Goal: Task Accomplishment & Management: Complete application form

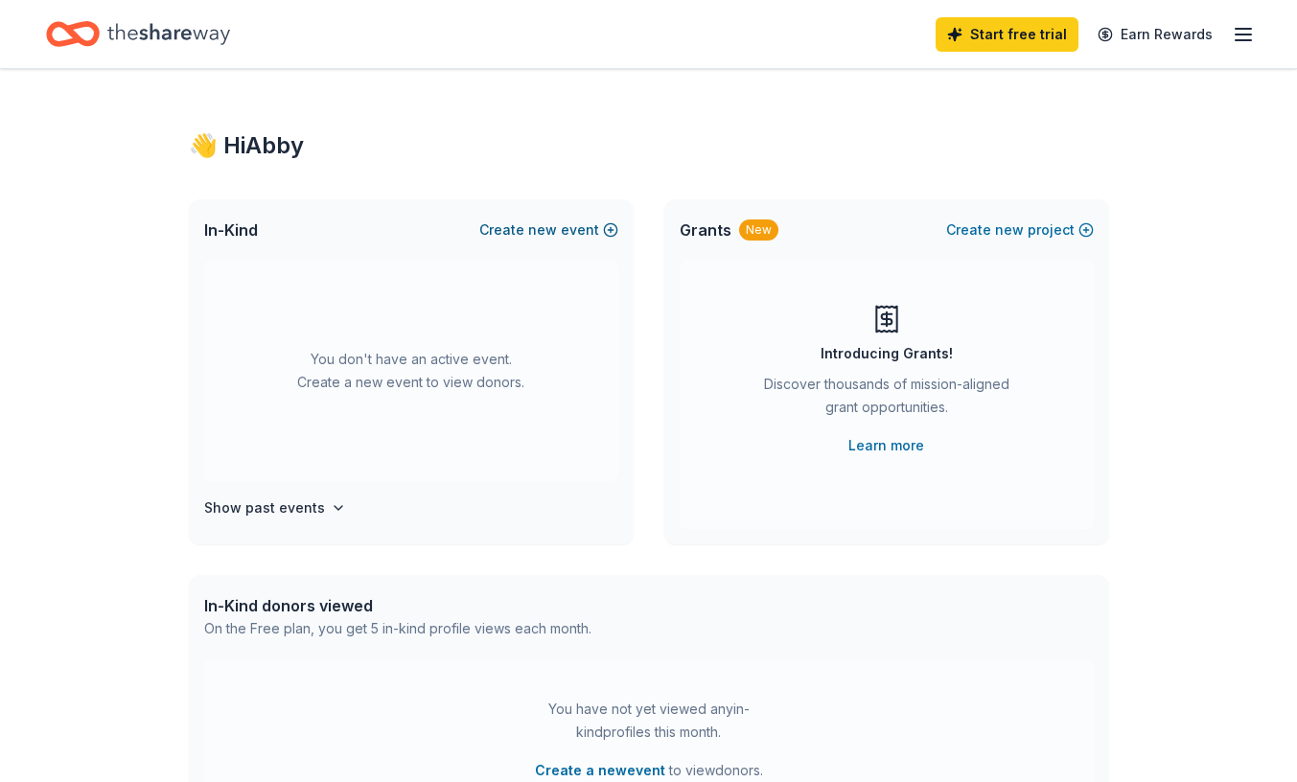
click at [535, 237] on span "new" at bounding box center [542, 230] width 29 height 23
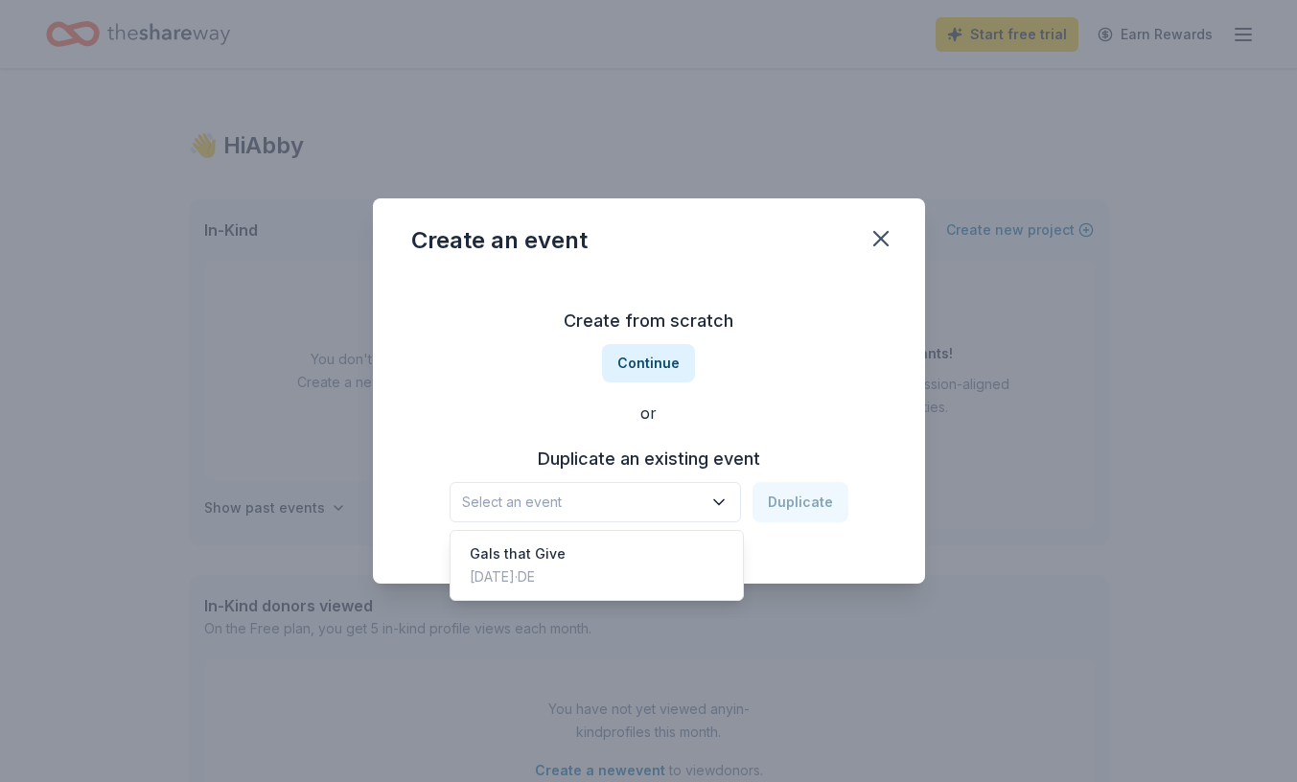
click at [658, 495] on span "Select an event" at bounding box center [582, 502] width 240 height 23
click at [648, 362] on button "Continue" at bounding box center [648, 363] width 93 height 38
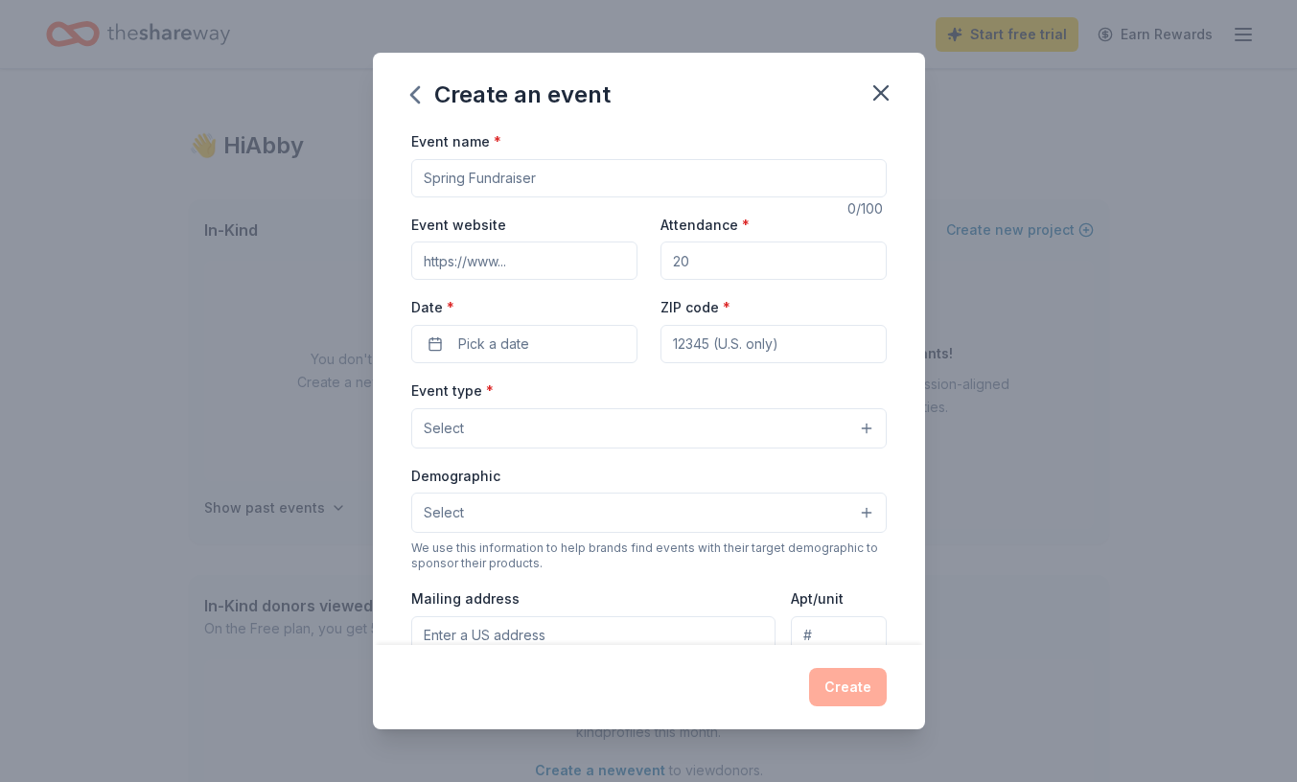
click at [531, 182] on input "Event name *" at bounding box center [648, 178] width 475 height 38
type input "Flannel Up"
click at [513, 263] on input "Event website" at bounding box center [524, 261] width 226 height 38
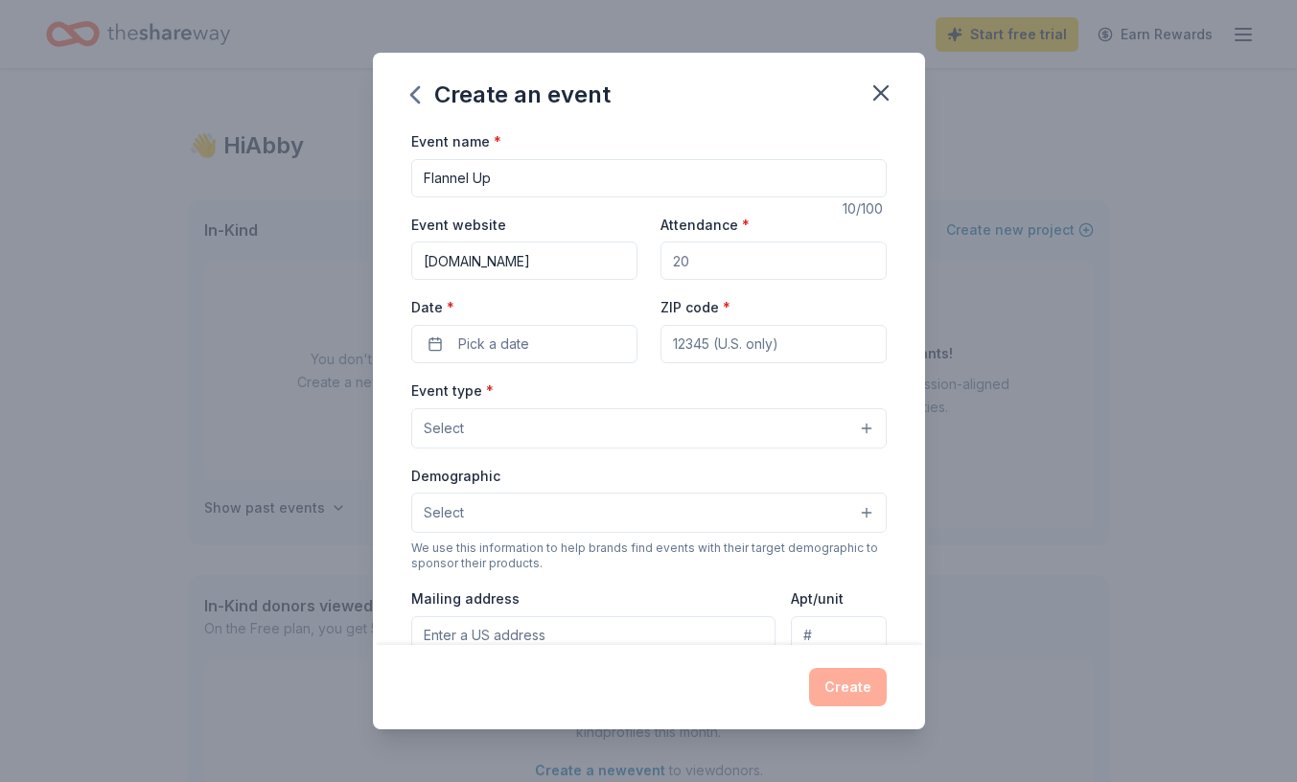
type input "www.embracedelaware.org"
type input "250"
click at [482, 351] on span "Pick a date" at bounding box center [493, 344] width 71 height 23
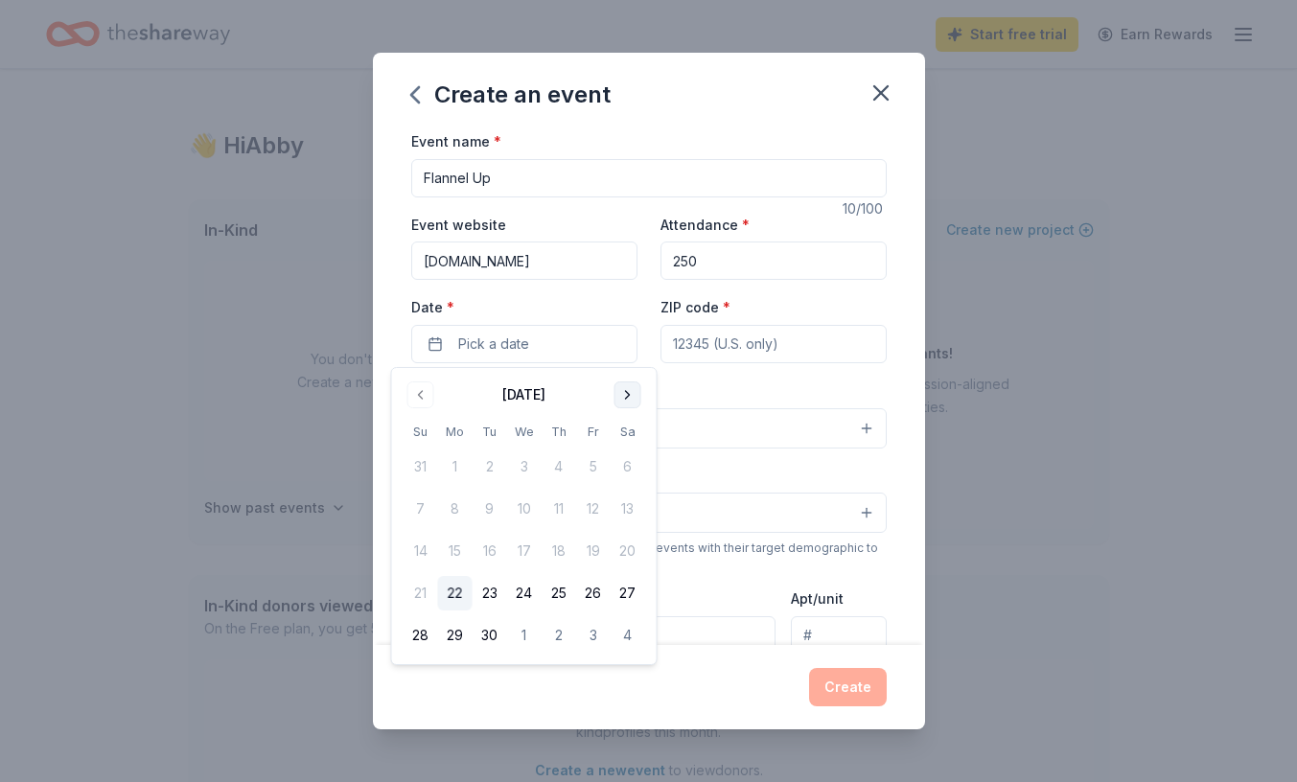
click at [633, 392] on button "Go to next month" at bounding box center [627, 394] width 27 height 27
click at [623, 461] on button "1" at bounding box center [628, 467] width 35 height 35
click at [692, 353] on input "ZIP code *" at bounding box center [773, 344] width 226 height 38
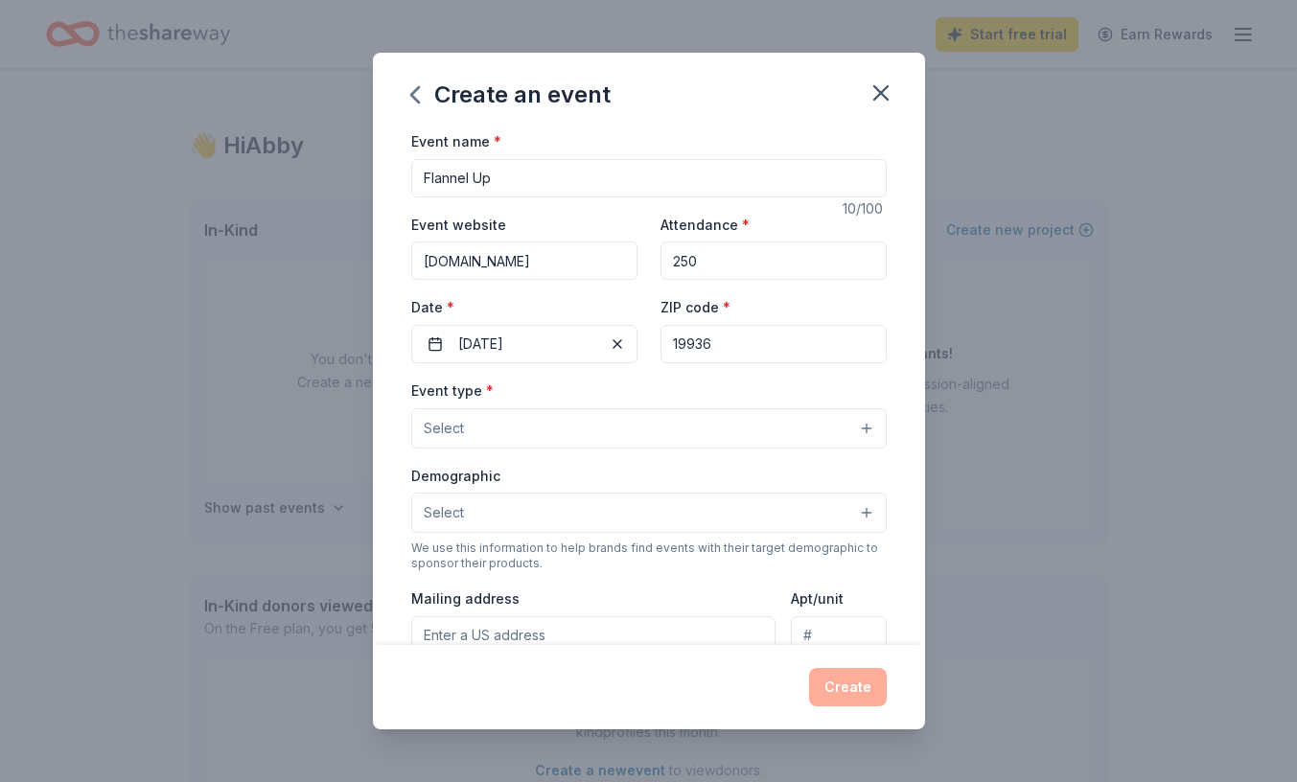
type input "19936"
click at [607, 432] on button "Select" at bounding box center [648, 428] width 475 height 40
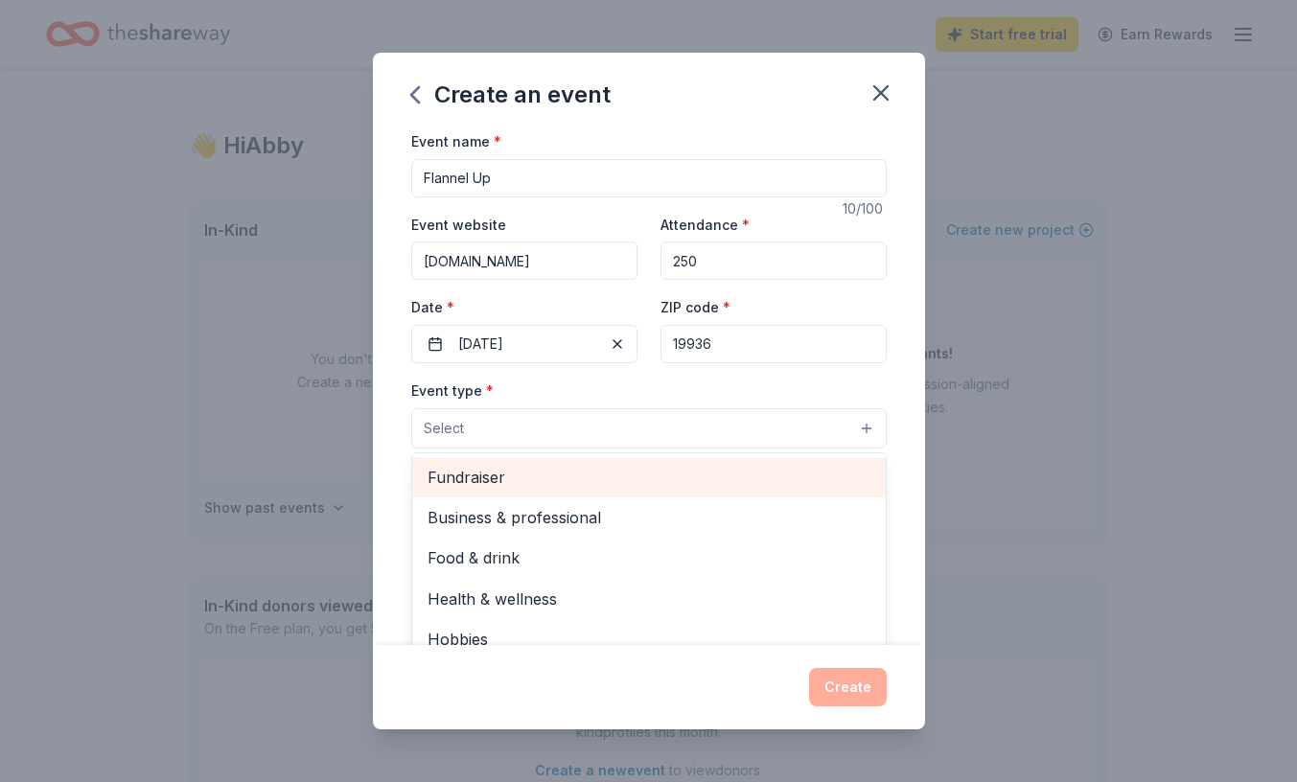
click at [574, 473] on span "Fundraiser" at bounding box center [648, 477] width 443 height 25
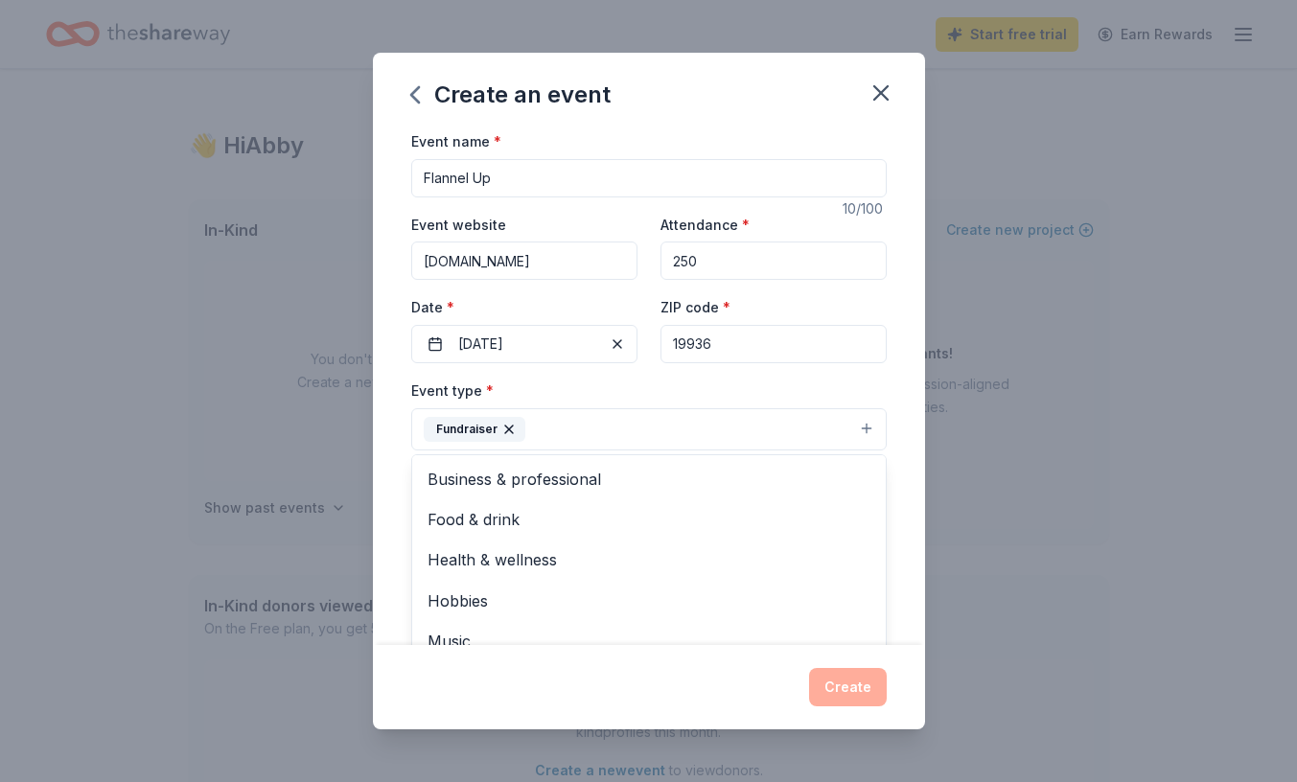
click at [380, 478] on div "Event name * Flannel Up 10 /100 Event website www.embracedelaware.org Attendanc…" at bounding box center [649, 387] width 552 height 516
click at [473, 513] on button "Select" at bounding box center [648, 515] width 475 height 40
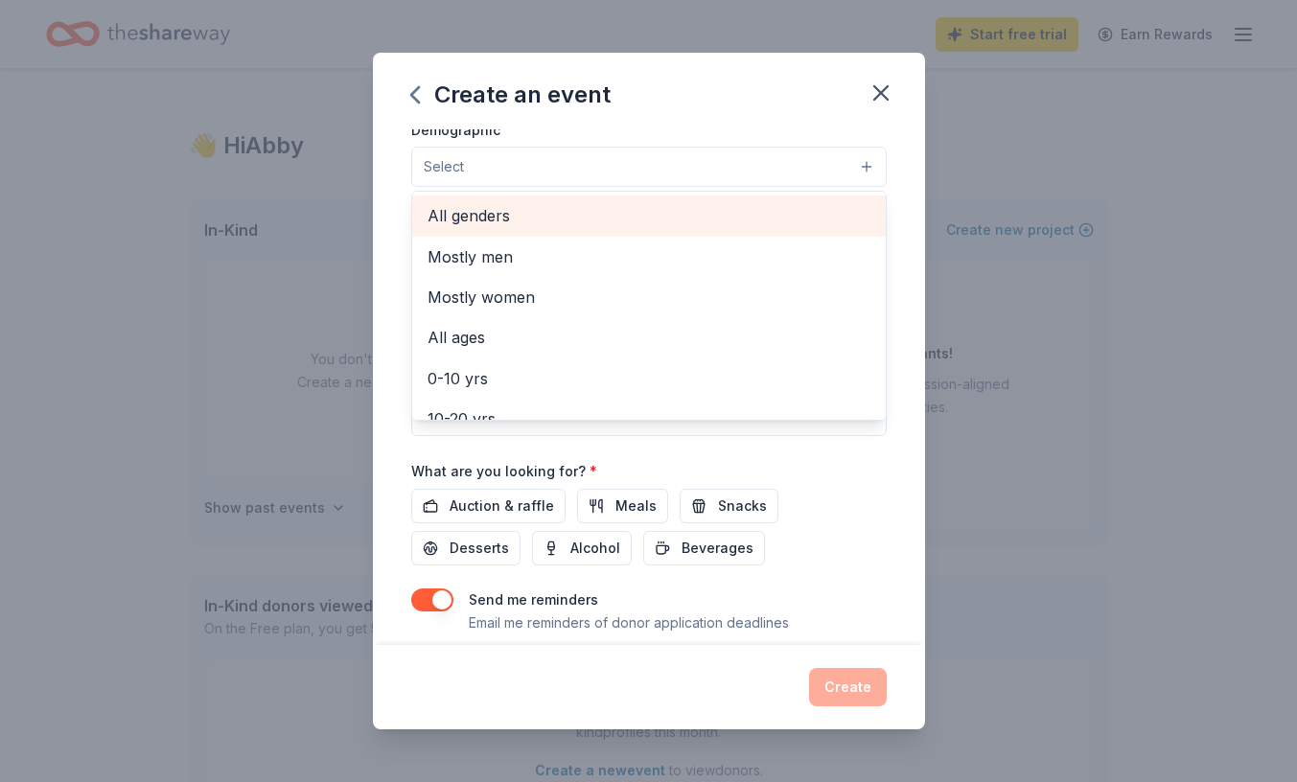
click at [456, 210] on span "All genders" at bounding box center [648, 215] width 443 height 25
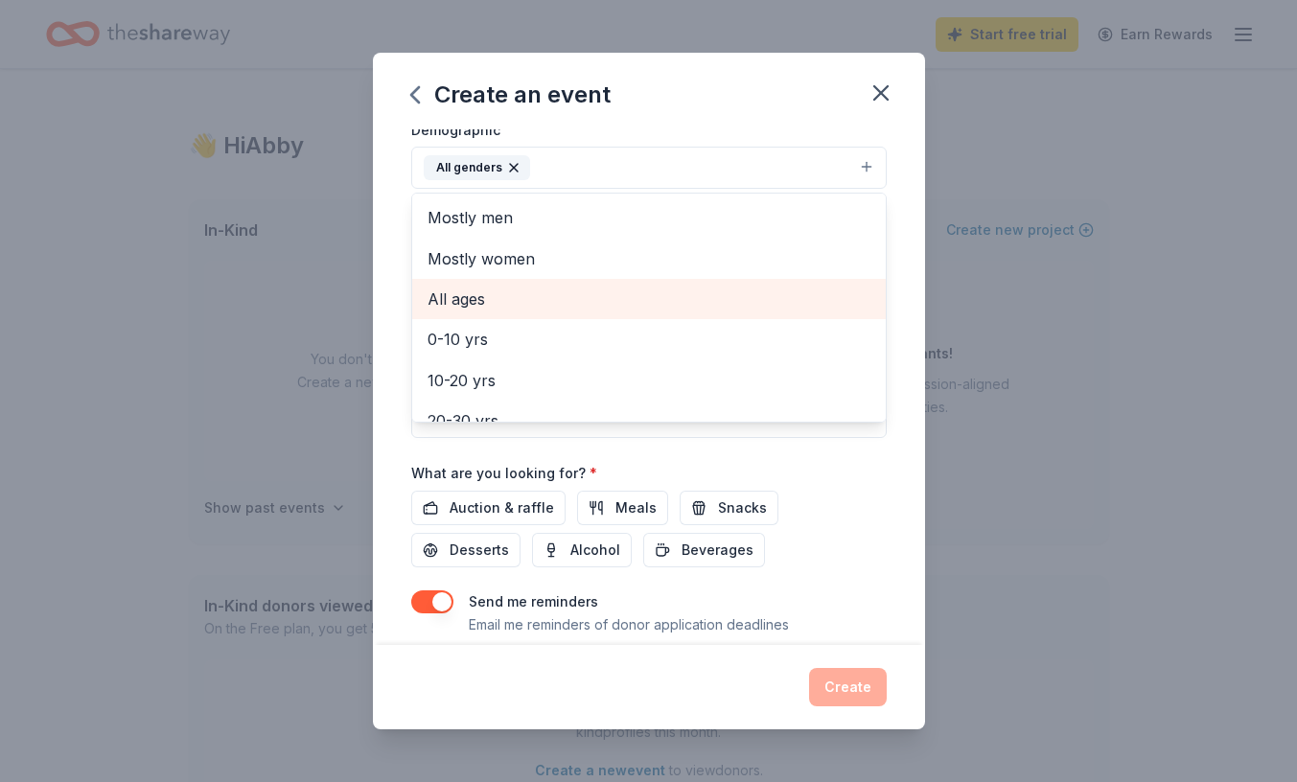
click at [449, 295] on span "All ages" at bounding box center [648, 299] width 443 height 25
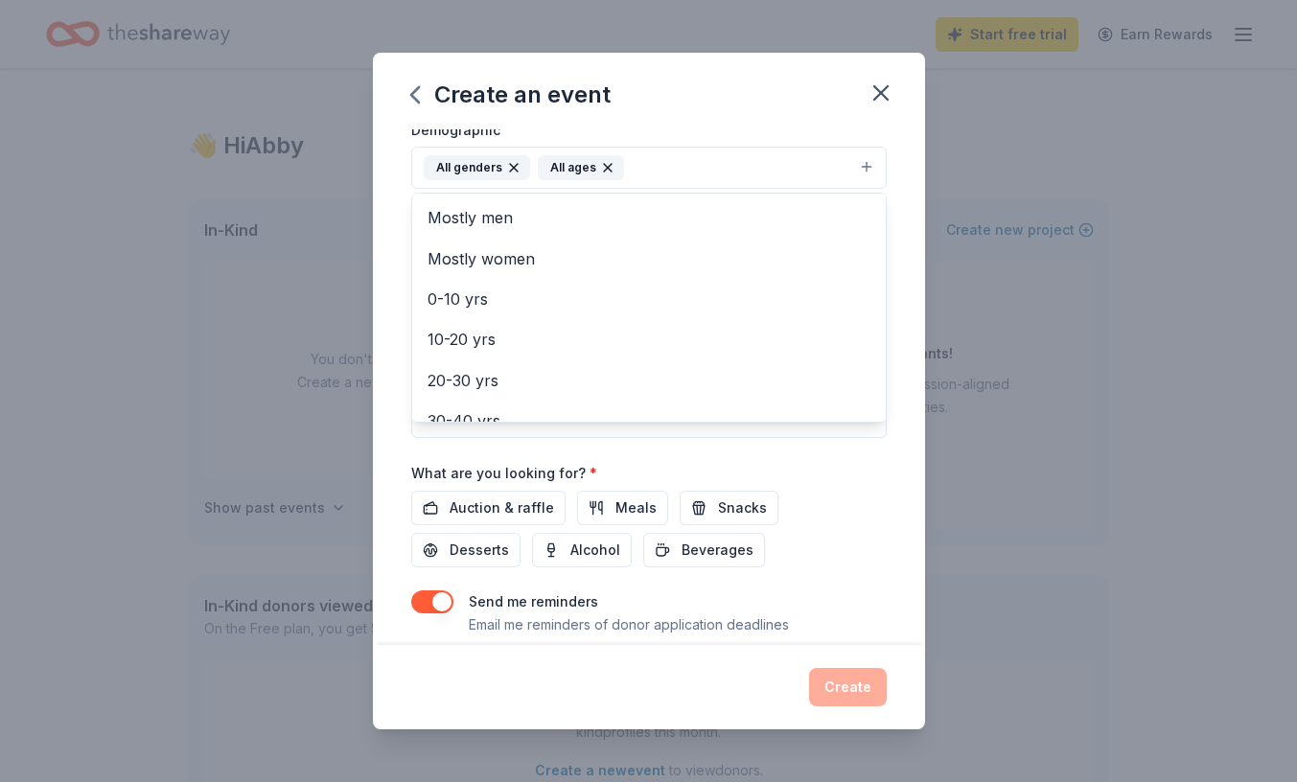
click at [606, 162] on icon "button" at bounding box center [607, 167] width 15 height 15
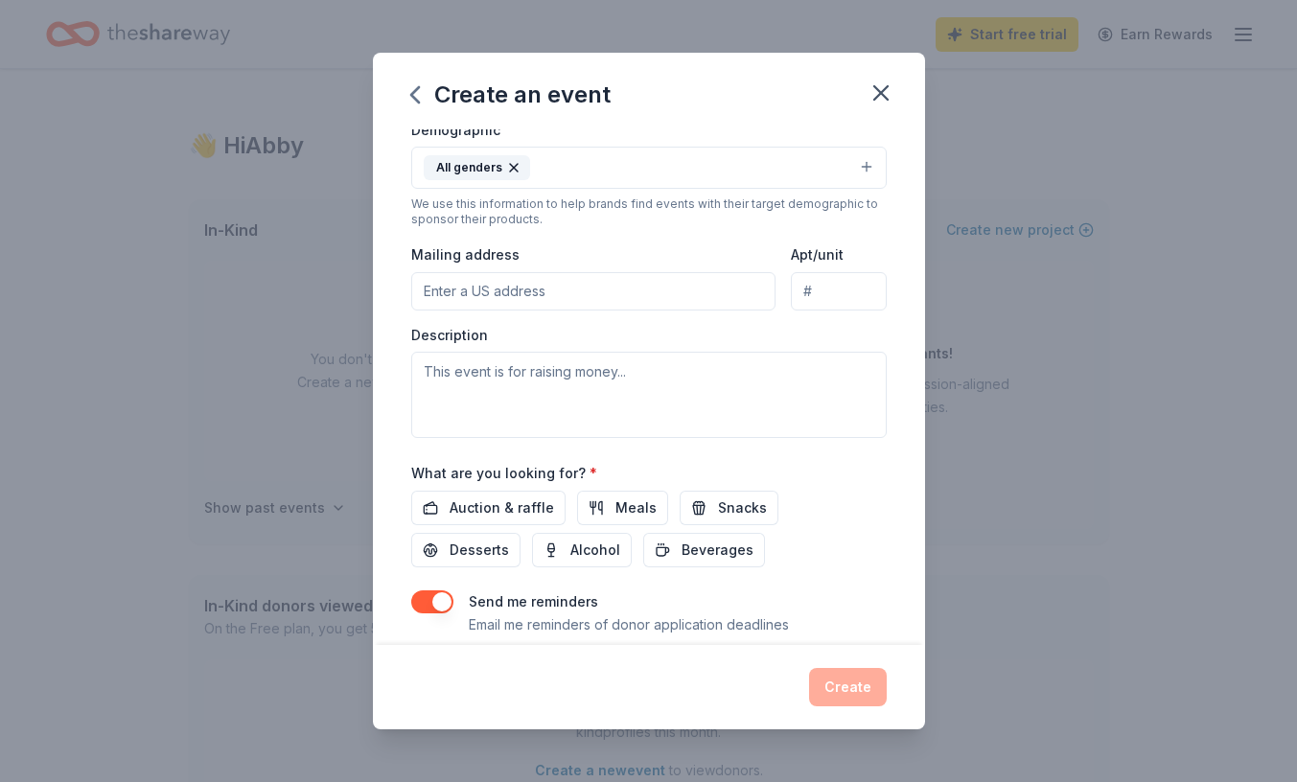
click at [533, 167] on button "All genders" at bounding box center [648, 168] width 475 height 42
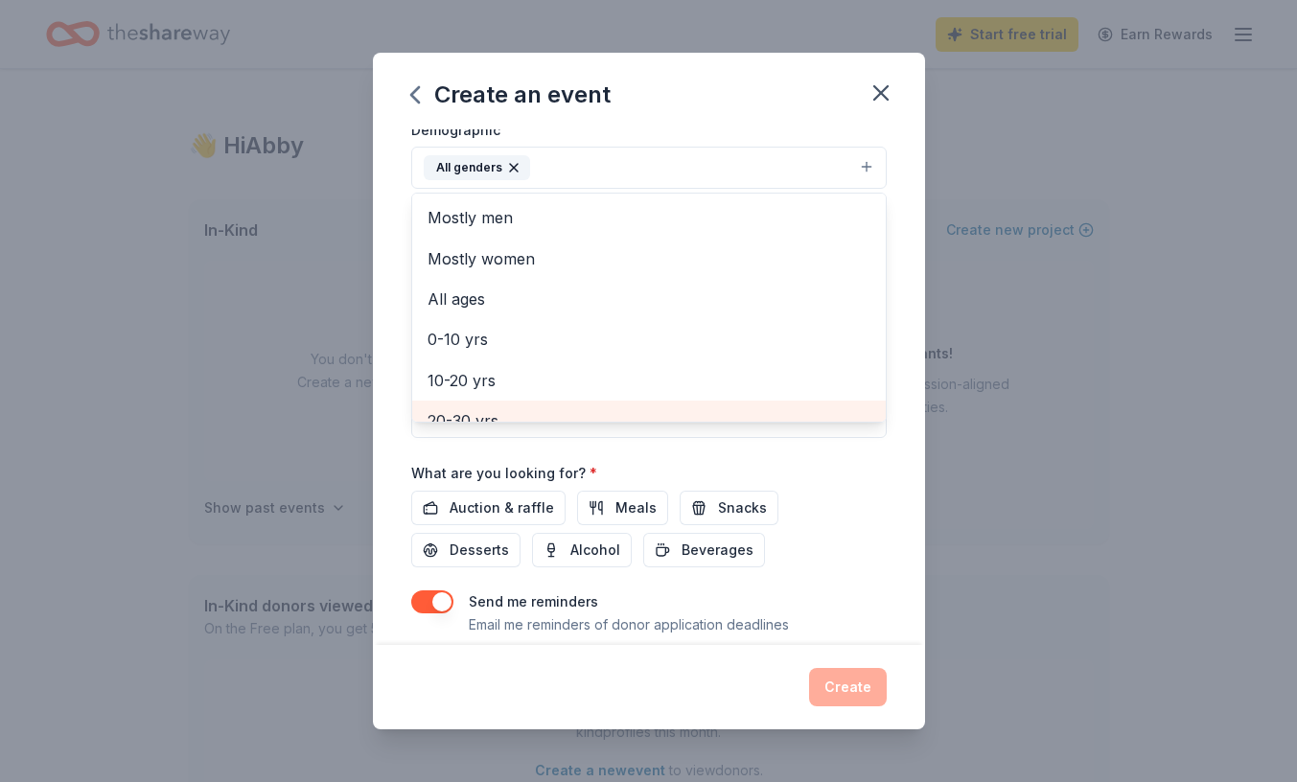
click at [505, 409] on span "20-30 yrs" at bounding box center [648, 420] width 443 height 25
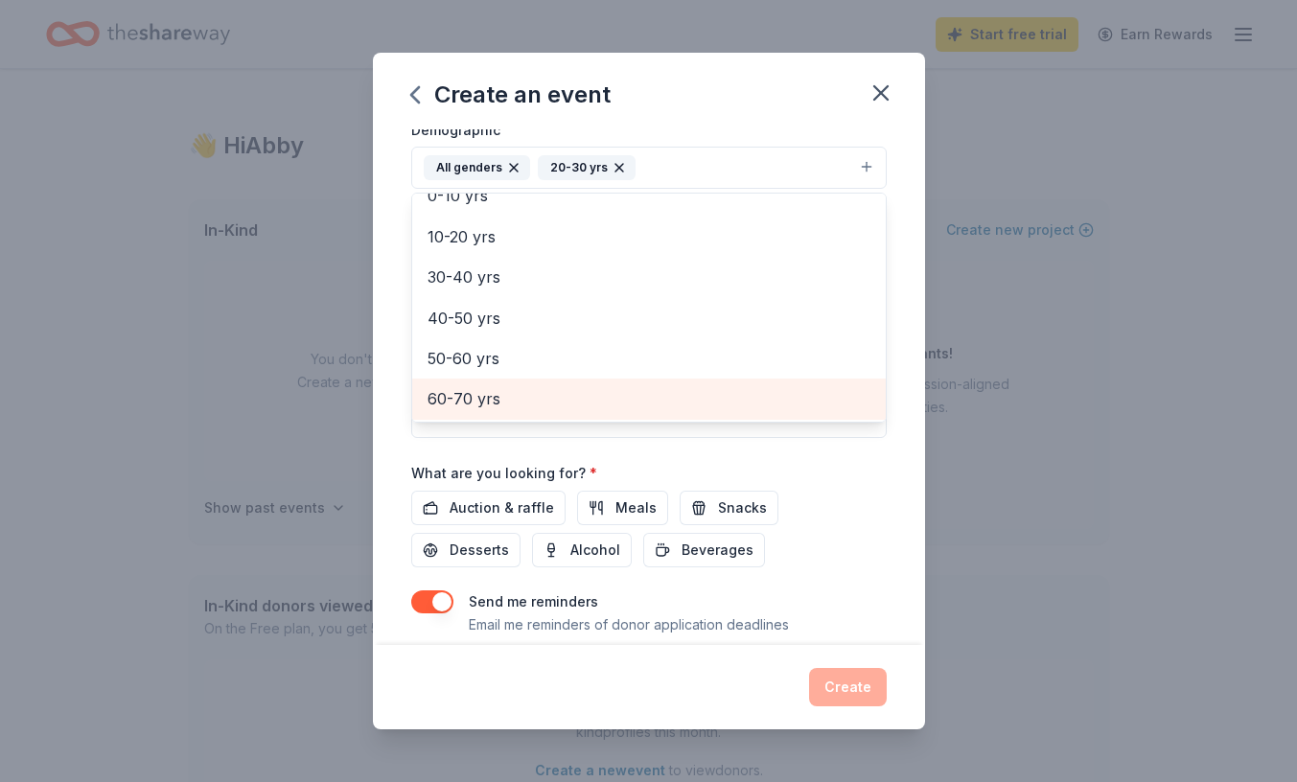
scroll to position [150, 0]
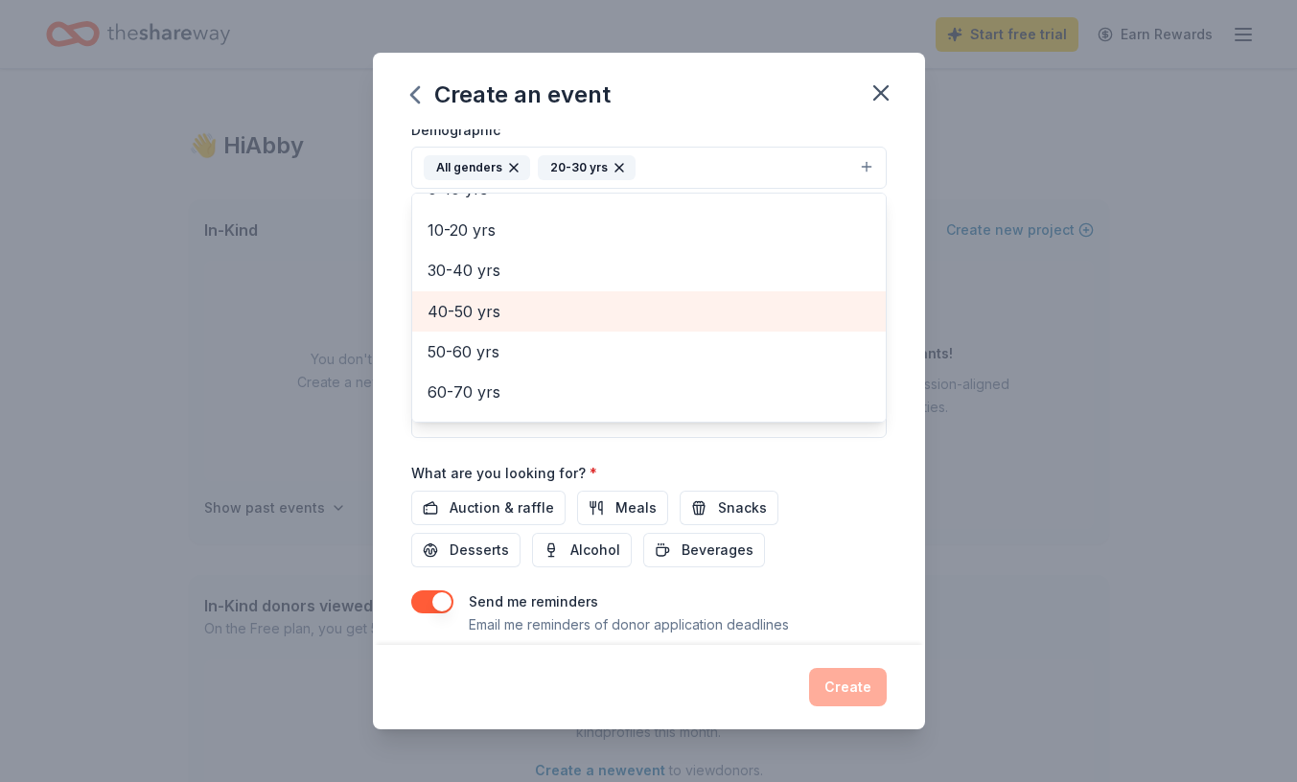
click at [481, 324] on div "40-50 yrs" at bounding box center [648, 311] width 473 height 40
click at [473, 315] on span "50-60 yrs" at bounding box center [648, 311] width 443 height 25
click at [473, 320] on span "60-70 yrs" at bounding box center [648, 317] width 443 height 25
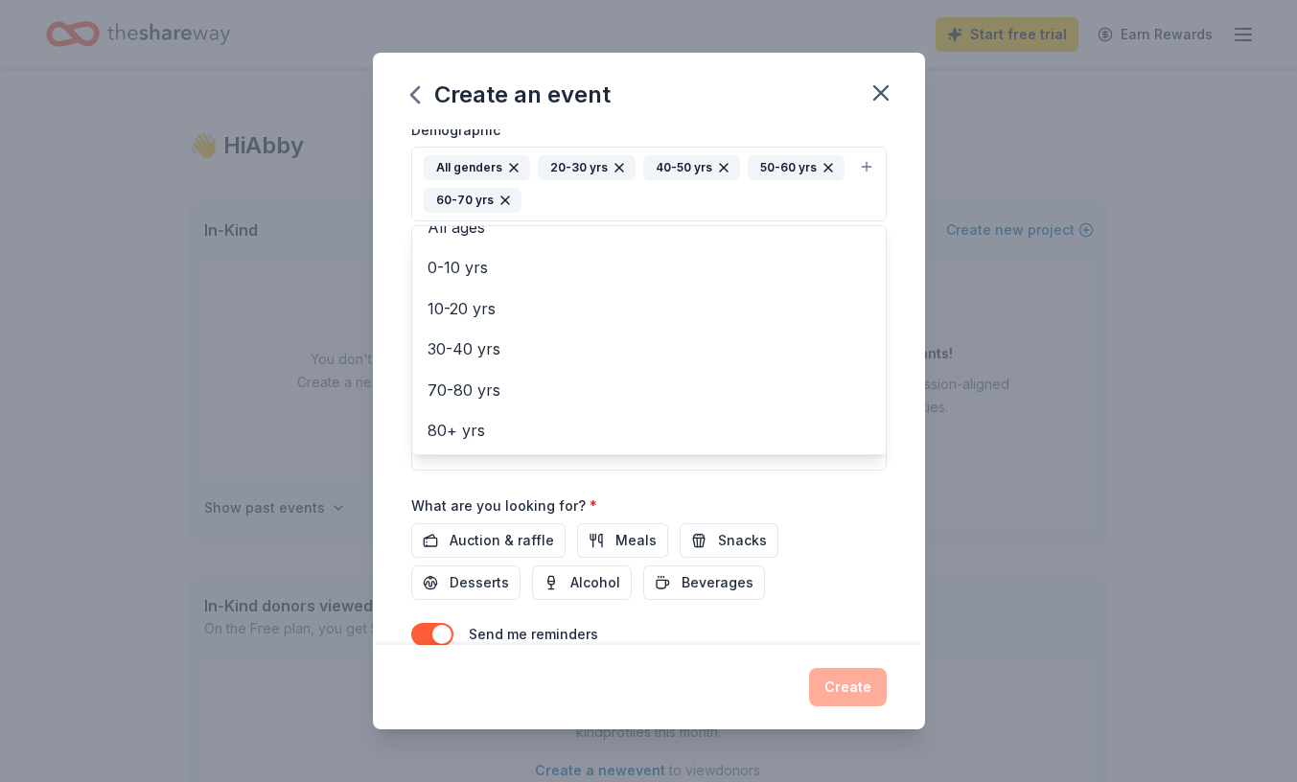
click at [402, 395] on div "Event name * Flannel Up 10 /100 Event website www.embracedelaware.org Attendanc…" at bounding box center [649, 387] width 552 height 516
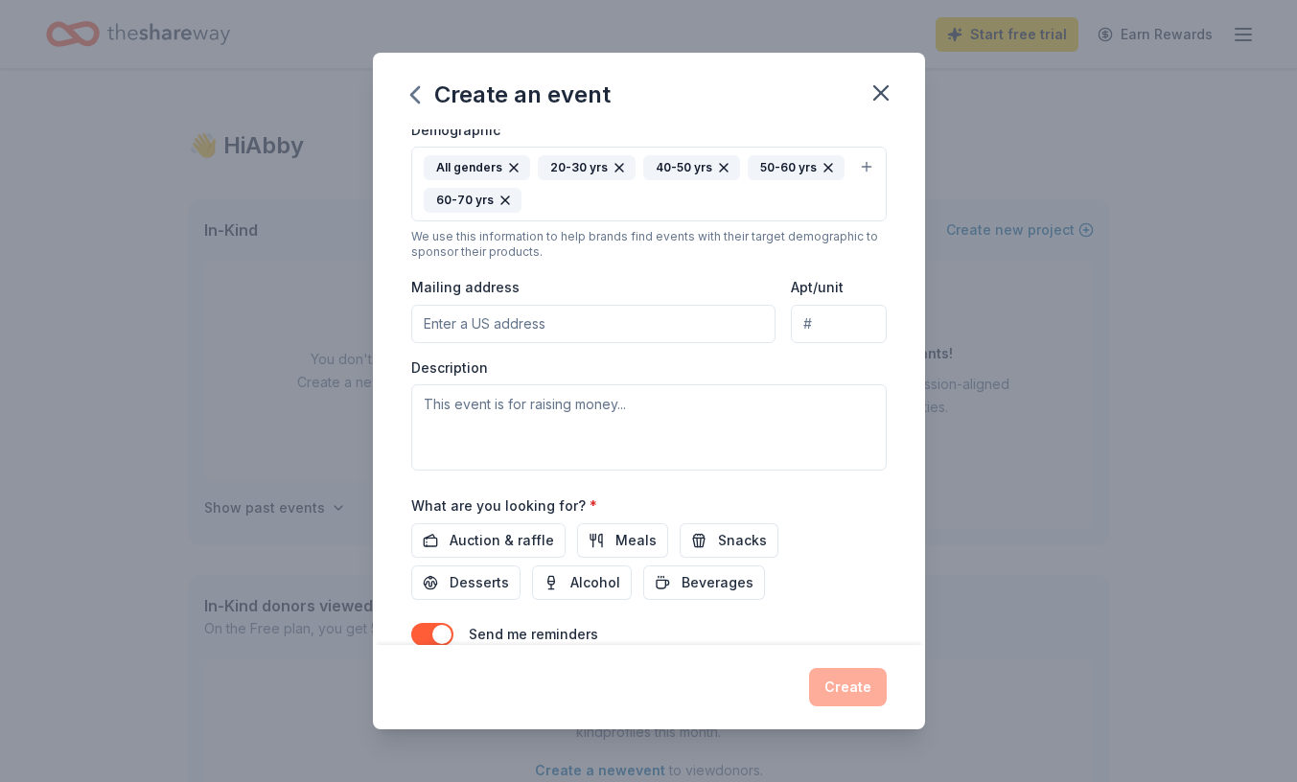
click at [470, 336] on input "Mailing address" at bounding box center [593, 324] width 365 height 38
type input "PO Box 862"
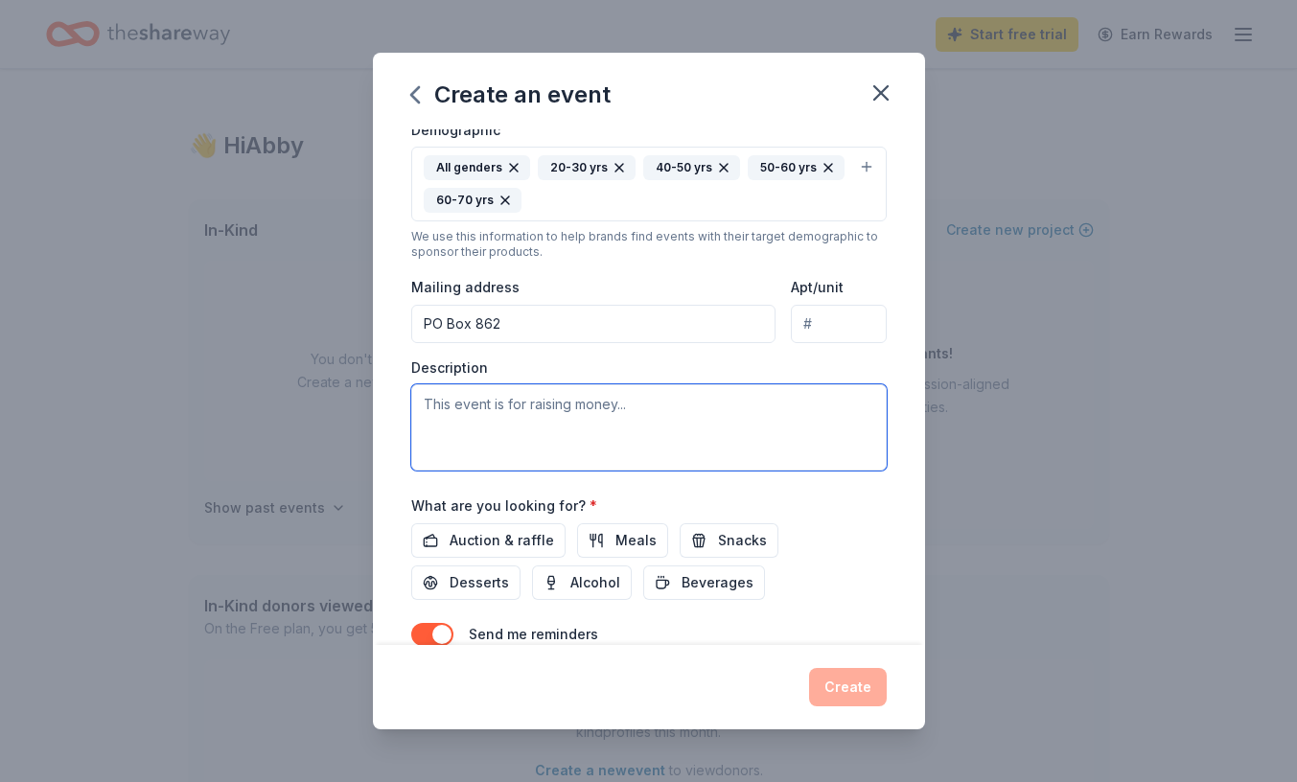
click at [500, 422] on textarea at bounding box center [648, 427] width 475 height 86
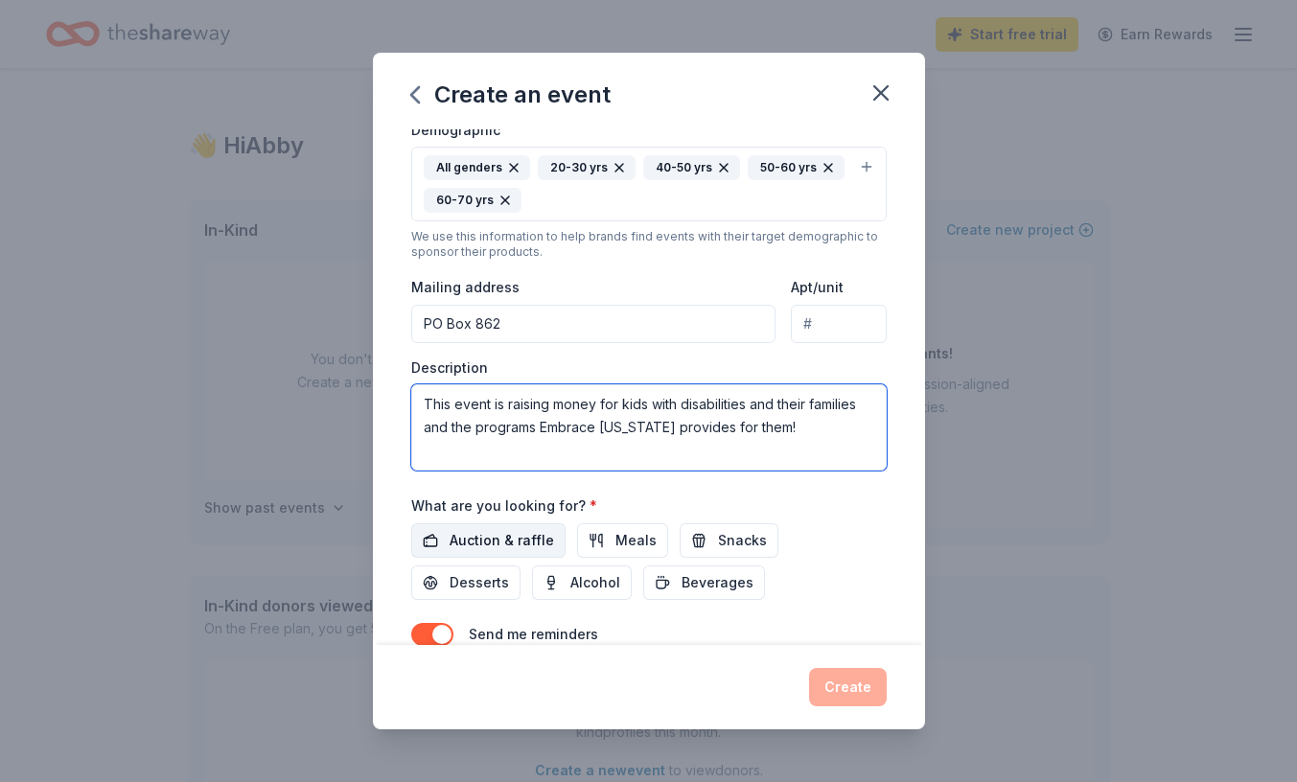
type textarea "This event is raising money for kids with disabilities and their families and t…"
click at [509, 543] on span "Auction & raffle" at bounding box center [502, 540] width 104 height 23
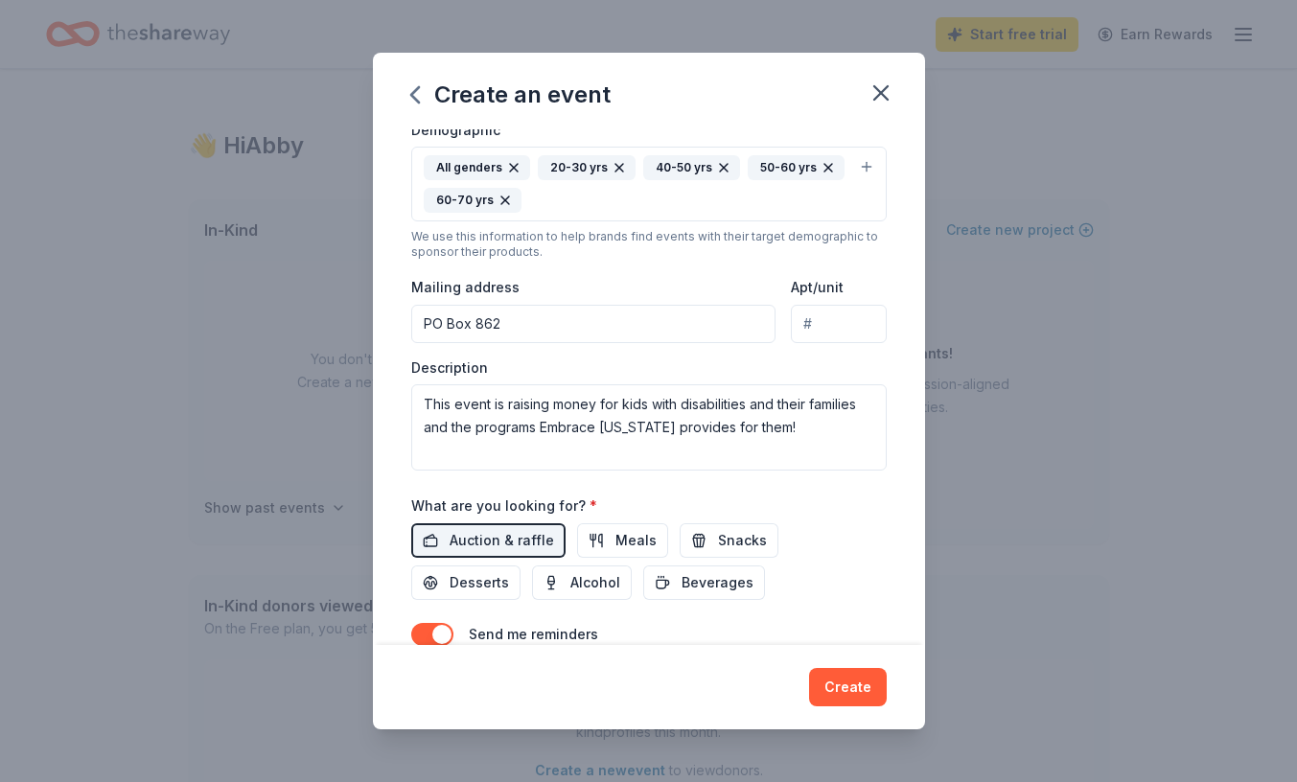
scroll to position [437, 0]
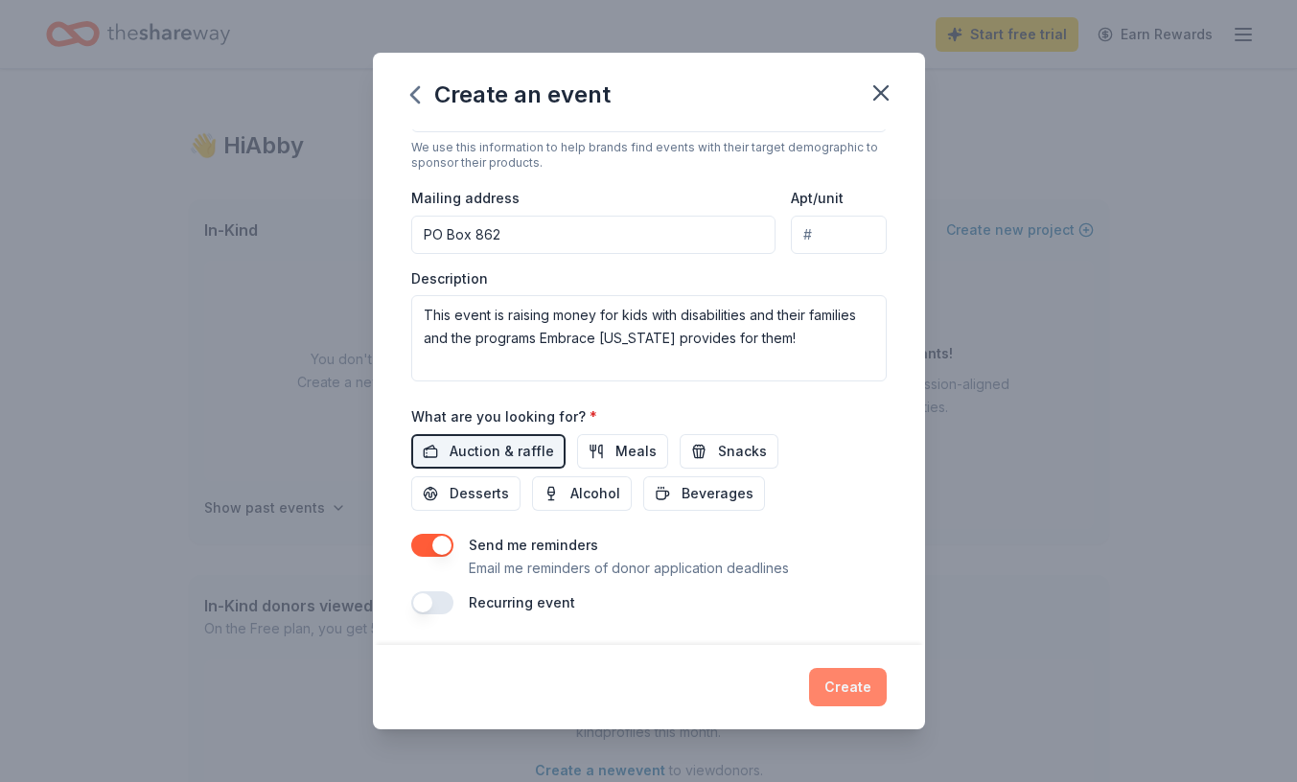
click at [850, 694] on button "Create" at bounding box center [848, 687] width 78 height 38
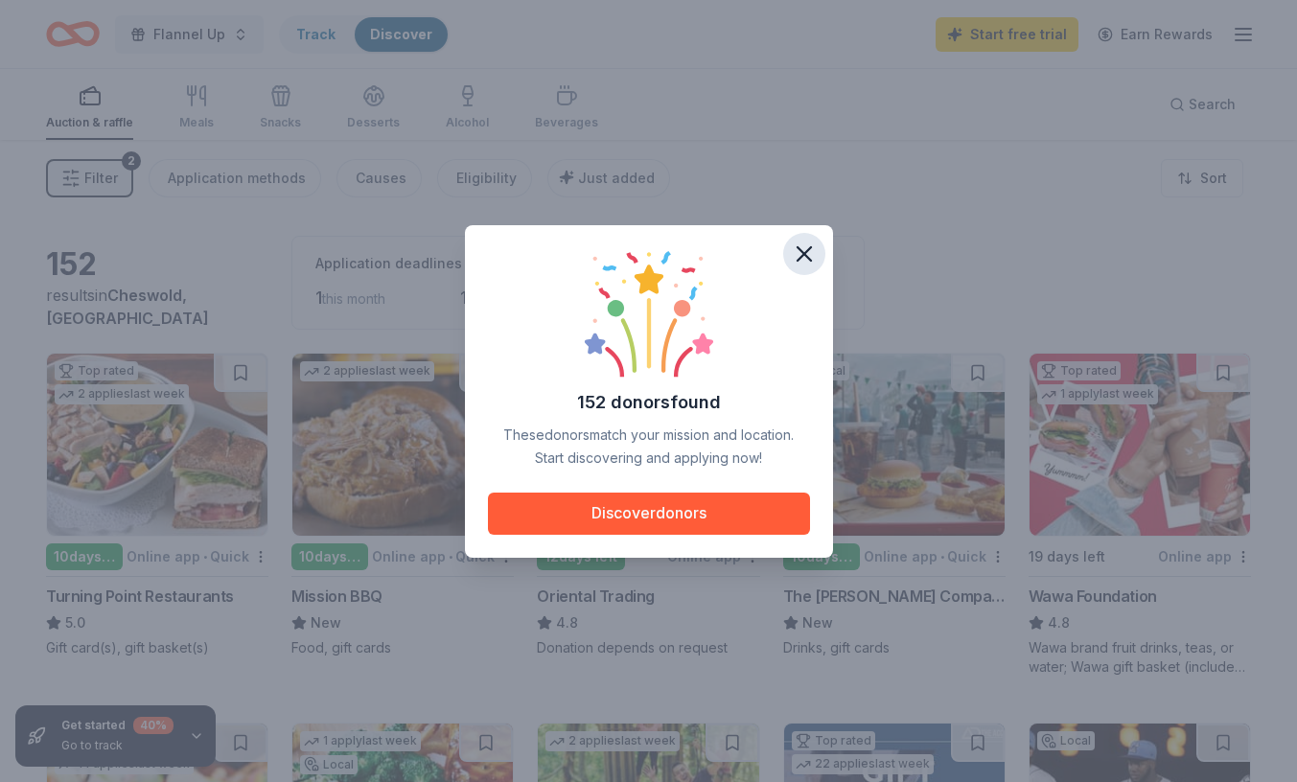
click at [803, 253] on icon "button" at bounding box center [803, 253] width 13 height 13
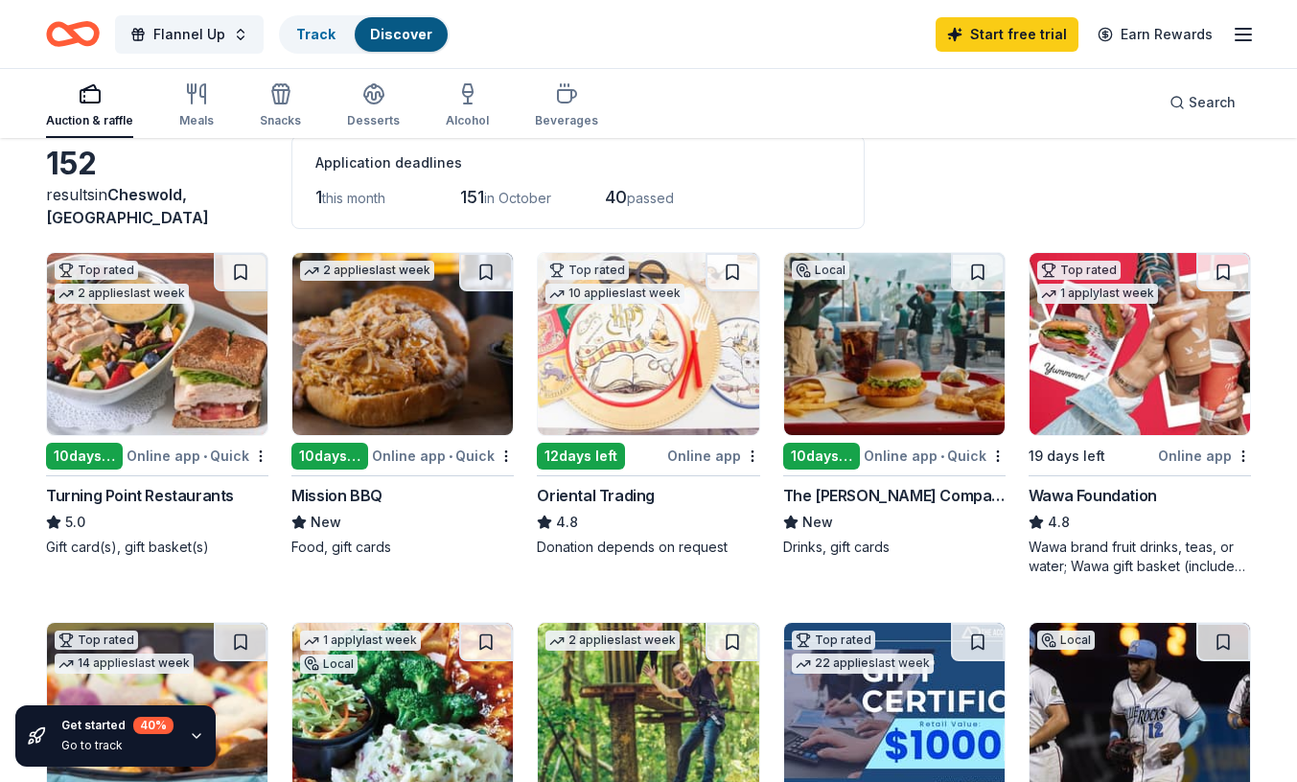
scroll to position [107, 0]
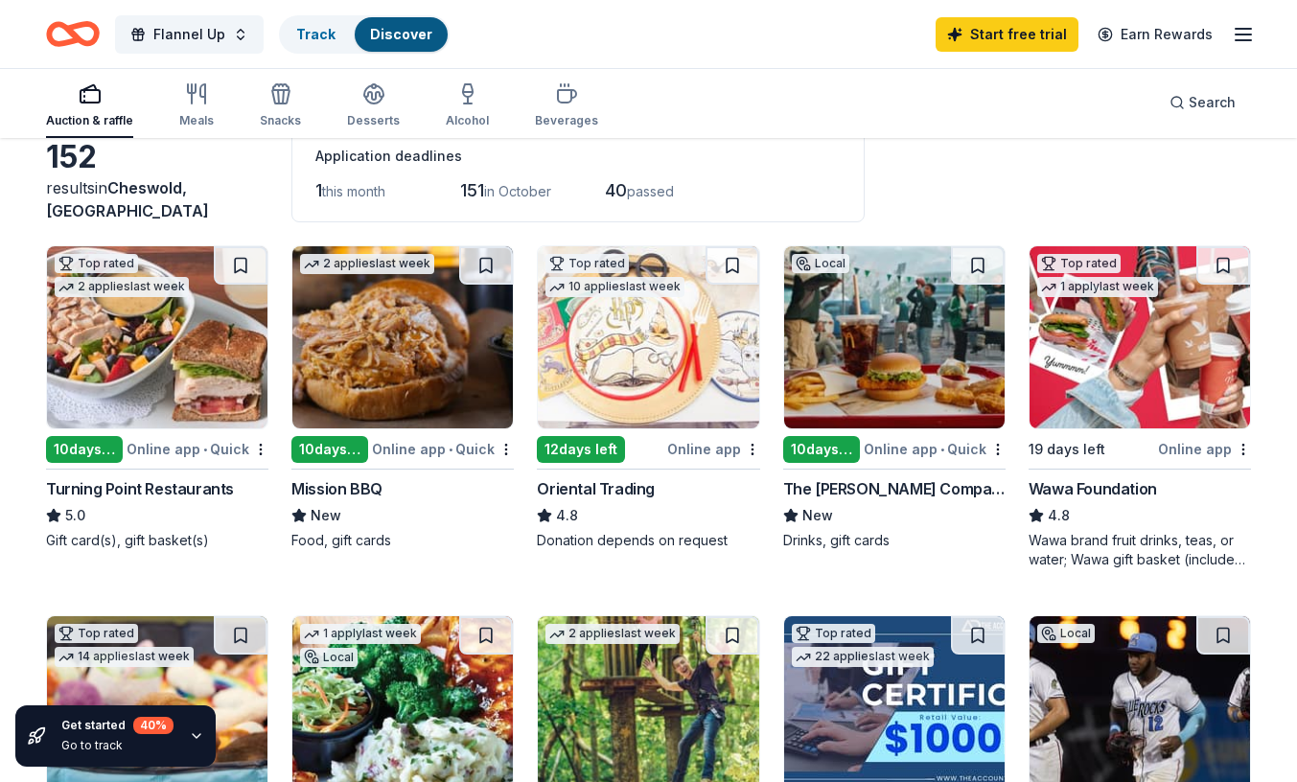
click at [384, 411] on img at bounding box center [402, 337] width 220 height 182
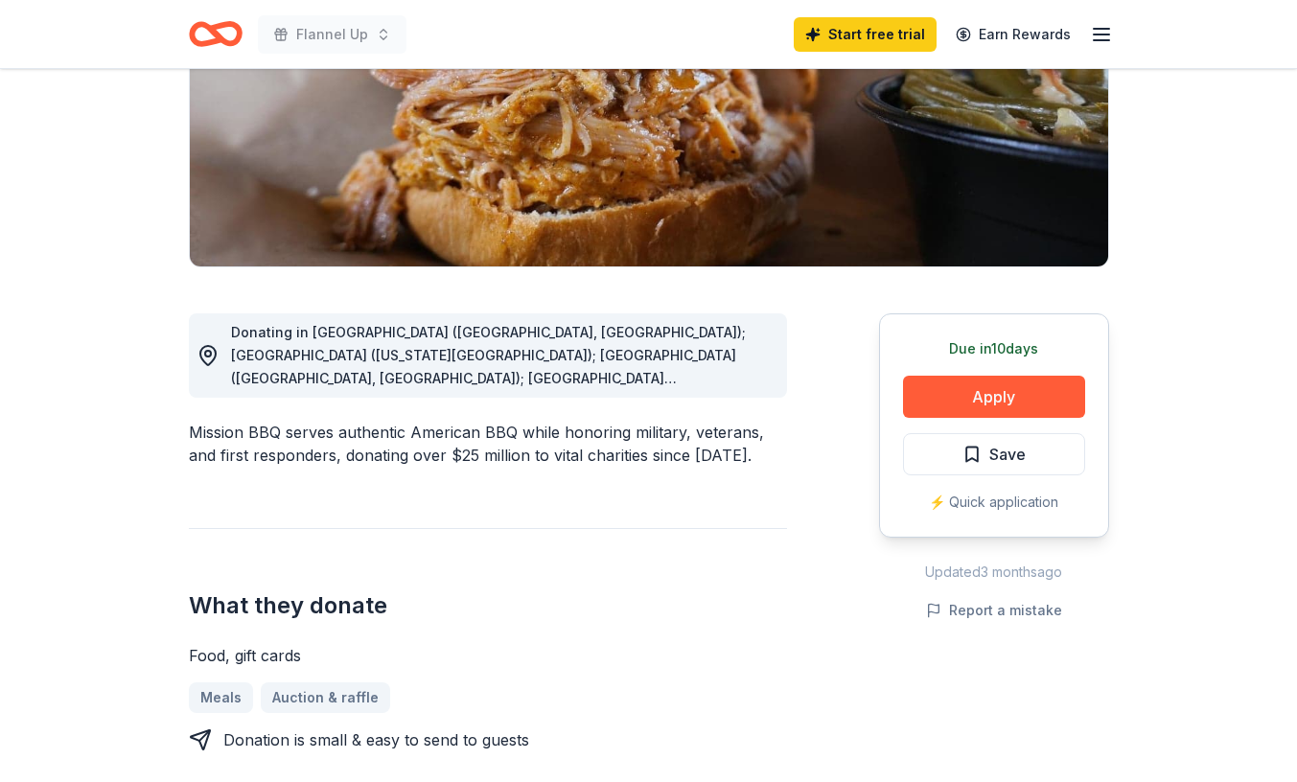
scroll to position [319, 0]
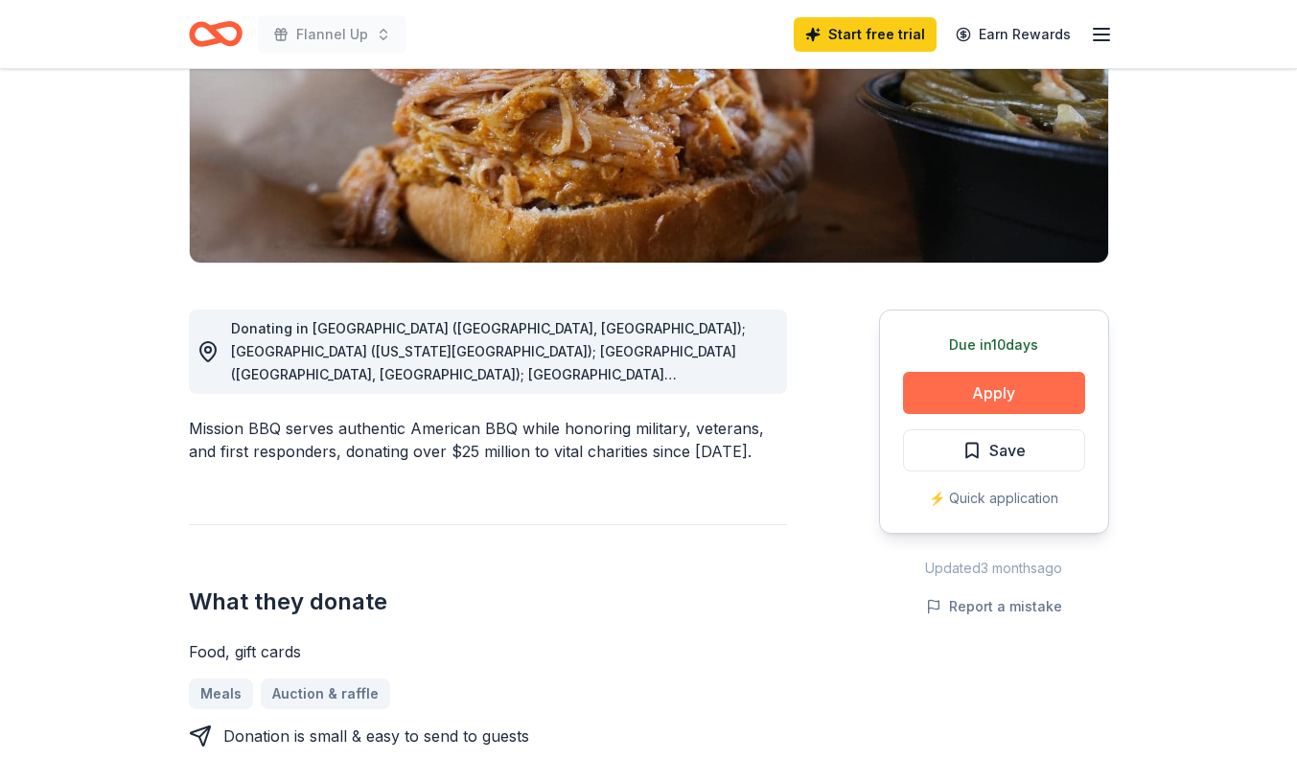
click at [982, 404] on button "Apply" at bounding box center [994, 393] width 182 height 42
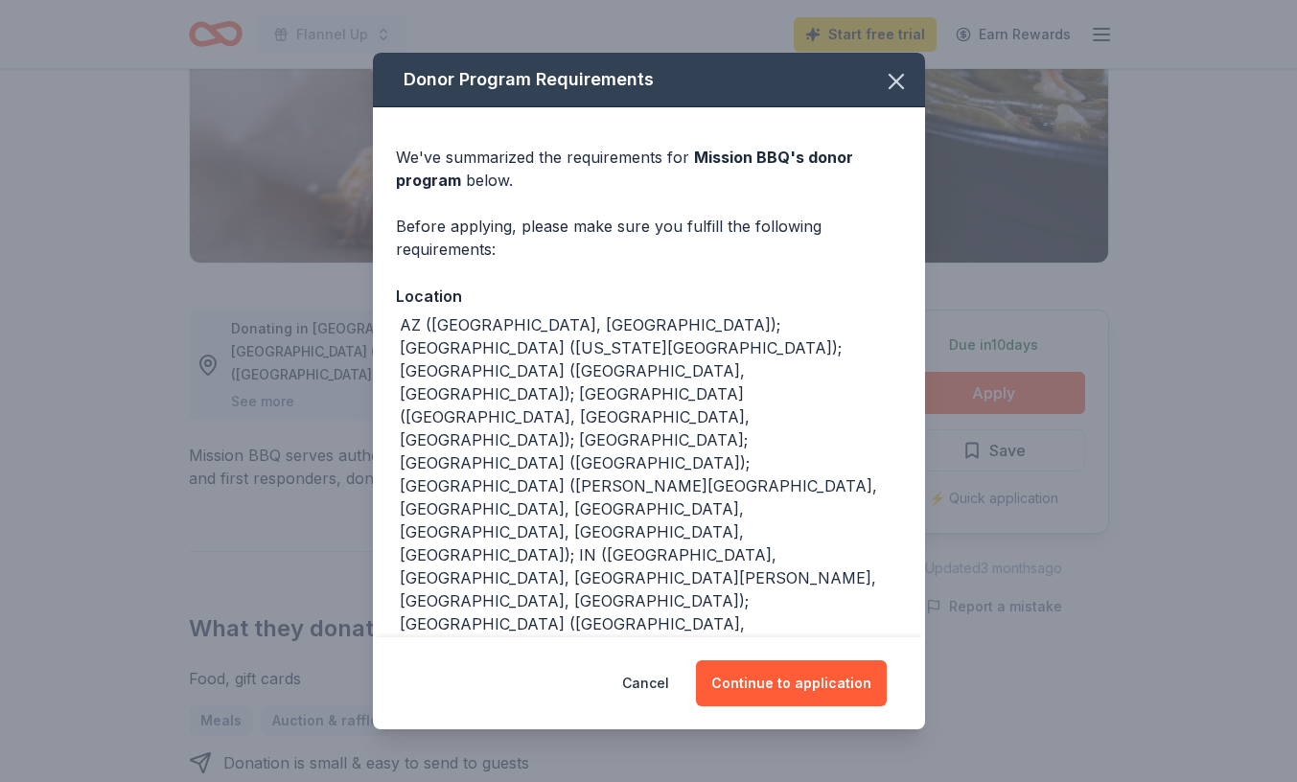
scroll to position [151, 0]
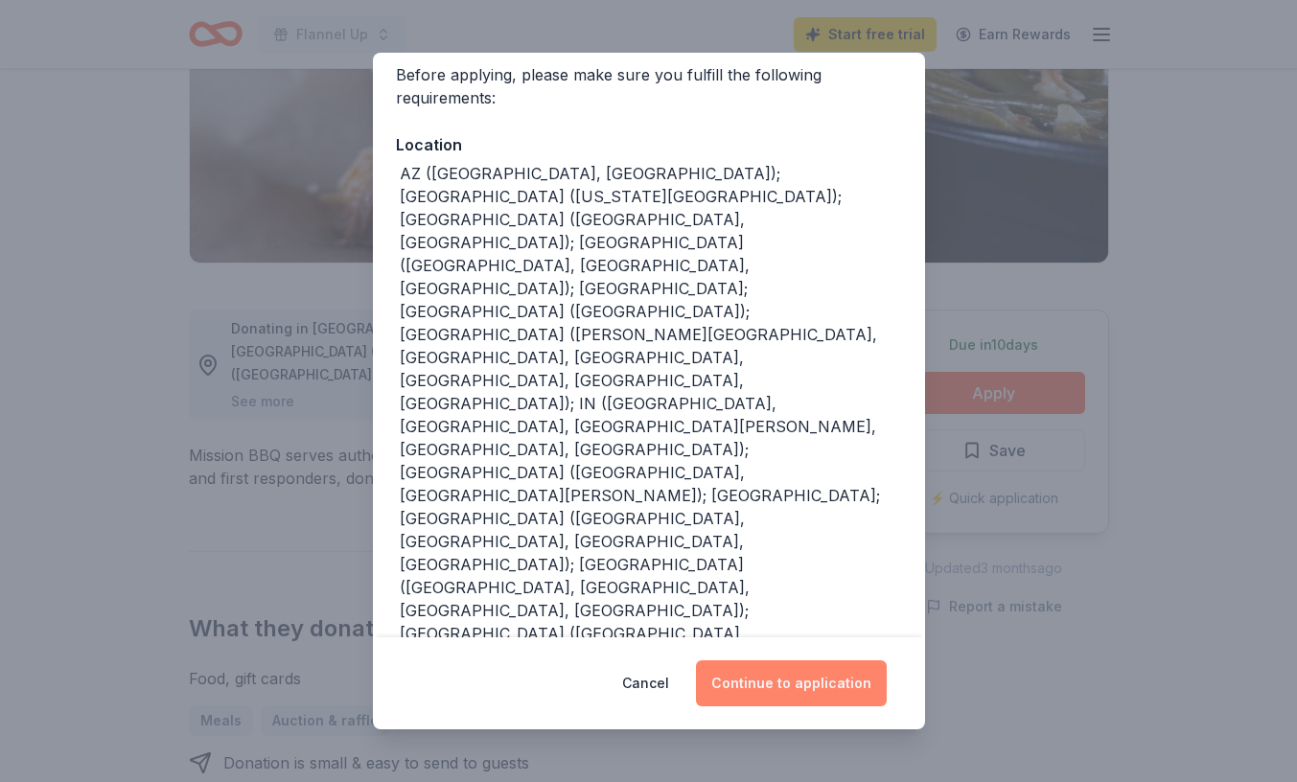
click at [813, 689] on button "Continue to application" at bounding box center [791, 683] width 191 height 46
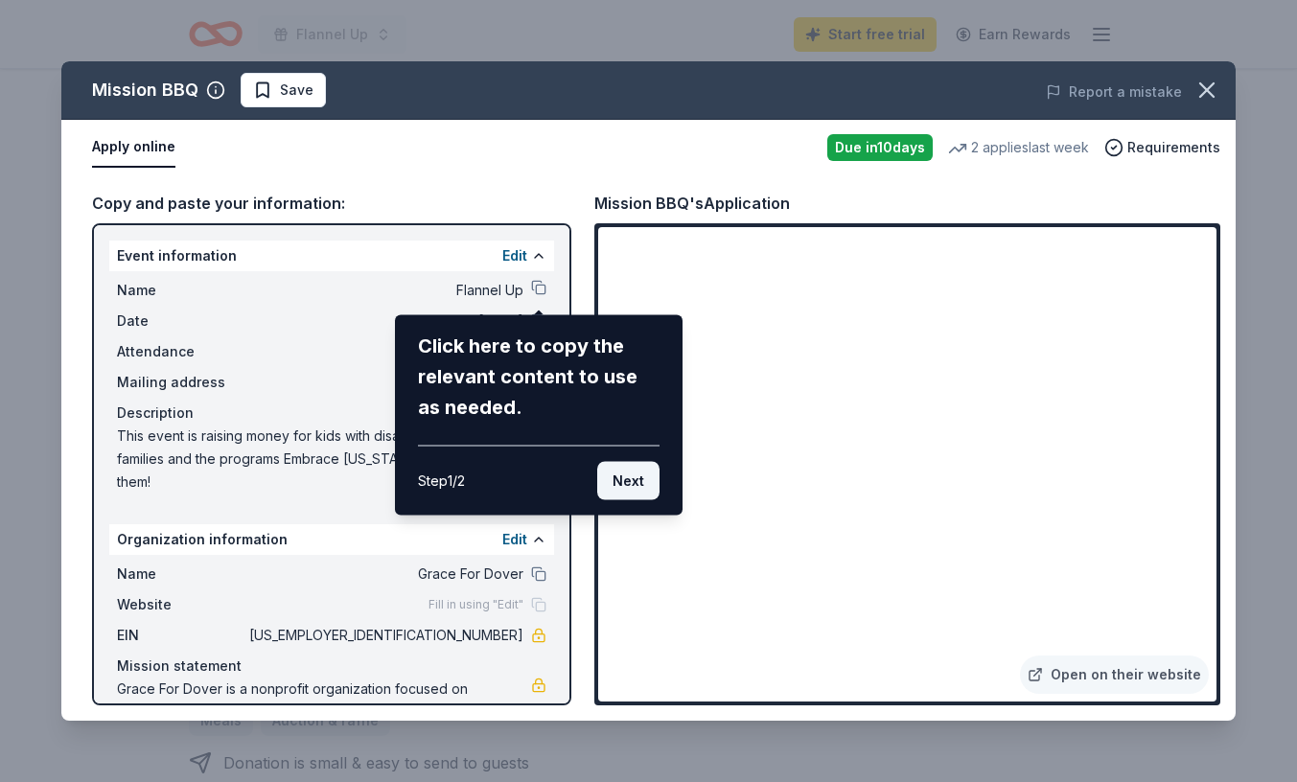
click at [629, 485] on button "Next" at bounding box center [628, 481] width 62 height 38
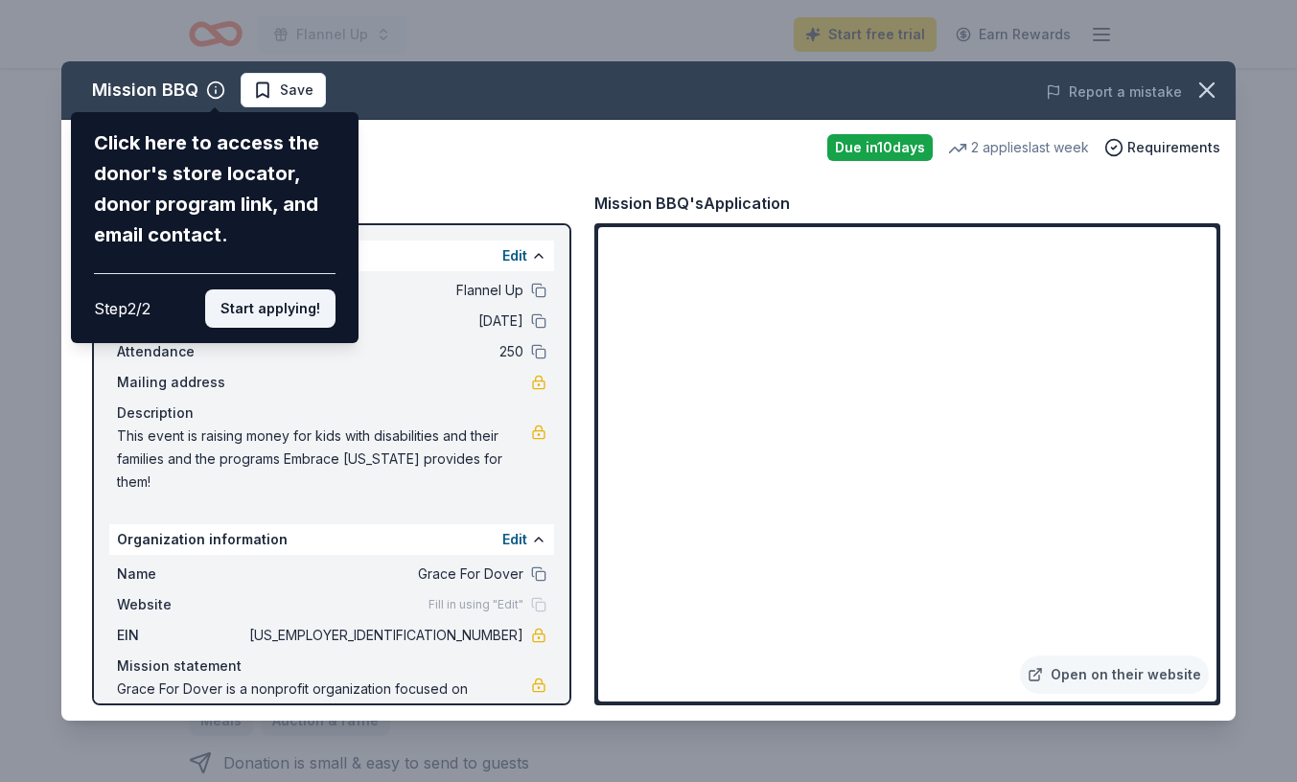
click at [302, 317] on button "Start applying!" at bounding box center [270, 308] width 130 height 38
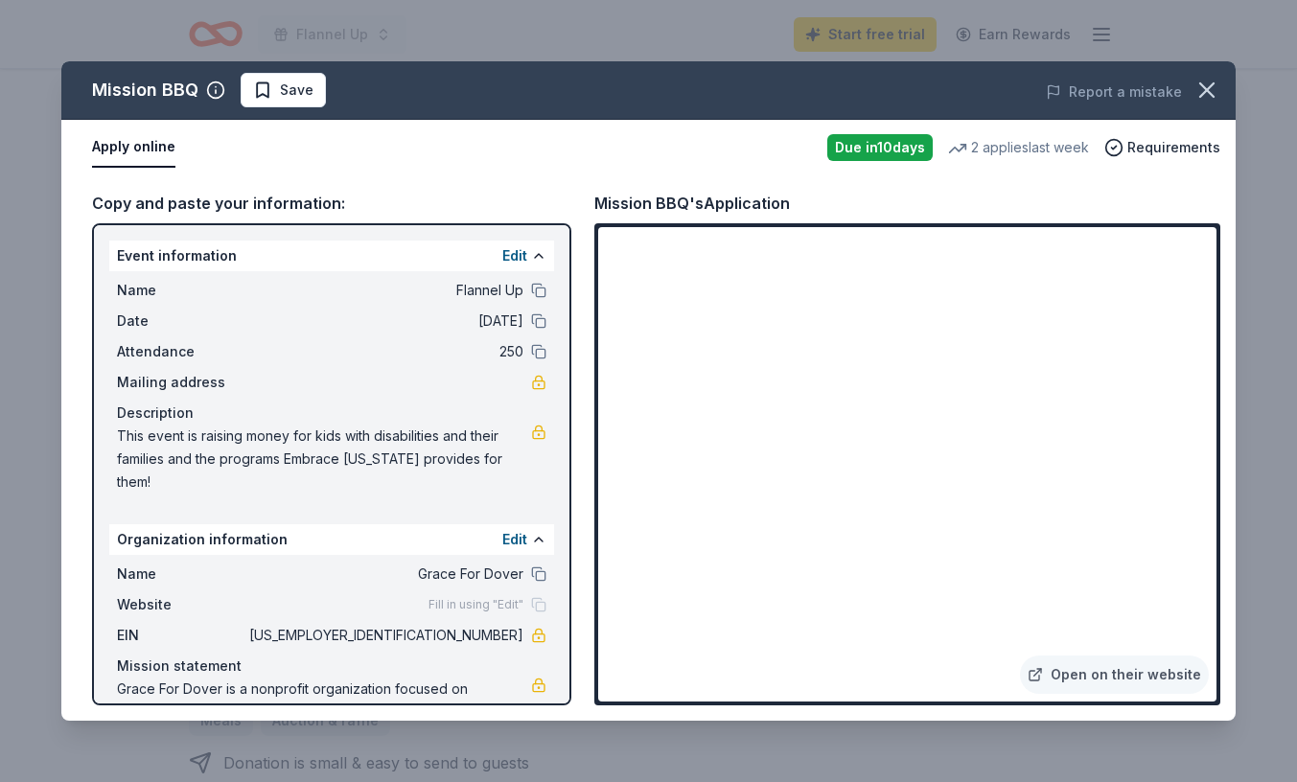
click at [145, 151] on button "Apply online" at bounding box center [133, 147] width 83 height 40
click at [282, 92] on span "Save" at bounding box center [297, 90] width 34 height 23
click at [1123, 148] on icon "button" at bounding box center [1113, 147] width 19 height 19
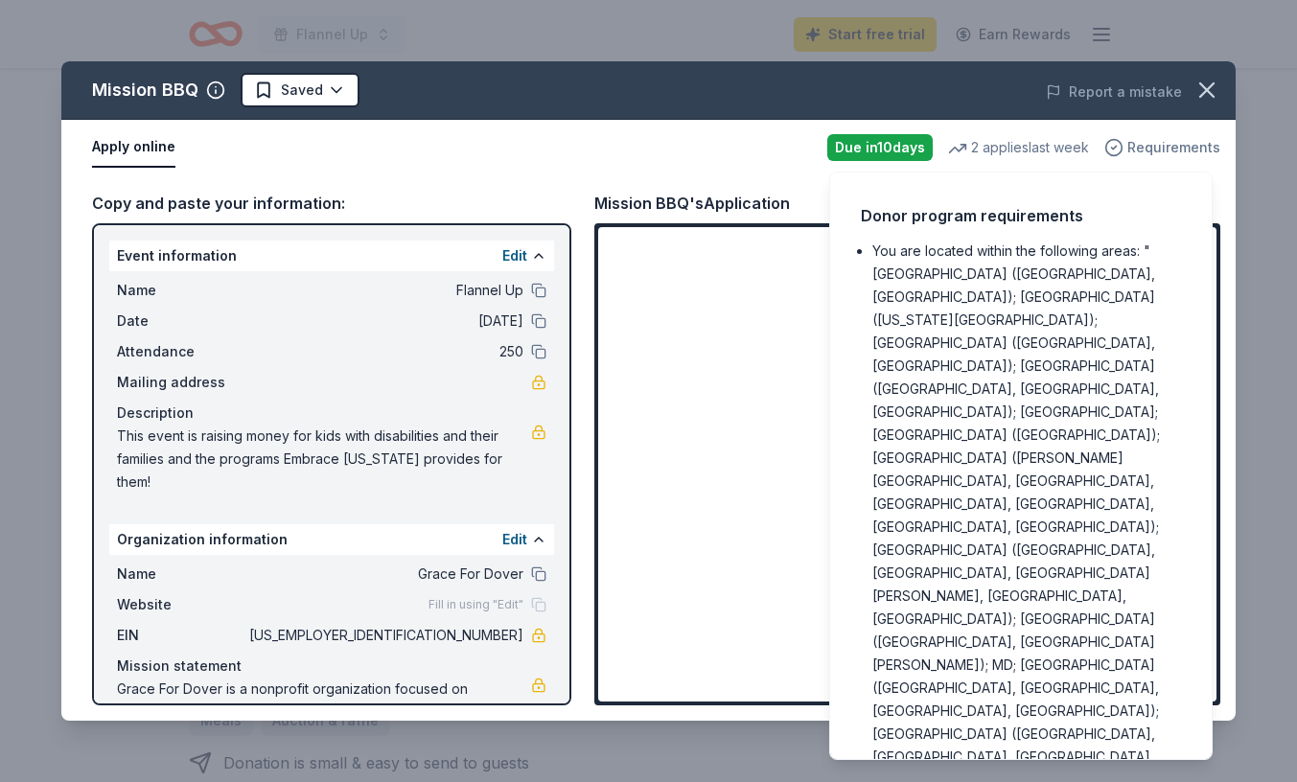
click at [1123, 149] on icon "button" at bounding box center [1113, 147] width 19 height 19
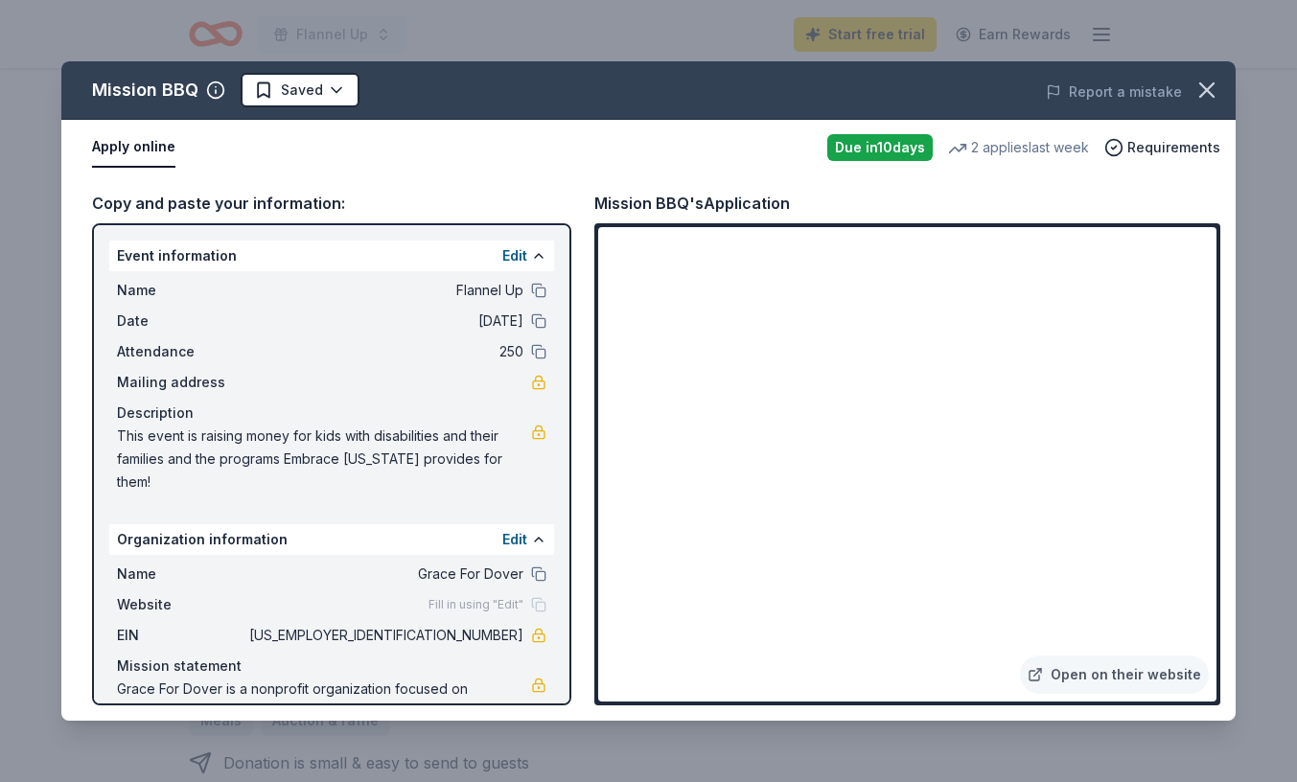
scroll to position [43, 0]
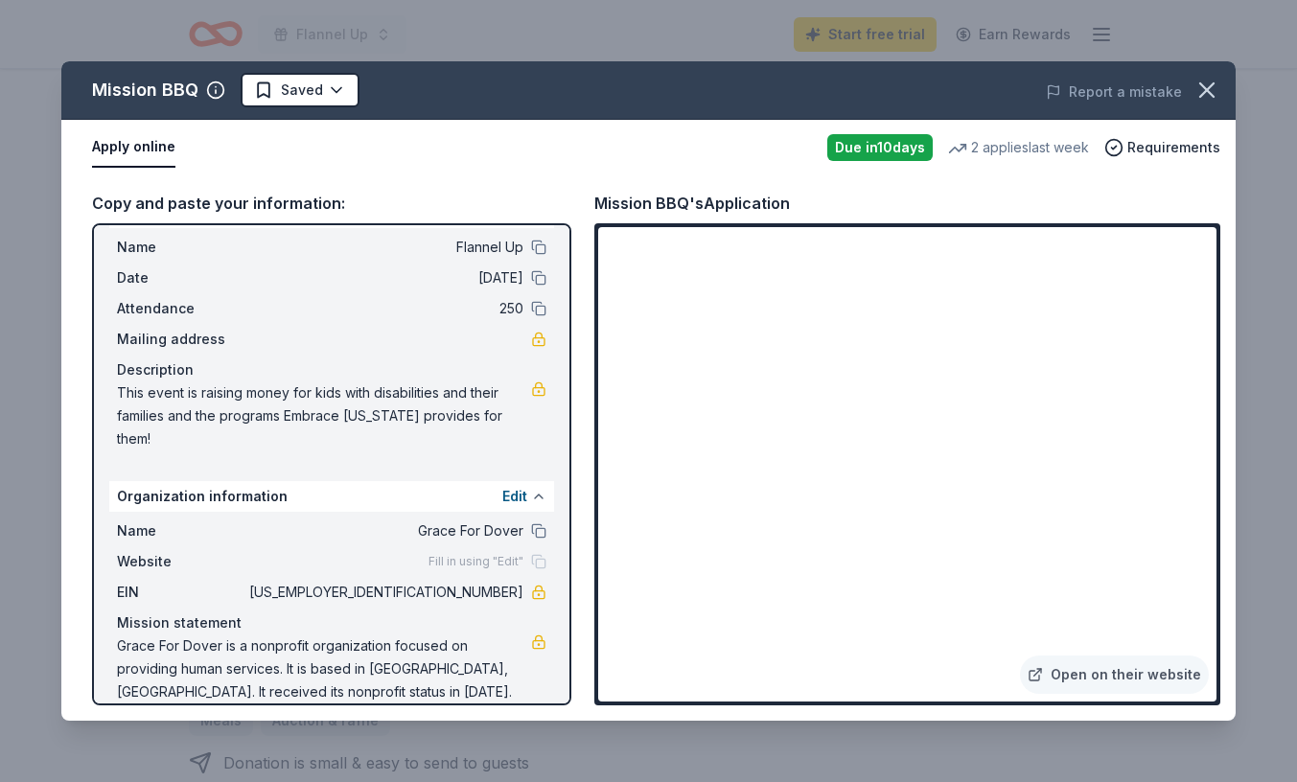
click at [536, 489] on button at bounding box center [538, 496] width 15 height 15
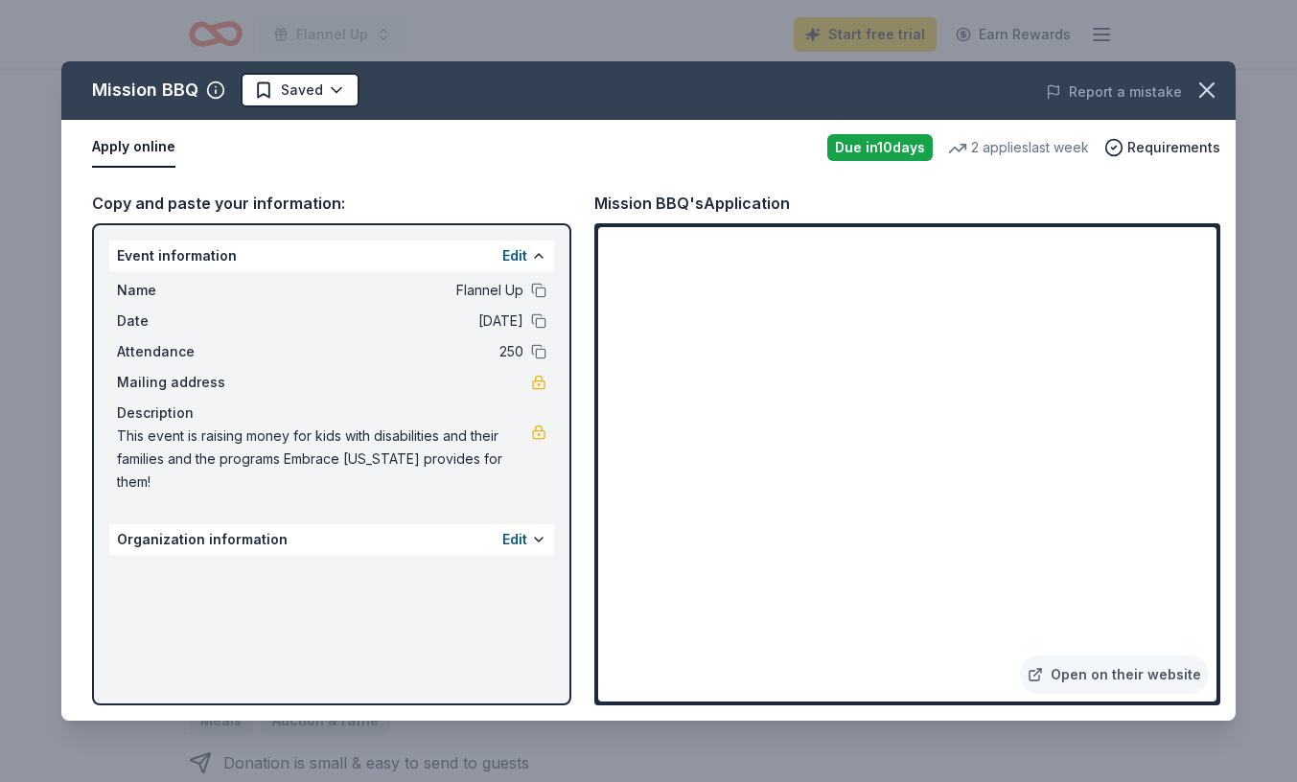
click at [491, 524] on div "Organization information Edit" at bounding box center [331, 539] width 445 height 31
click at [522, 528] on button "Edit" at bounding box center [514, 539] width 25 height 23
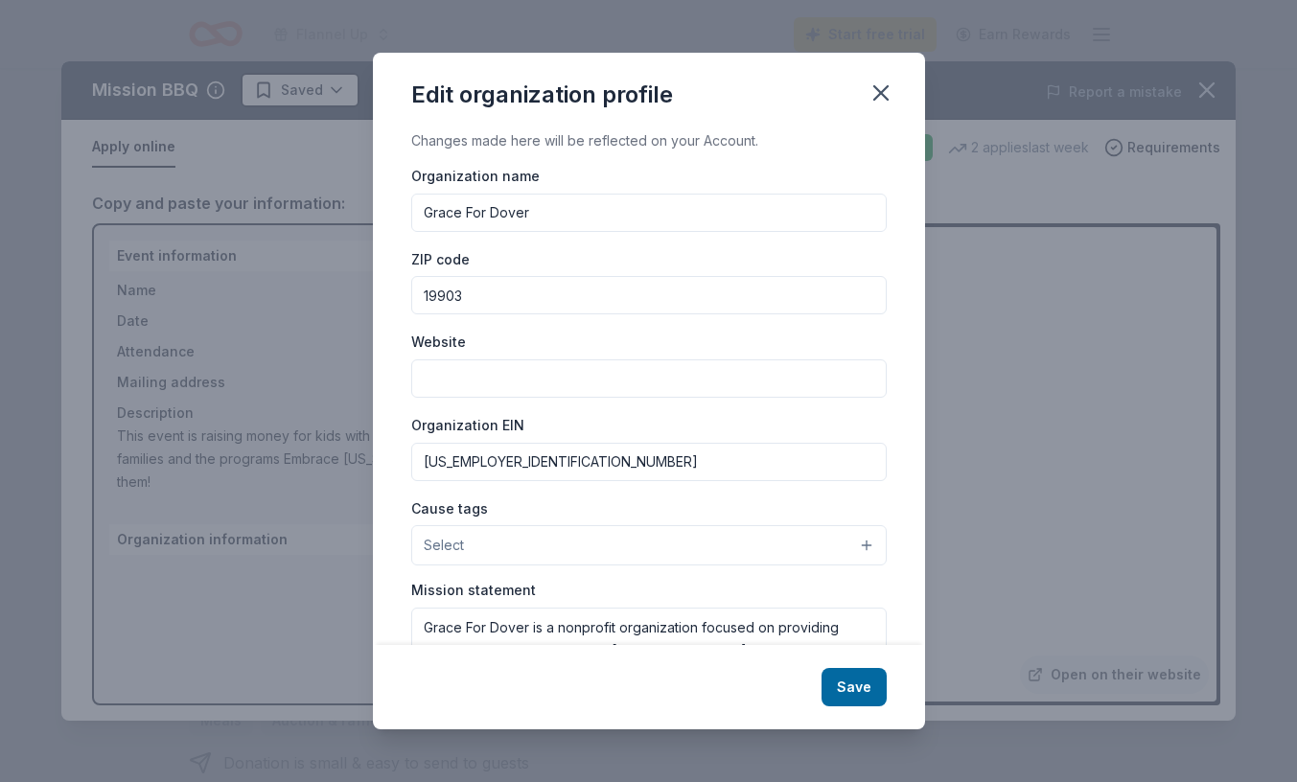
scroll to position [126, 0]
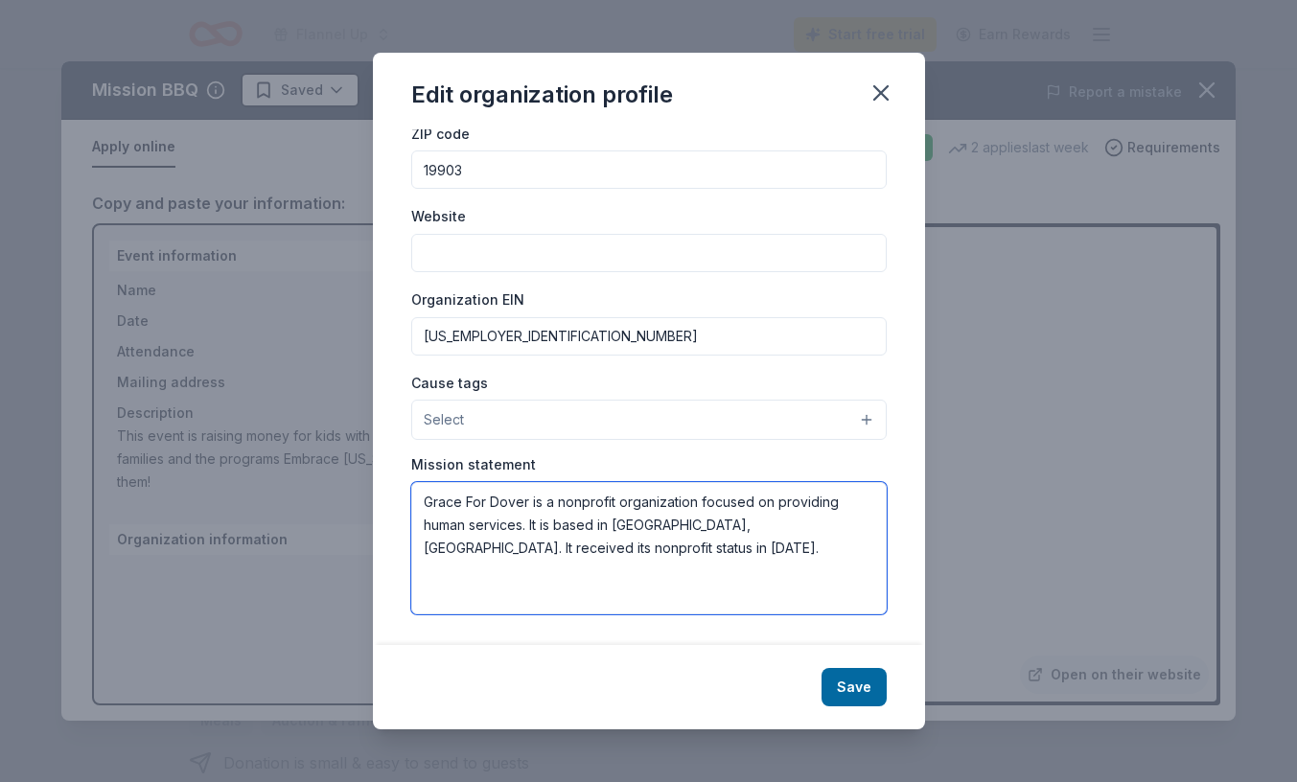
drag, startPoint x: 534, startPoint y: 503, endPoint x: 406, endPoint y: 505, distance: 127.5
click at [406, 505] on div "Changes made here will be reflected on your Account. Organization name Grace Fo…" at bounding box center [649, 387] width 552 height 516
drag, startPoint x: 780, startPoint y: 504, endPoint x: 789, endPoint y: 566, distance: 61.9
click at [789, 566] on textarea "Embrace Delaweare is a nonprofit organization focused on providing human servic…" at bounding box center [648, 548] width 475 height 132
click at [529, 505] on textarea "Embrace Delaweare is a nonprofit organization focused creating an unconditional…" at bounding box center [648, 548] width 475 height 132
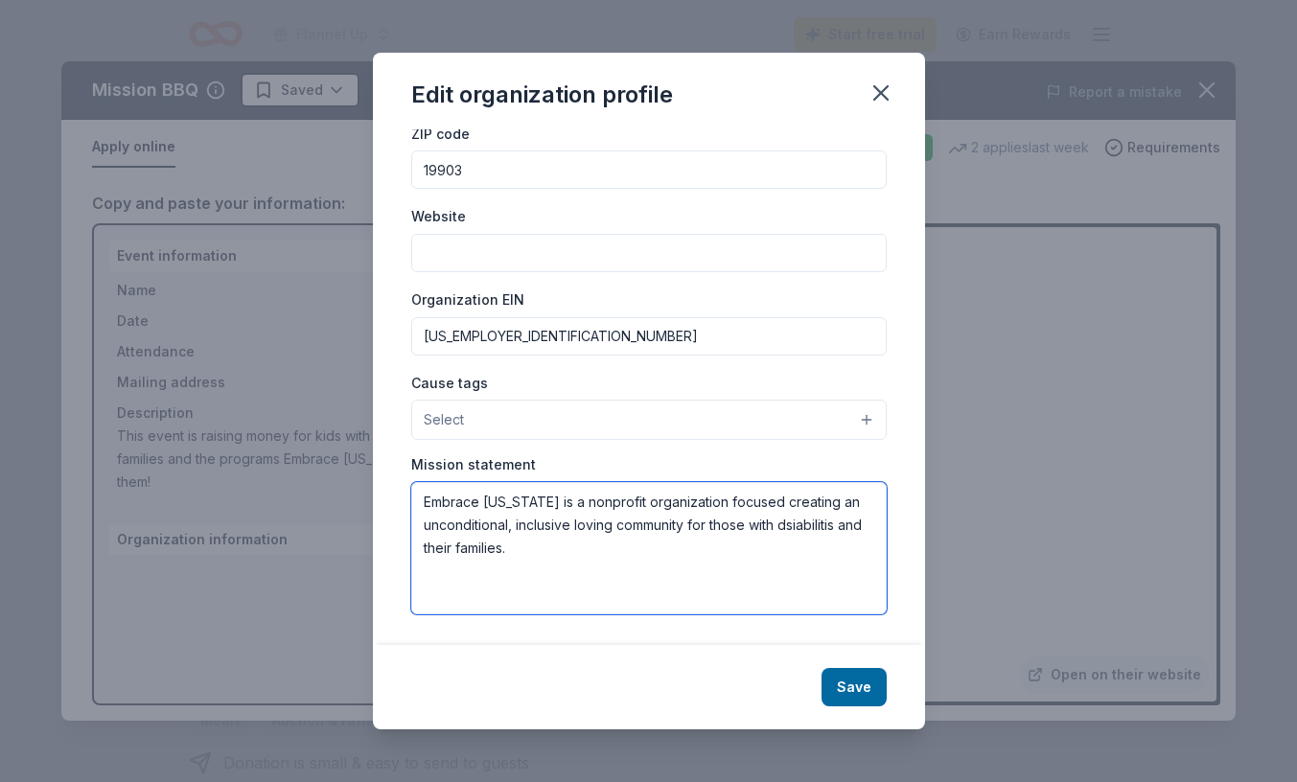
click at [797, 533] on textarea "Embrace Delaware is a nonprofit organization focused creating an unconditional,…" at bounding box center [648, 548] width 475 height 132
type textarea "Embrace [US_STATE] is a nonprofit organization focused creating an unconditiona…"
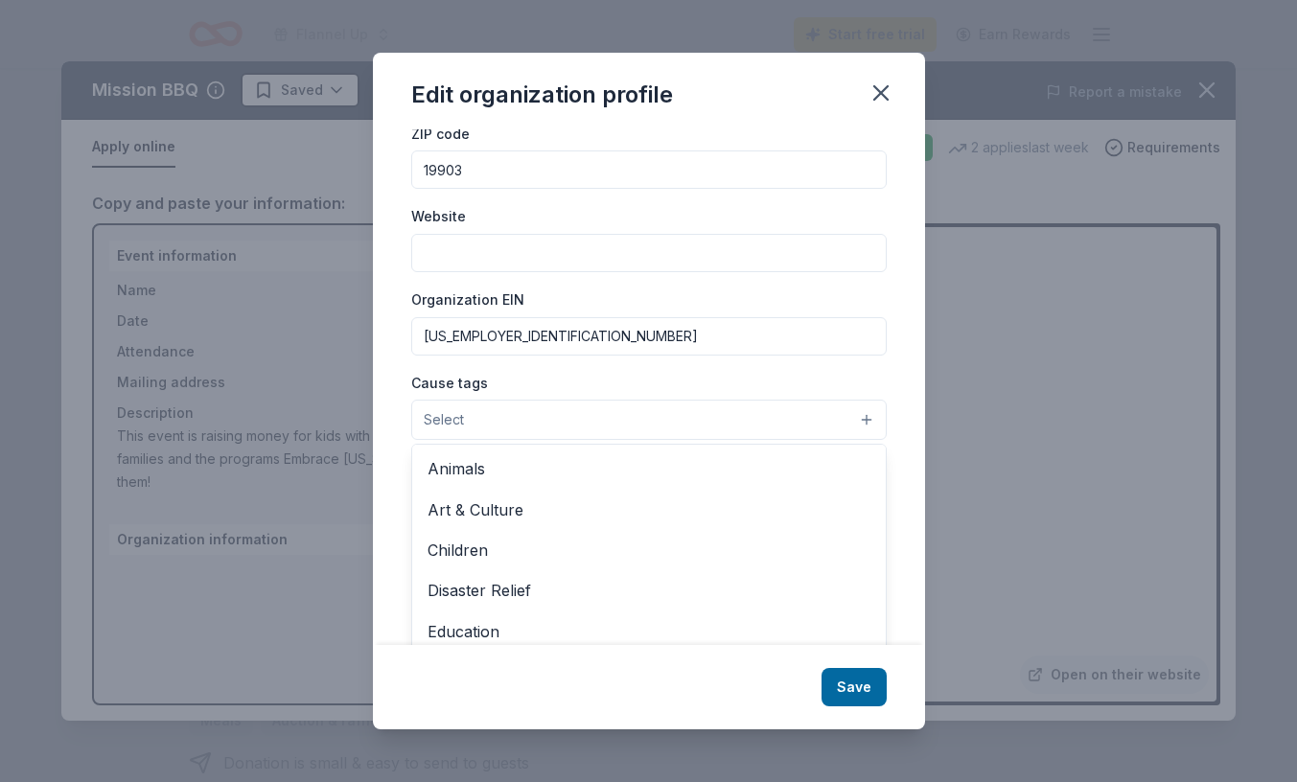
click at [704, 437] on button "Select" at bounding box center [648, 420] width 475 height 40
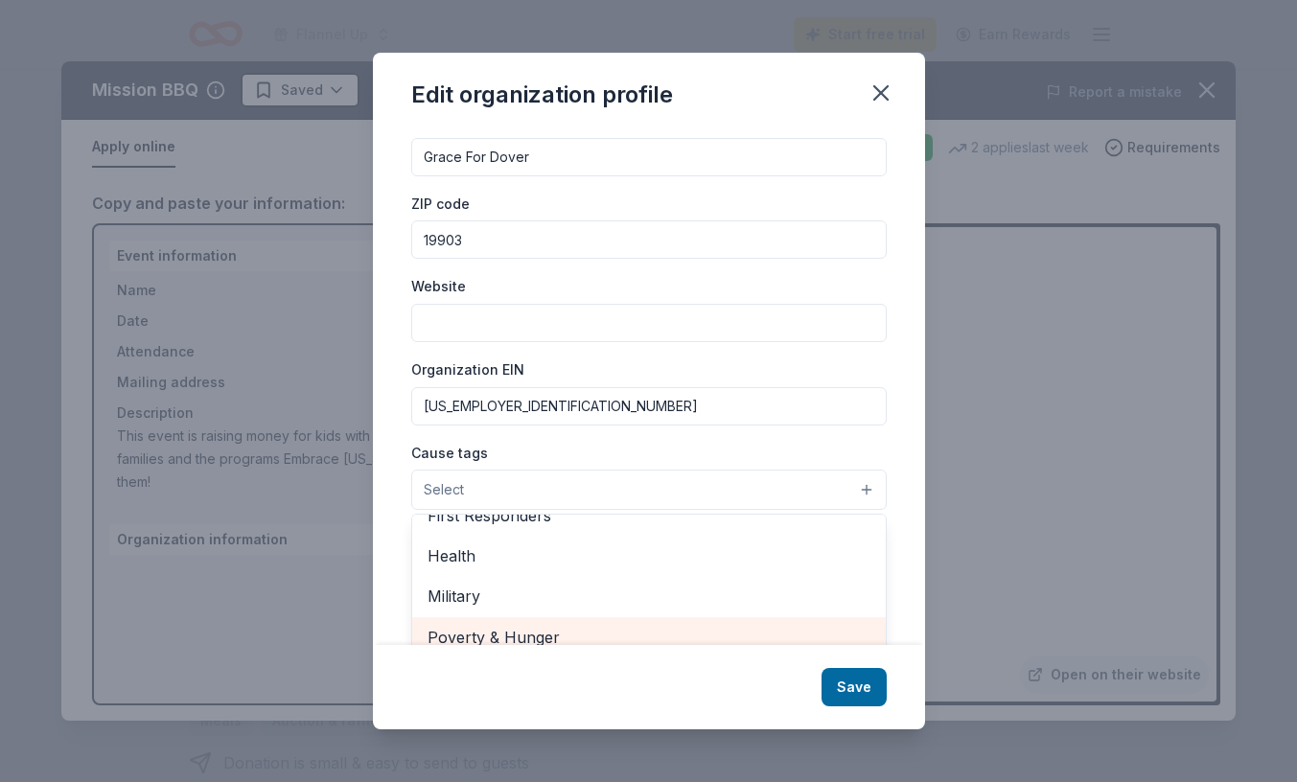
scroll to position [0, 0]
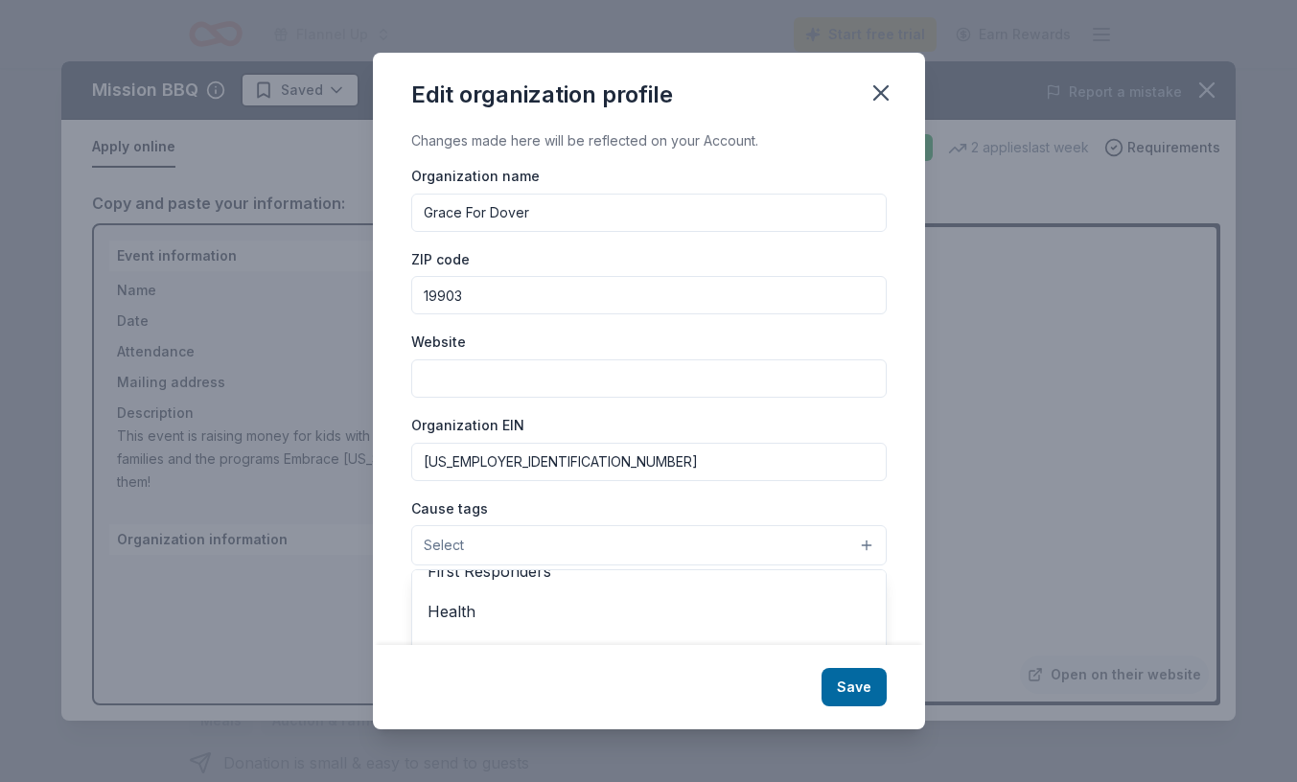
click at [863, 692] on div "Edit organization profile Changes made here will be reflected on your Account. …" at bounding box center [649, 391] width 552 height 677
click at [566, 210] on input "Grace For Dover" at bounding box center [648, 213] width 475 height 38
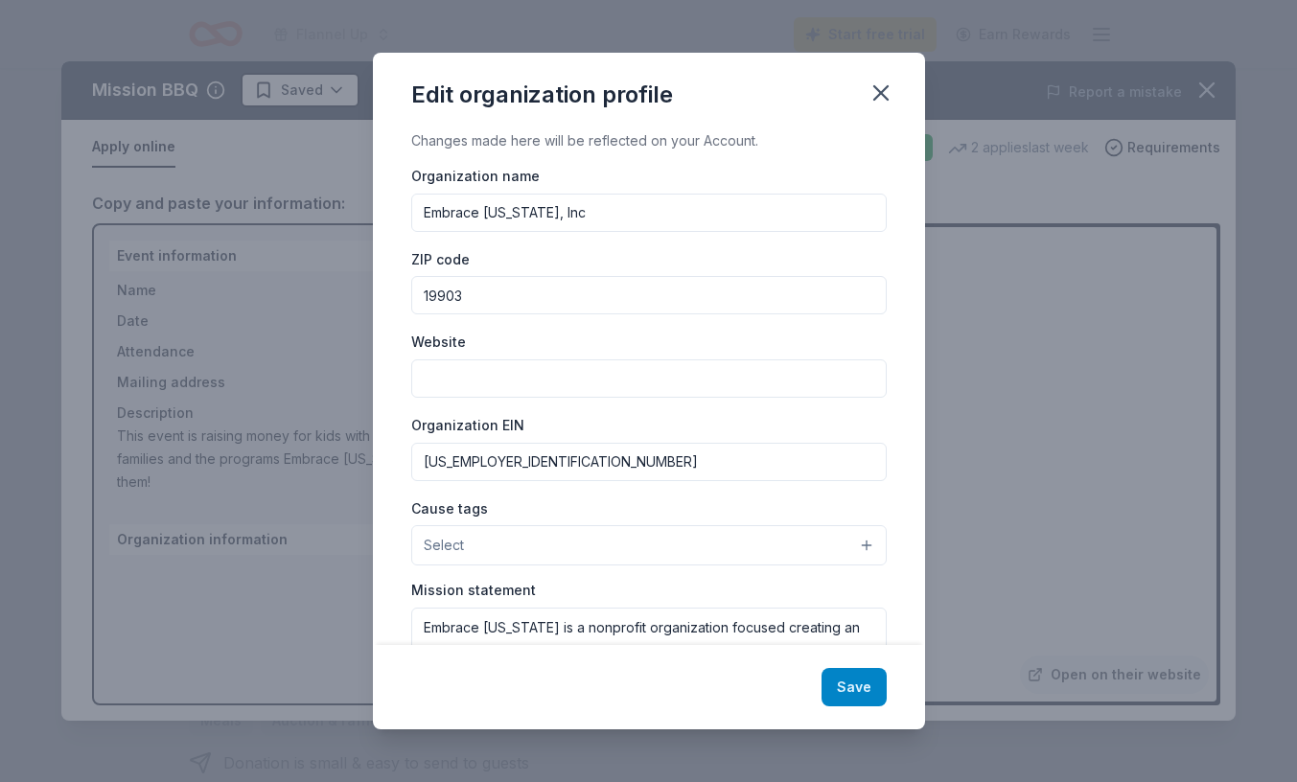
type input "Embrace [US_STATE], Inc"
click at [863, 689] on button "Save" at bounding box center [853, 687] width 65 height 38
click at [886, 87] on icon "button" at bounding box center [880, 92] width 13 height 13
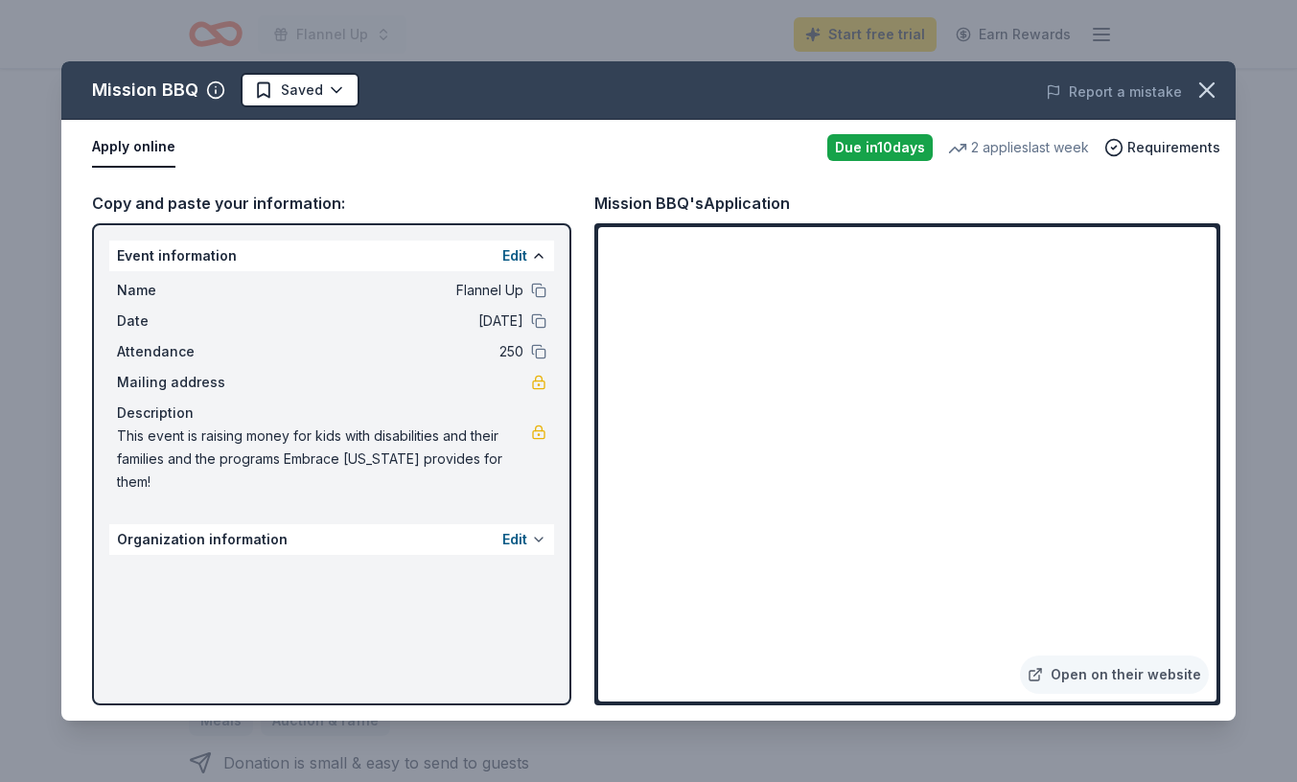
click at [532, 532] on button at bounding box center [538, 539] width 15 height 15
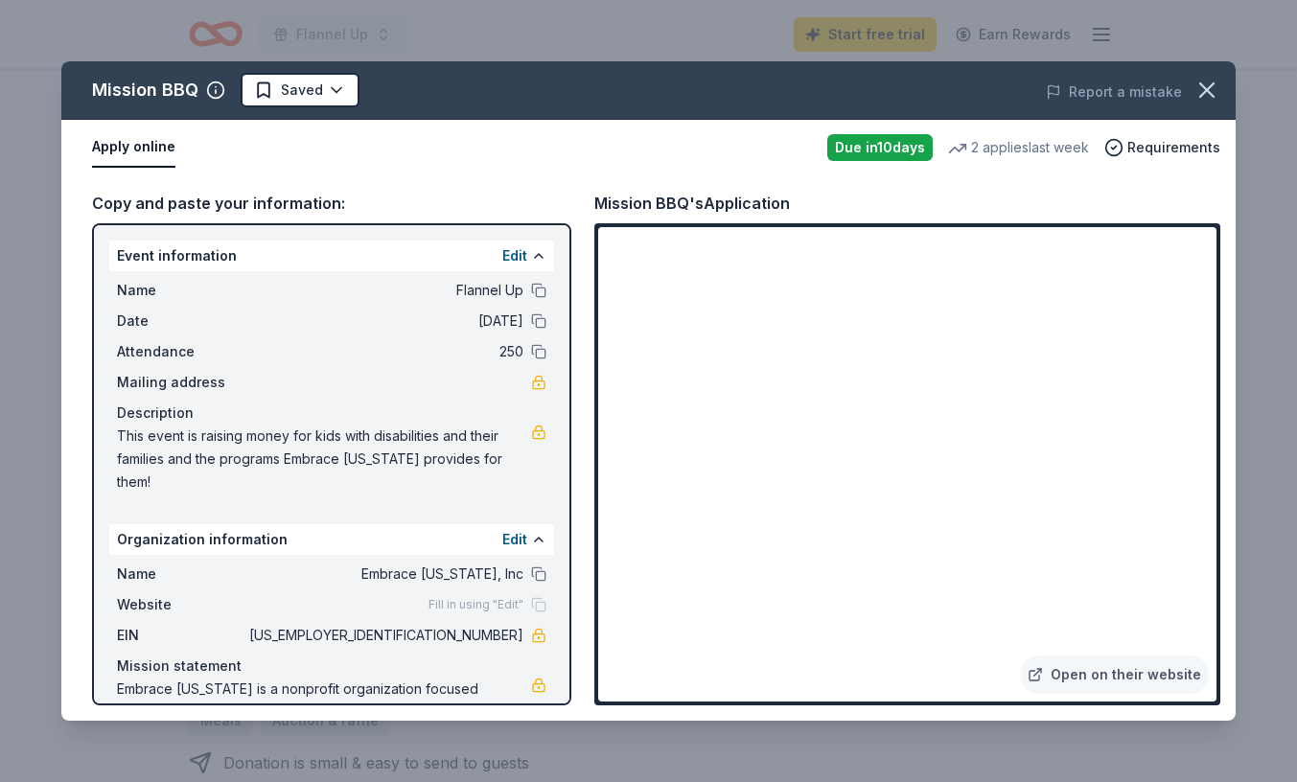
click at [133, 145] on button "Apply online" at bounding box center [133, 147] width 83 height 40
click at [1085, 680] on link "Open on their website" at bounding box center [1114, 675] width 189 height 38
click at [887, 150] on div "Due in 10 days" at bounding box center [879, 147] width 105 height 27
click at [1213, 86] on icon "button" at bounding box center [1206, 90] width 27 height 27
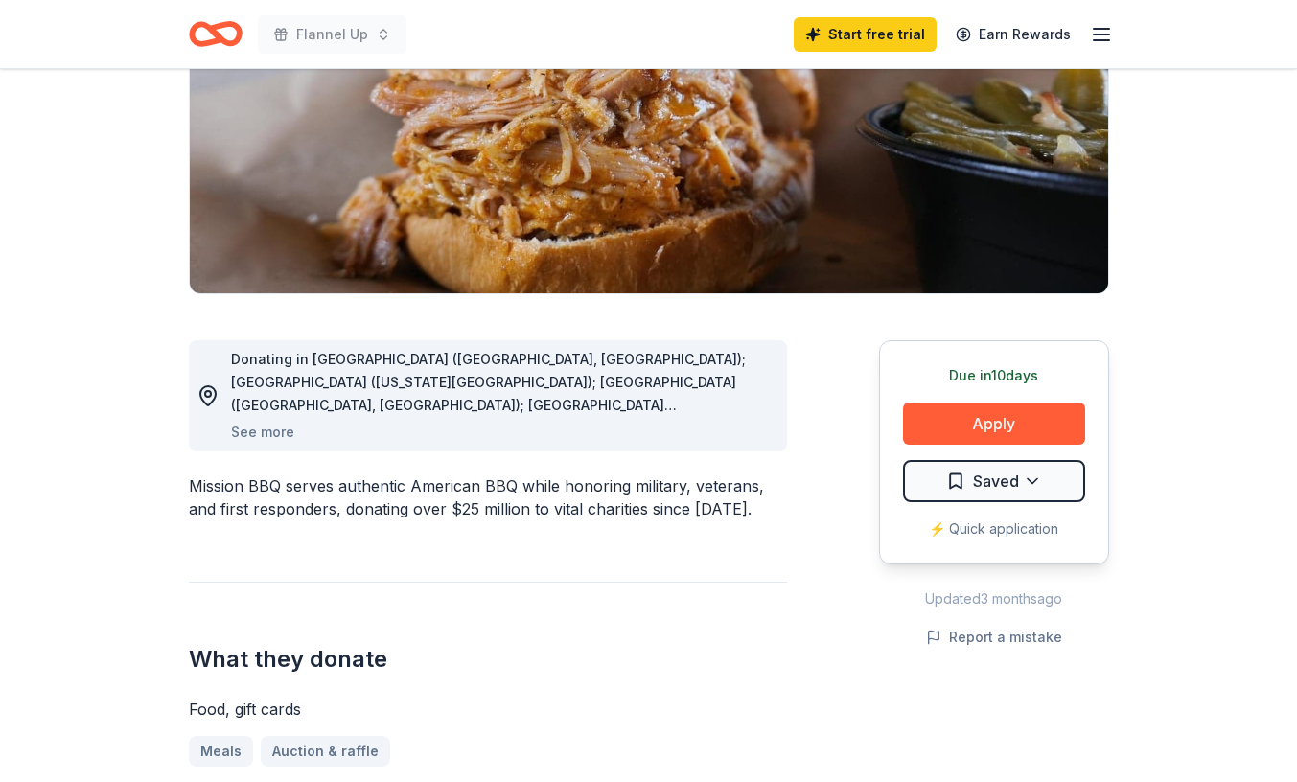
scroll to position [266, 0]
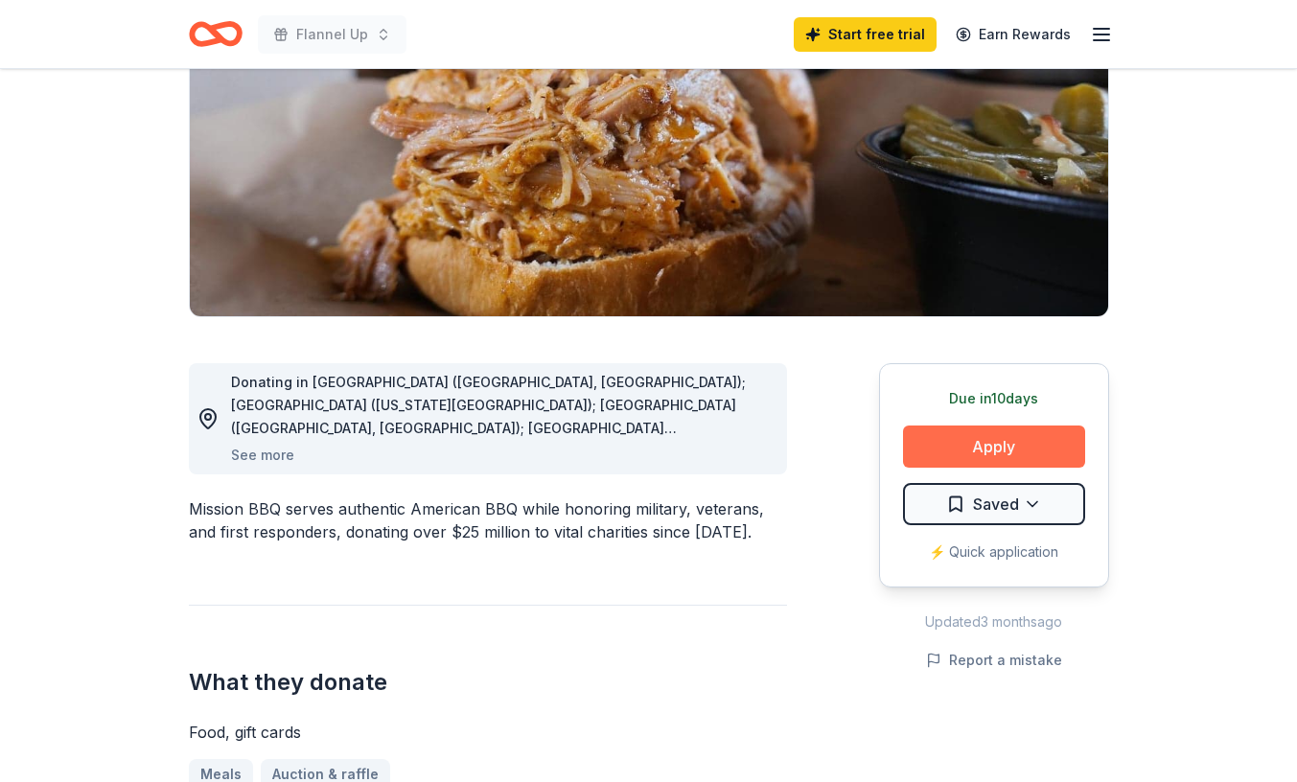
click at [956, 451] on button "Apply" at bounding box center [994, 447] width 182 height 42
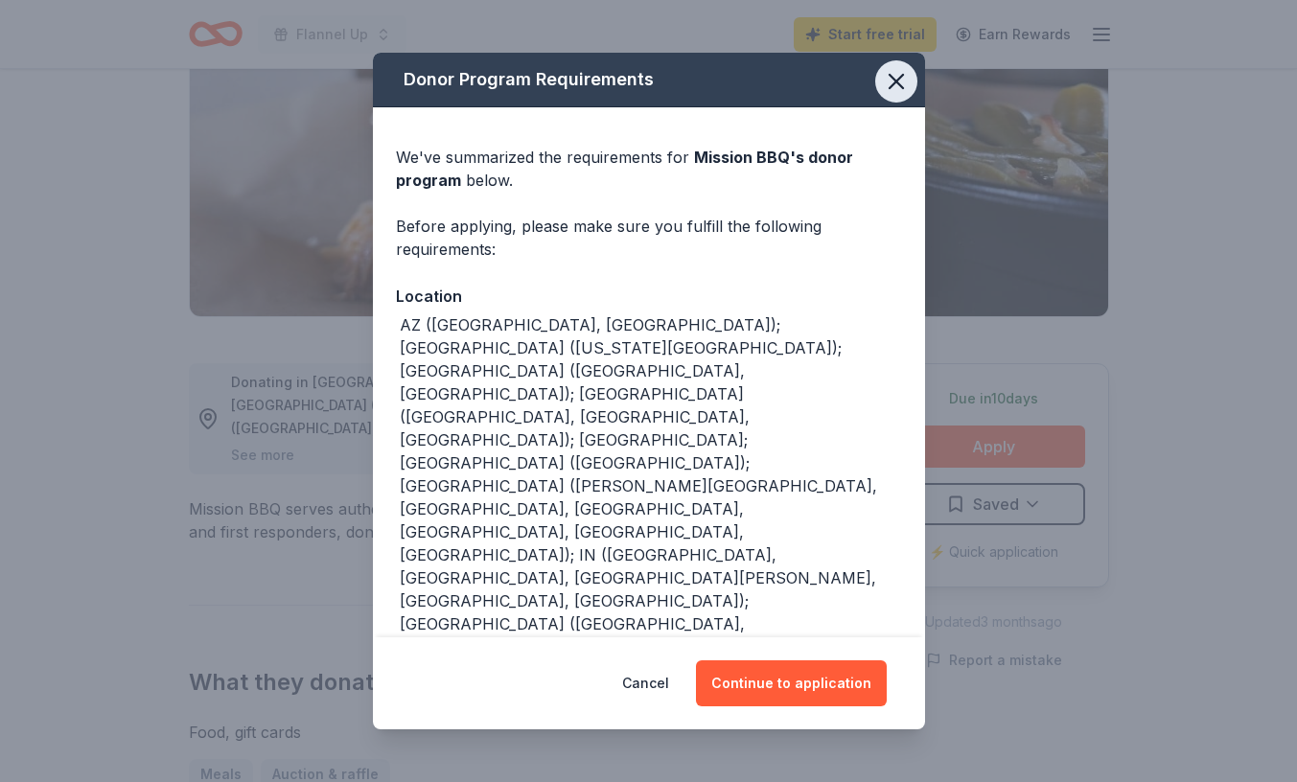
click at [896, 94] on icon "button" at bounding box center [896, 81] width 27 height 27
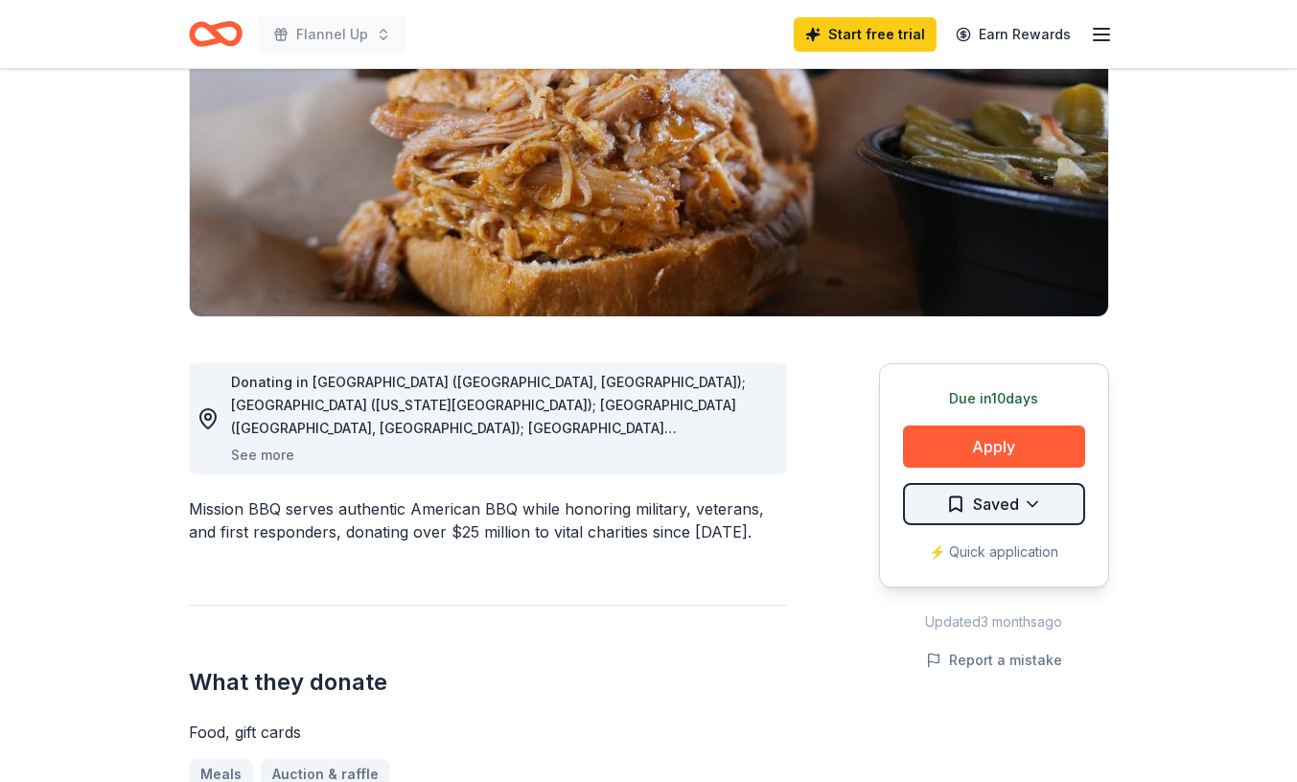
click at [1011, 517] on html "Flannel Up Start free trial Earn Rewards Due in 10 days Share Mission BBQ New 2…" at bounding box center [648, 125] width 1297 height 782
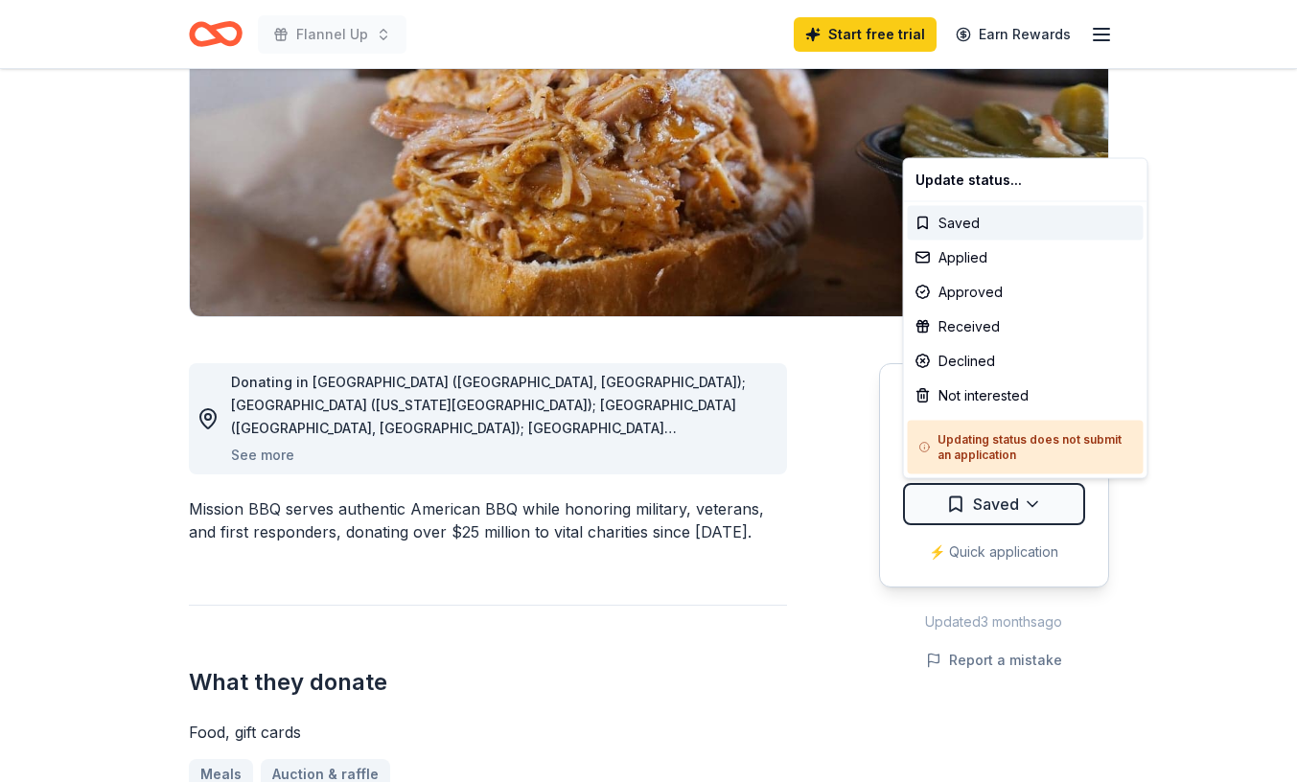
click at [837, 504] on html "Flannel Up Start free trial Earn Rewards Due in 10 days Share Mission BBQ New 2…" at bounding box center [648, 125] width 1297 height 782
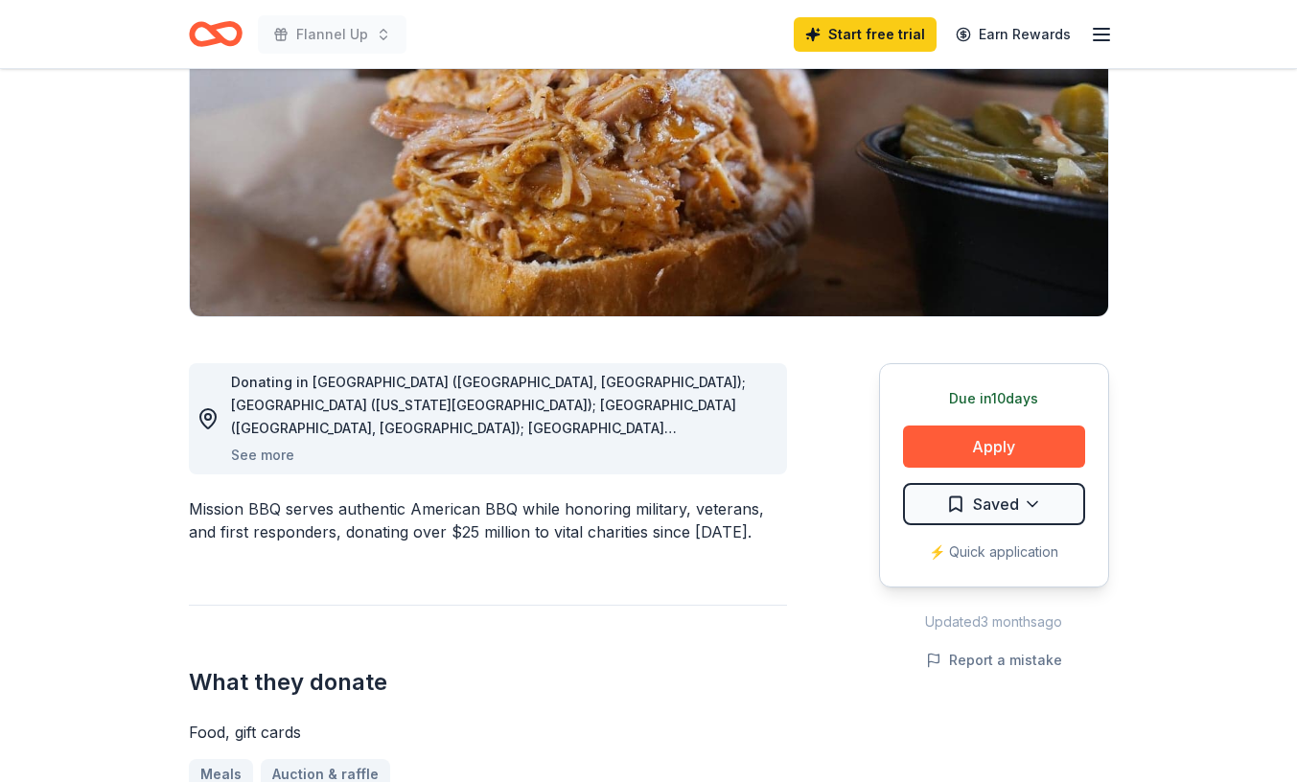
click at [1006, 553] on div "⚡️ Quick application" at bounding box center [994, 552] width 182 height 23
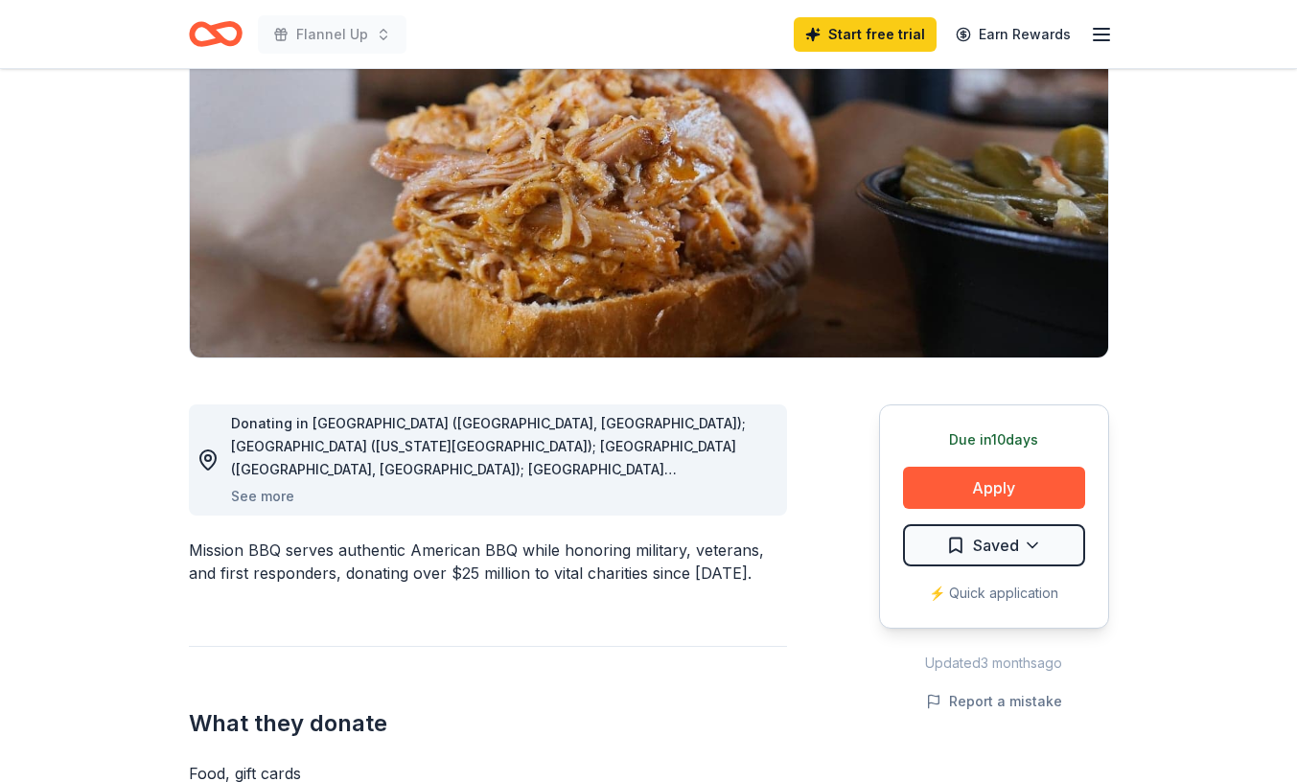
scroll to position [0, 0]
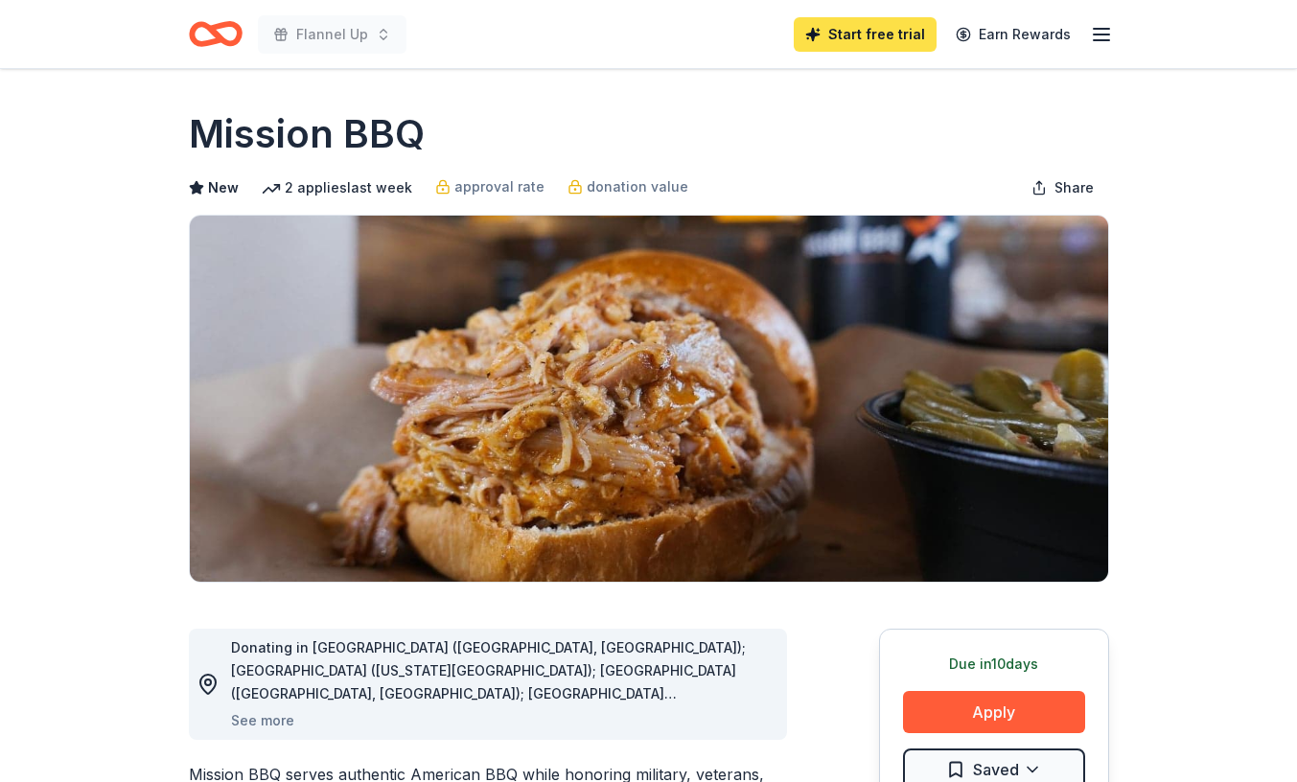
click at [877, 37] on link "Start free trial" at bounding box center [865, 34] width 143 height 35
click at [867, 38] on link "Start free trial" at bounding box center [865, 34] width 143 height 35
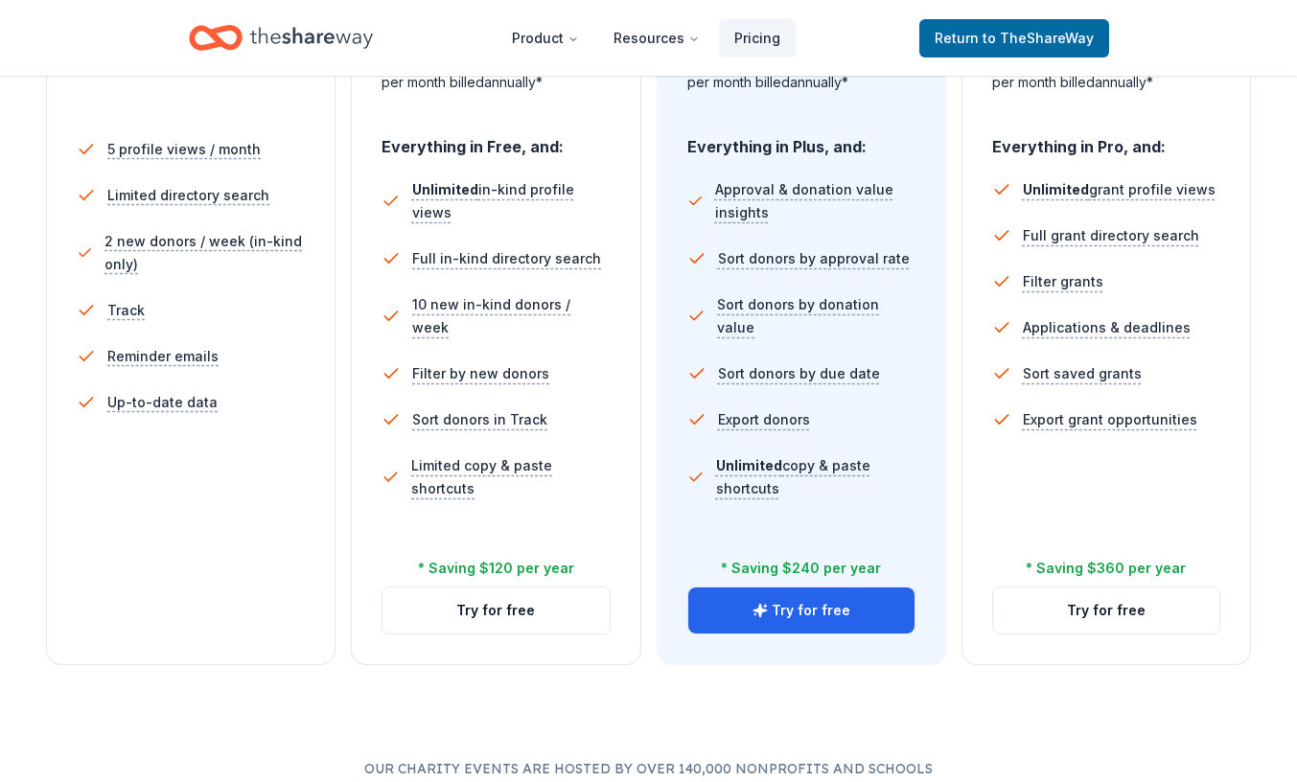
scroll to position [542, 0]
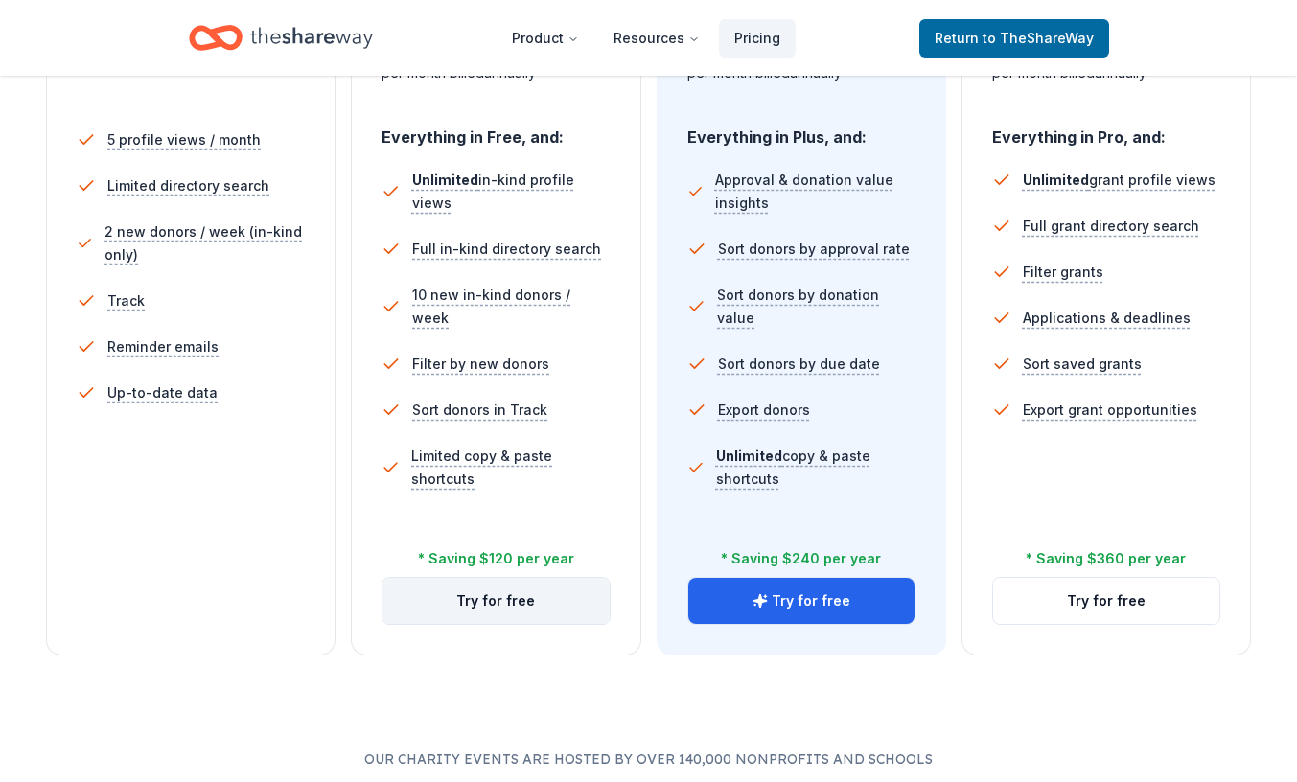
click at [519, 618] on button "Try for free" at bounding box center [495, 601] width 226 height 46
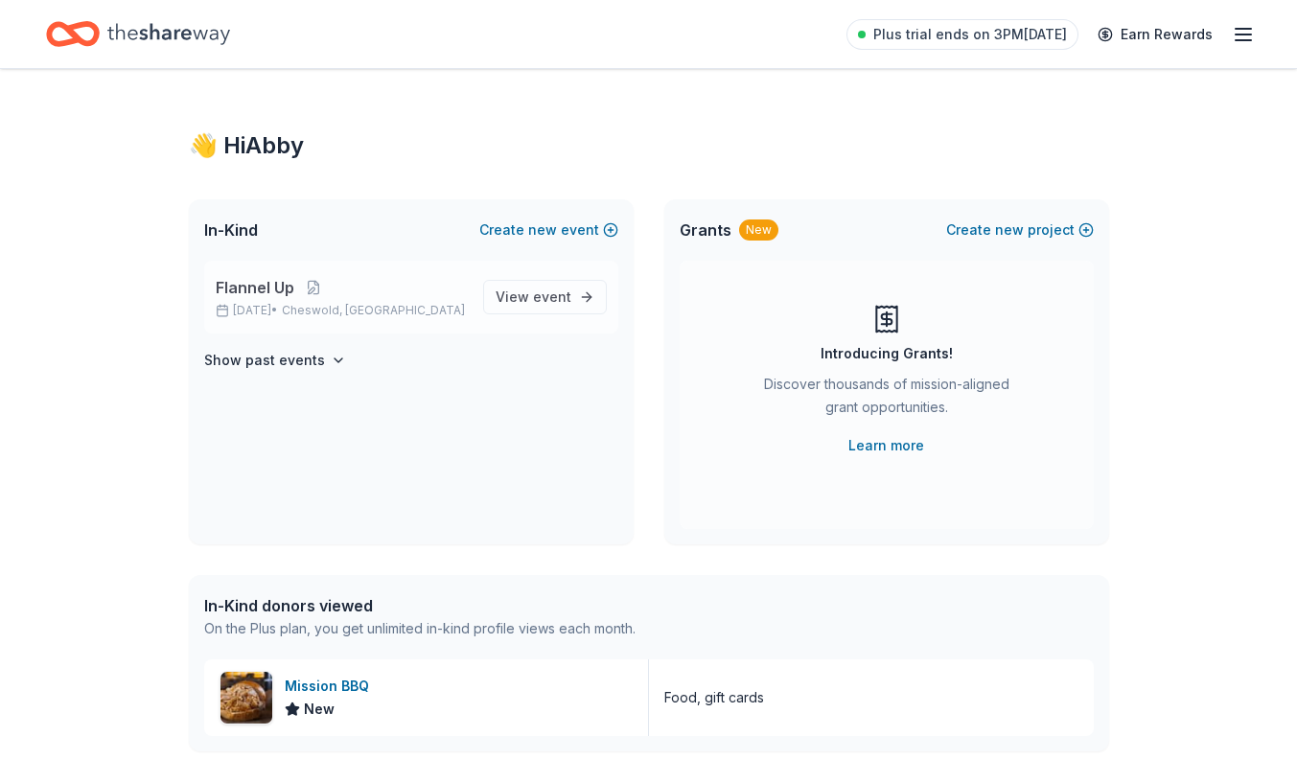
click at [423, 307] on p "[DATE] • [GEOGRAPHIC_DATA], [GEOGRAPHIC_DATA]" at bounding box center [342, 310] width 252 height 15
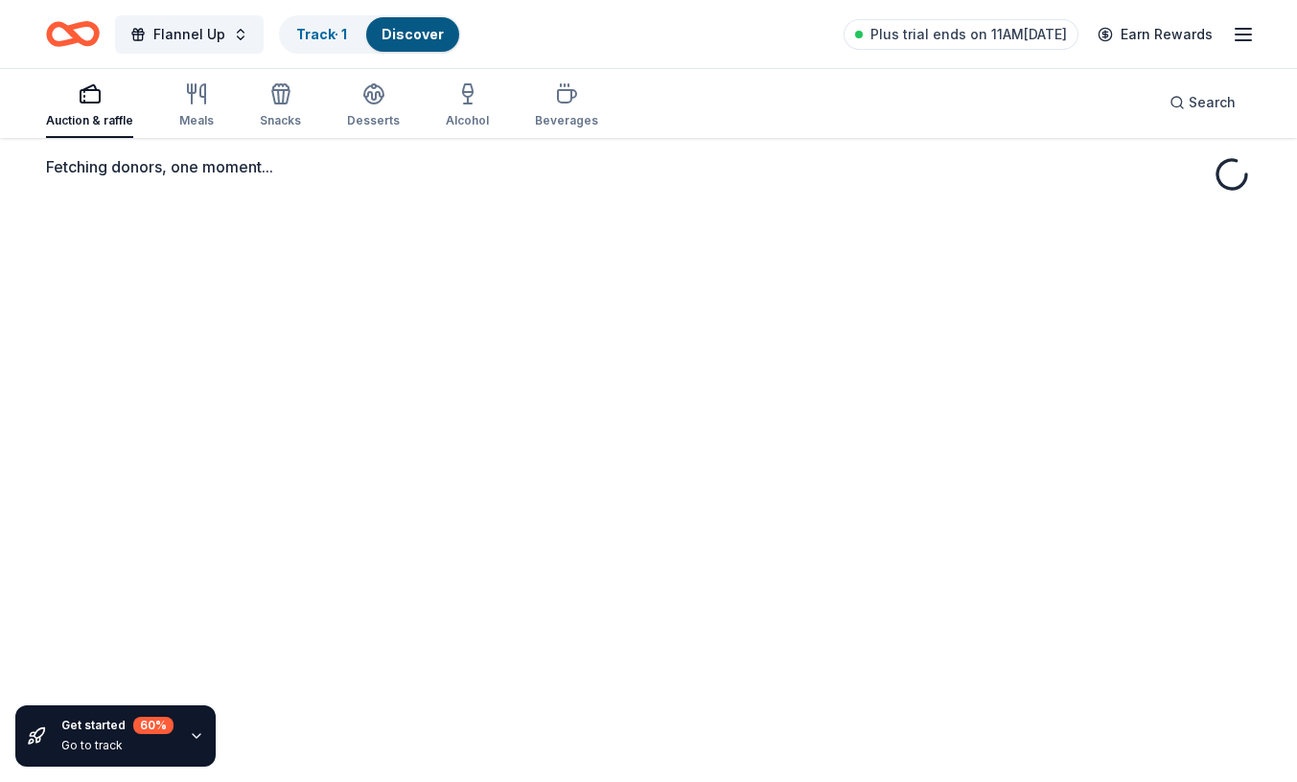
scroll to position [101, 0]
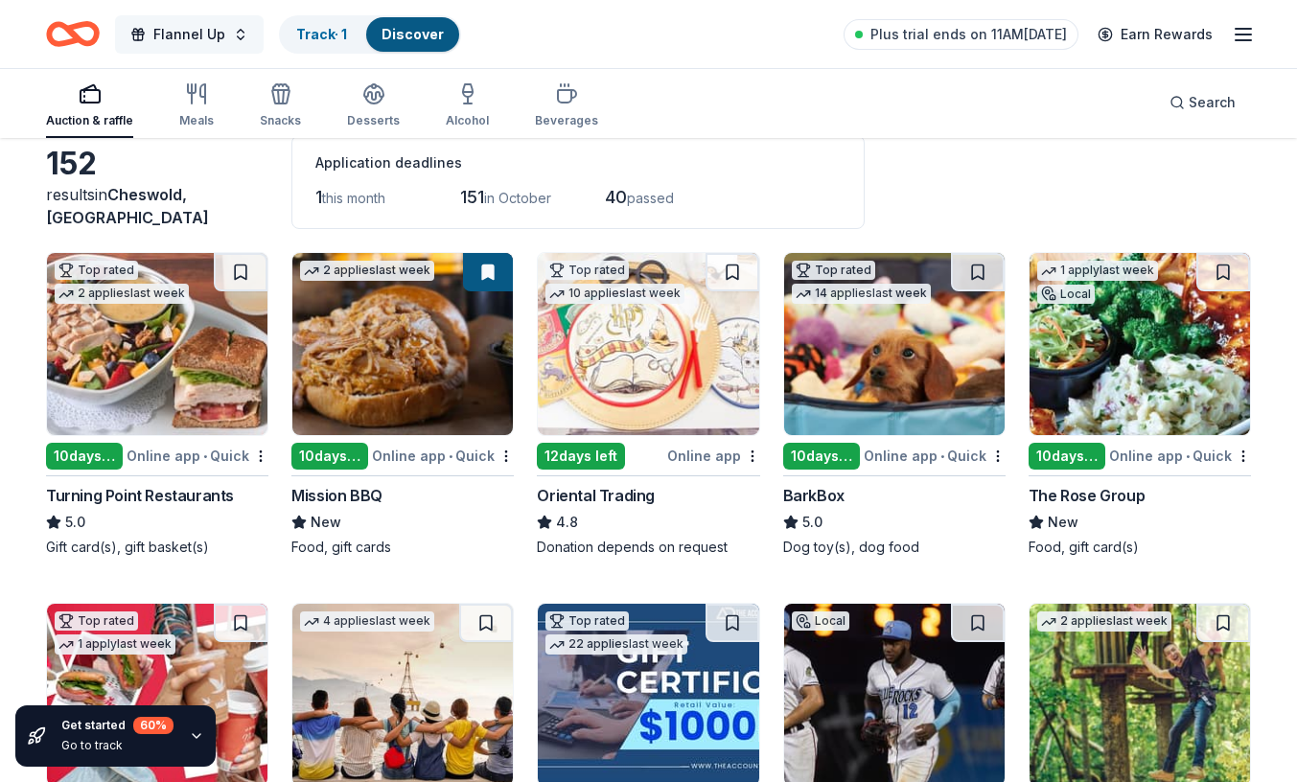
click at [239, 33] on button "Flannel Up" at bounding box center [189, 34] width 149 height 38
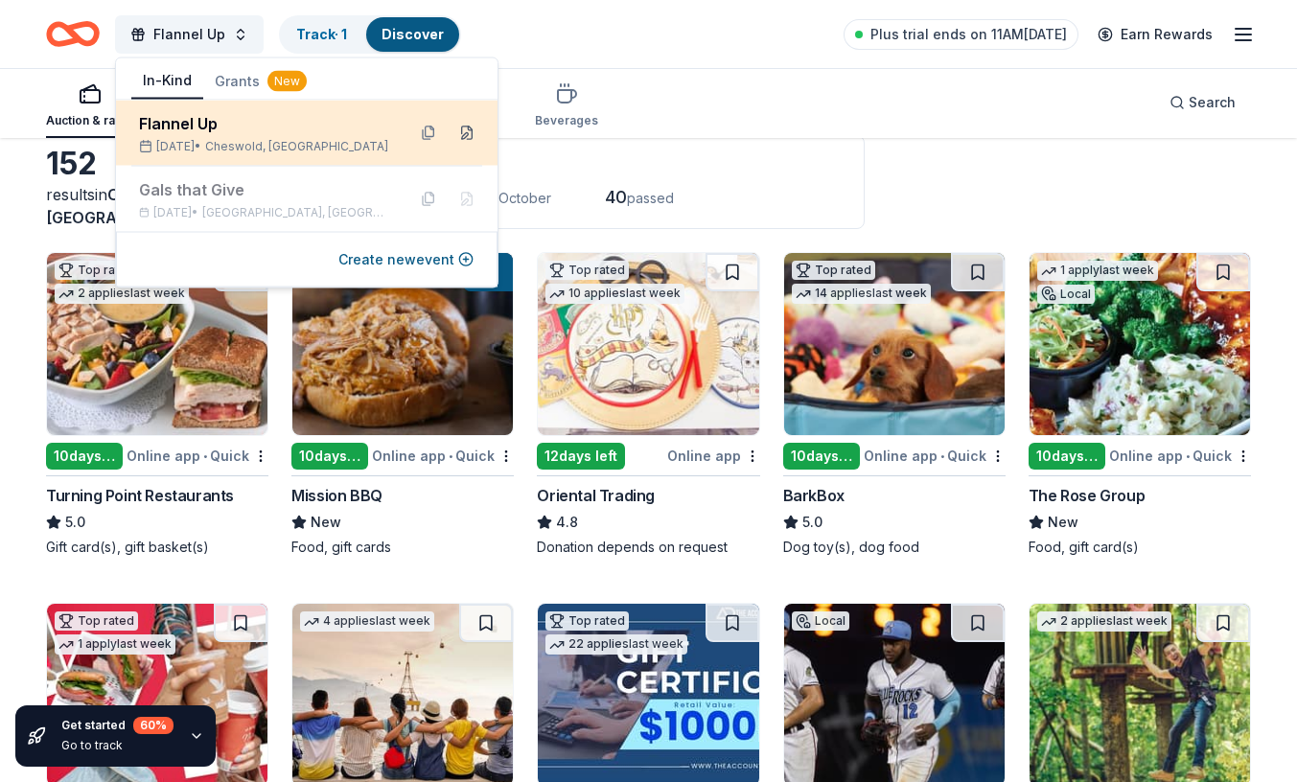
click at [471, 133] on button at bounding box center [466, 133] width 31 height 31
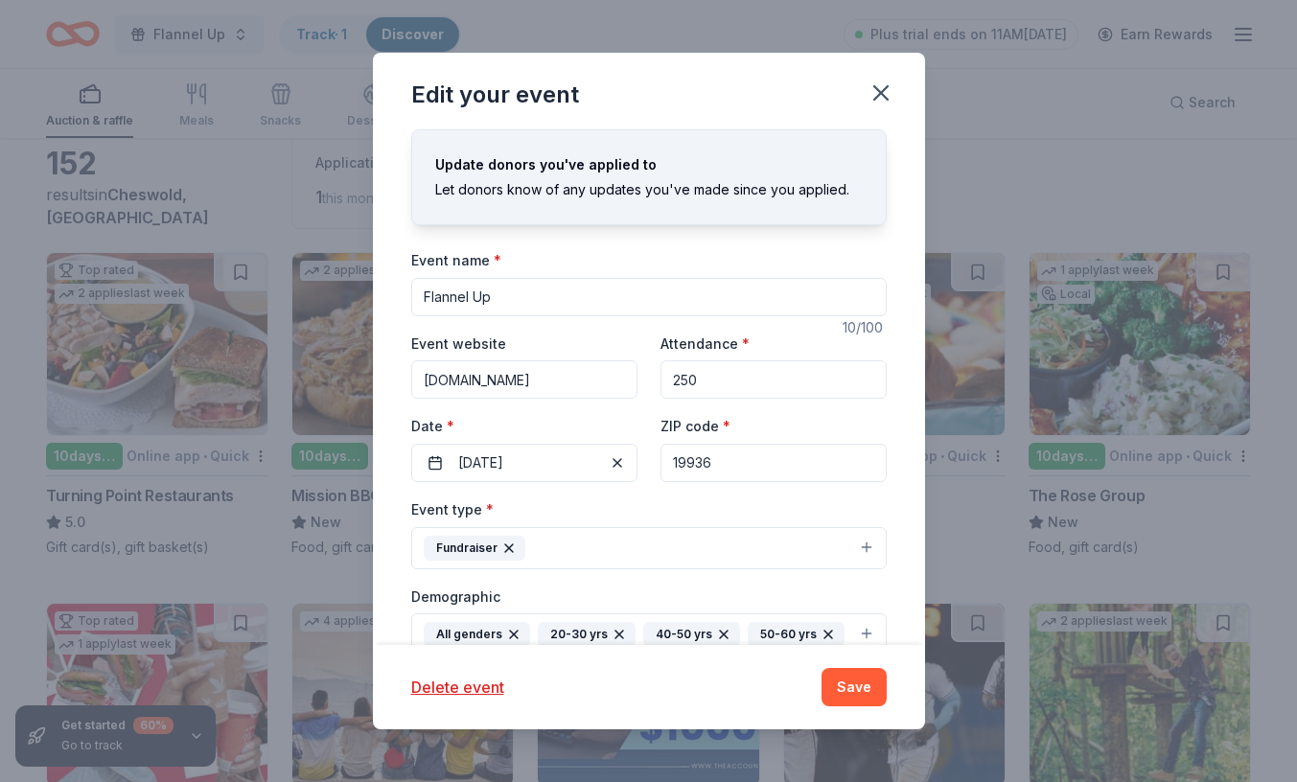
click at [743, 461] on input "19936" at bounding box center [773, 463] width 226 height 38
type input "19904"
click at [1002, 196] on div "Edit your event Update donors you've applied to Let donors know of any updates …" at bounding box center [648, 391] width 1297 height 782
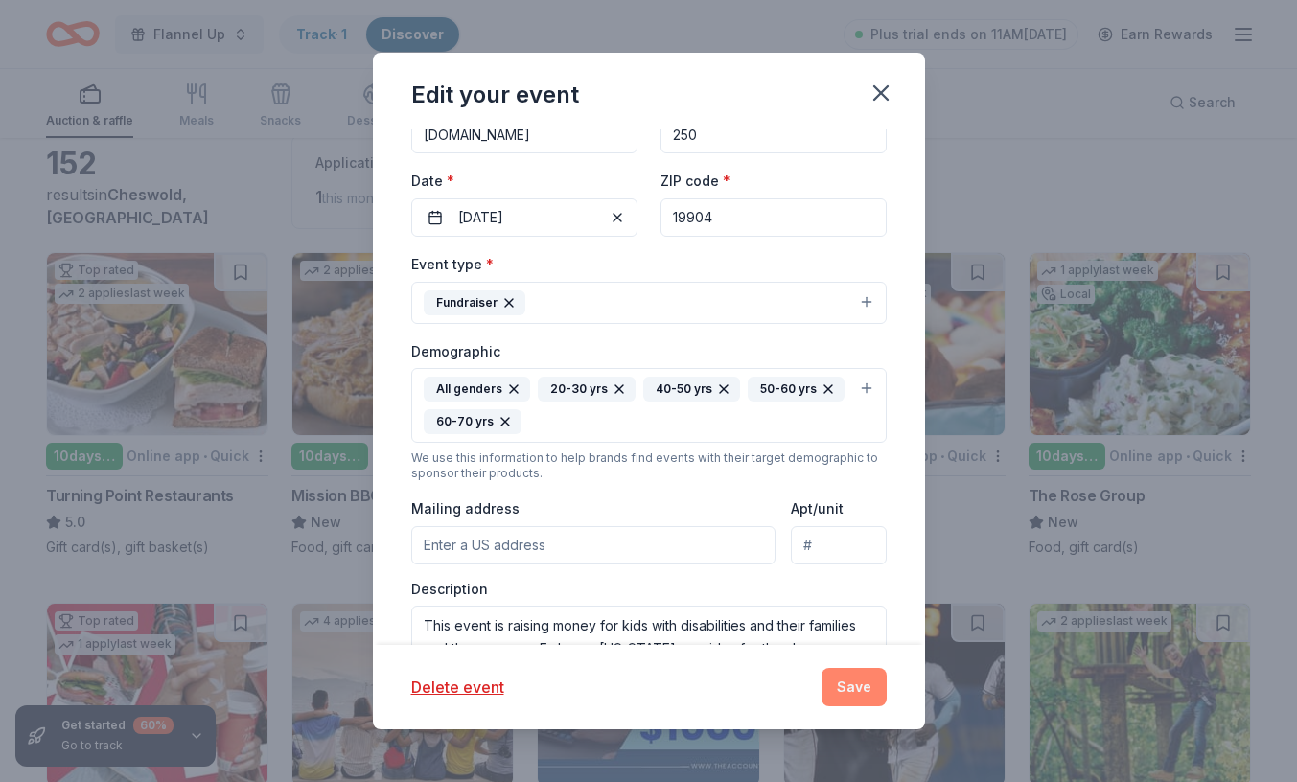
scroll to position [250, 0]
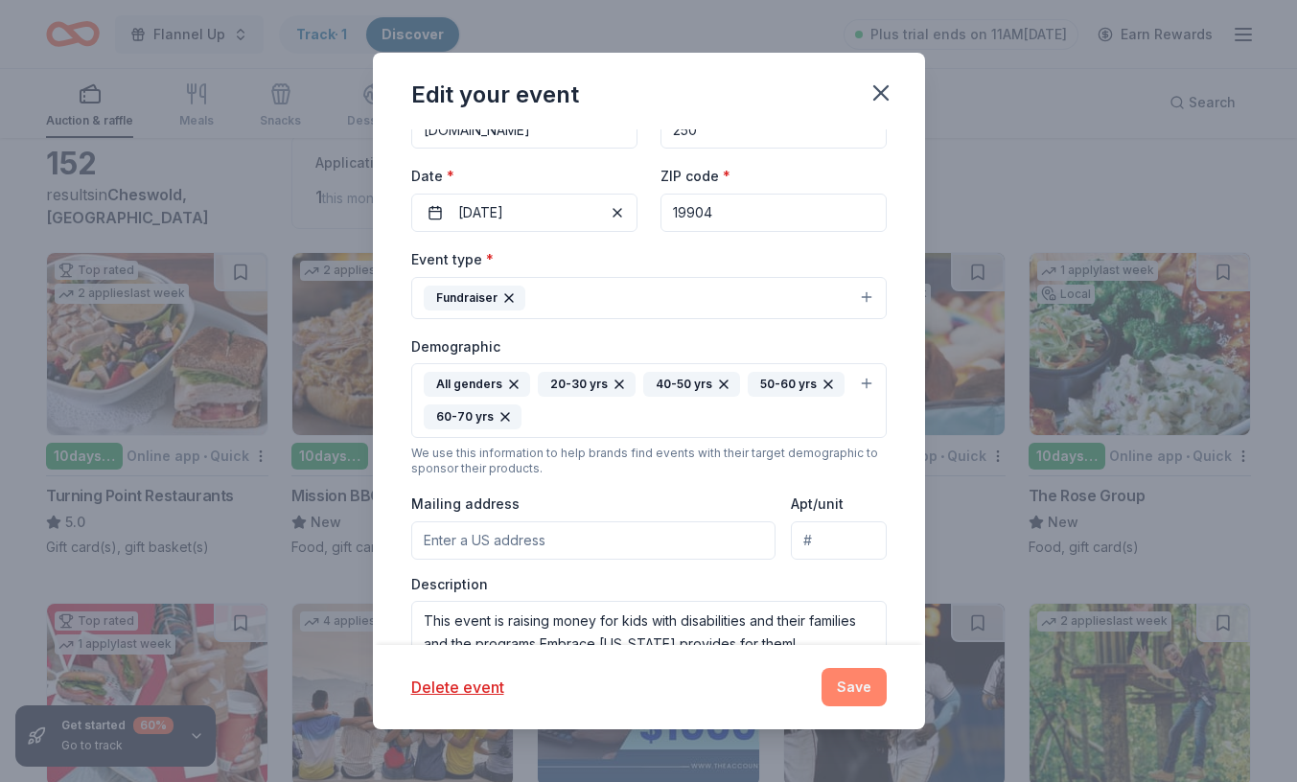
click at [859, 690] on button "Save" at bounding box center [853, 687] width 65 height 38
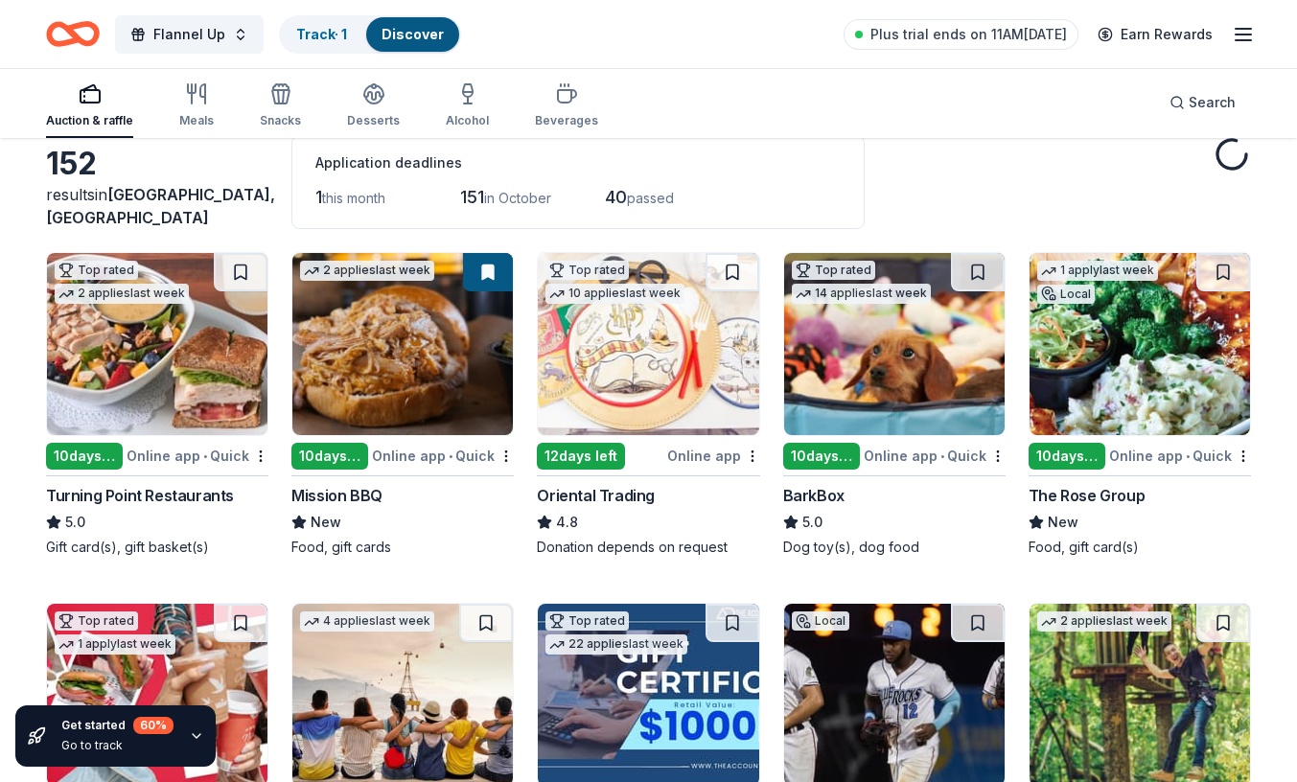
click at [410, 388] on img at bounding box center [402, 344] width 220 height 182
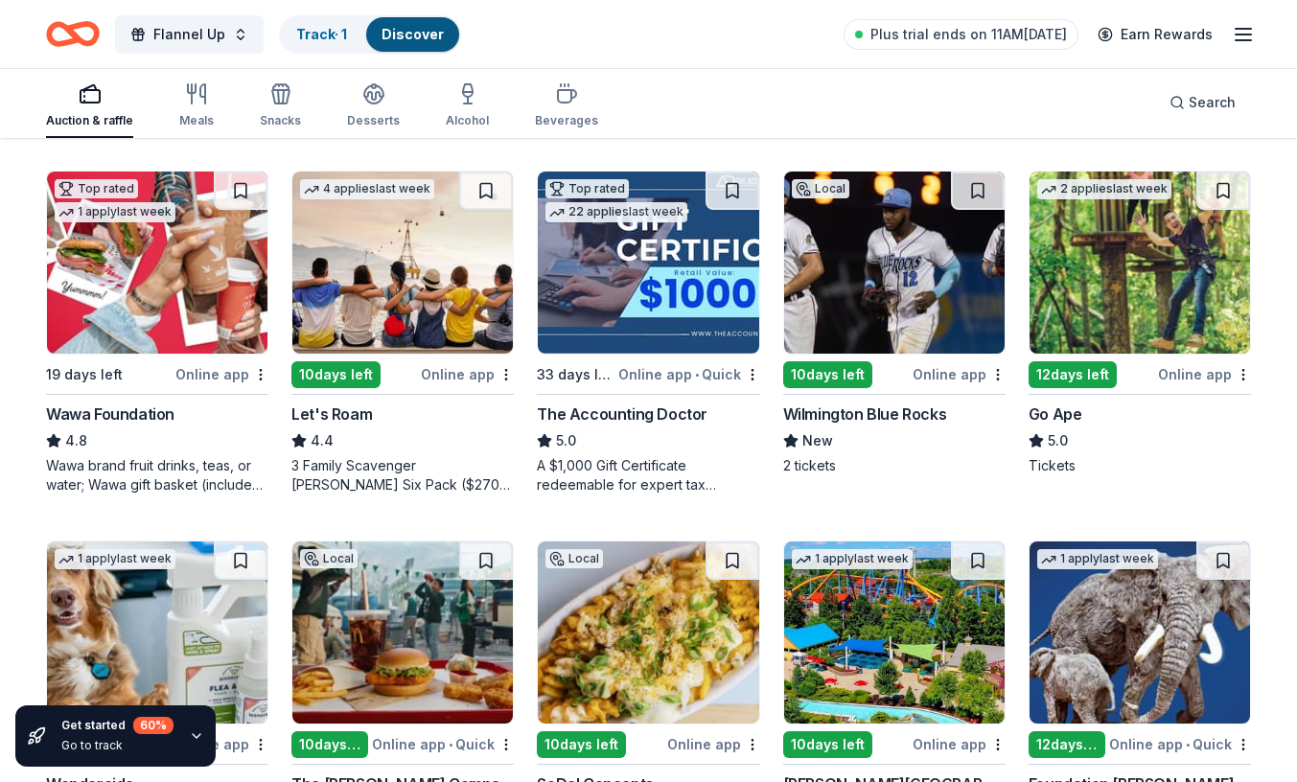
scroll to position [535, 0]
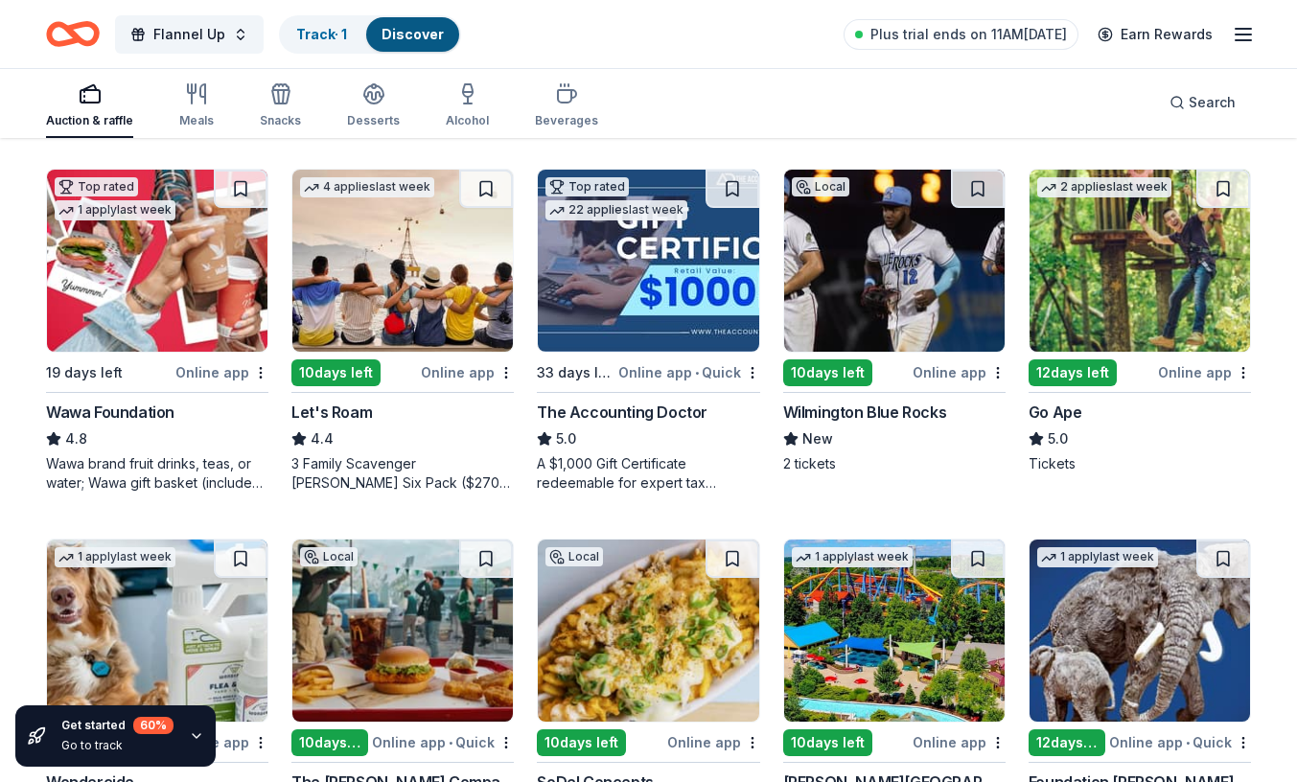
click at [856, 304] on img at bounding box center [894, 261] width 220 height 182
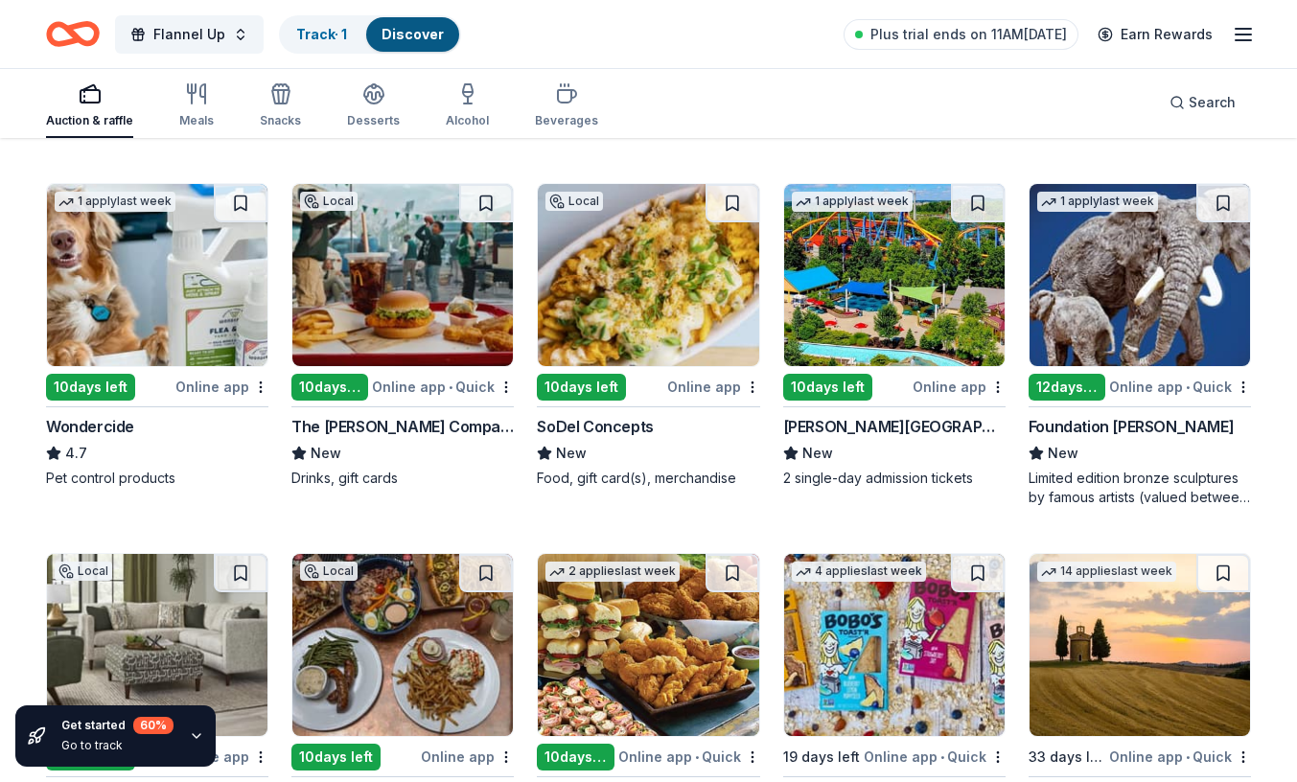
scroll to position [891, 0]
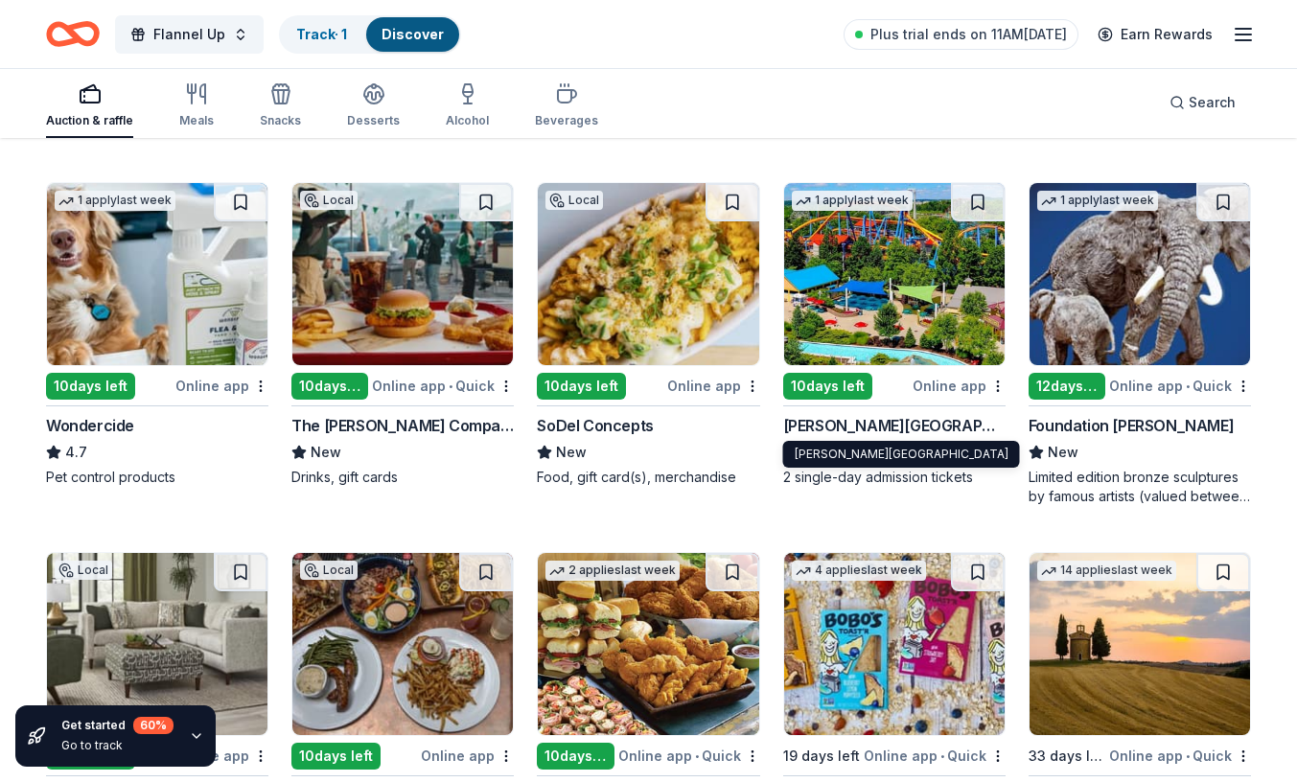
click at [924, 423] on div "Dorney Park & Wildwater Kingdom" at bounding box center [894, 425] width 222 height 23
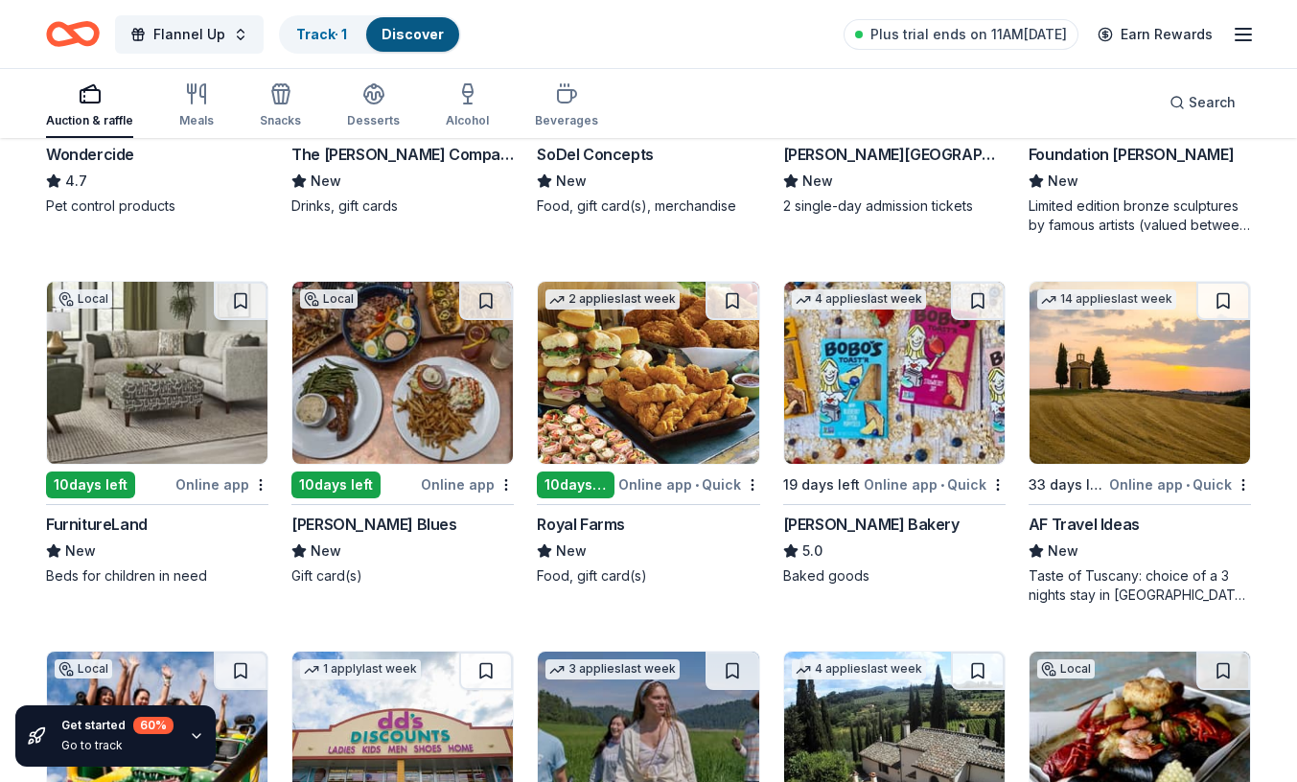
scroll to position [1185, 0]
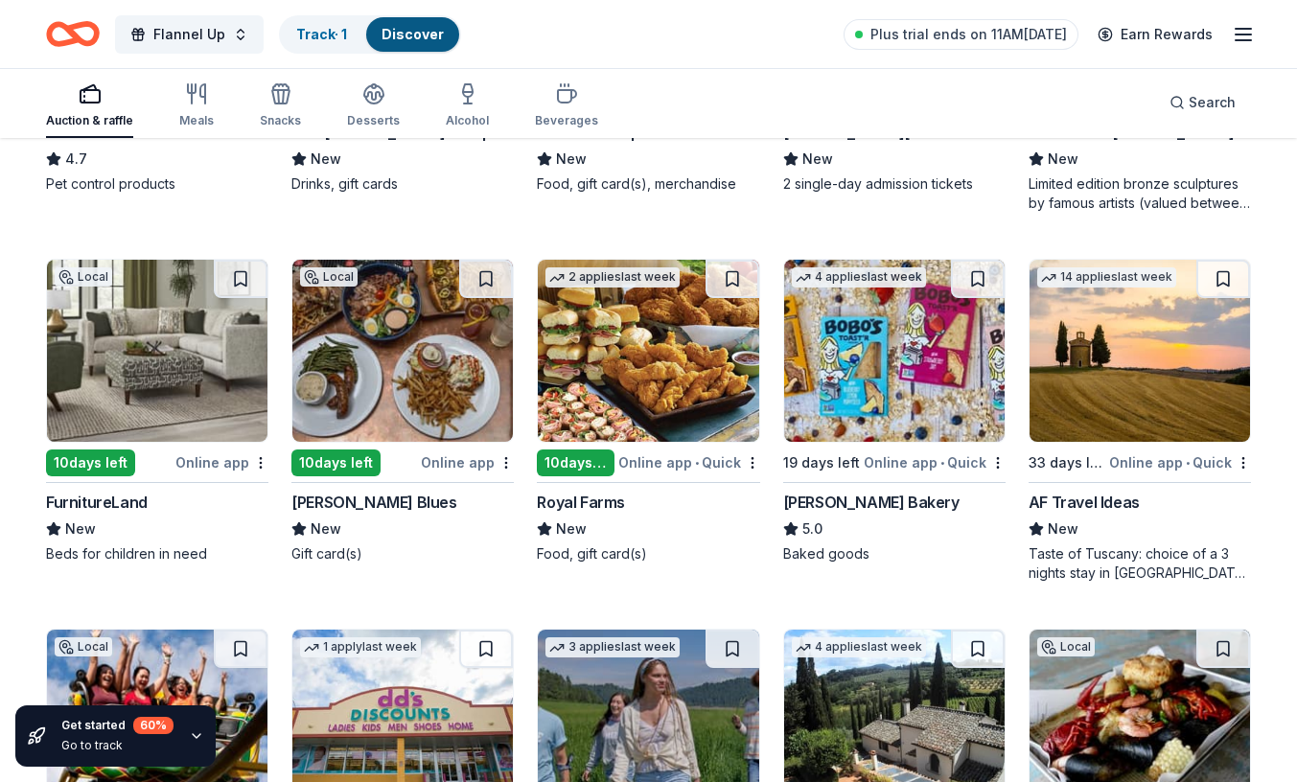
click at [368, 382] on img at bounding box center [402, 351] width 220 height 182
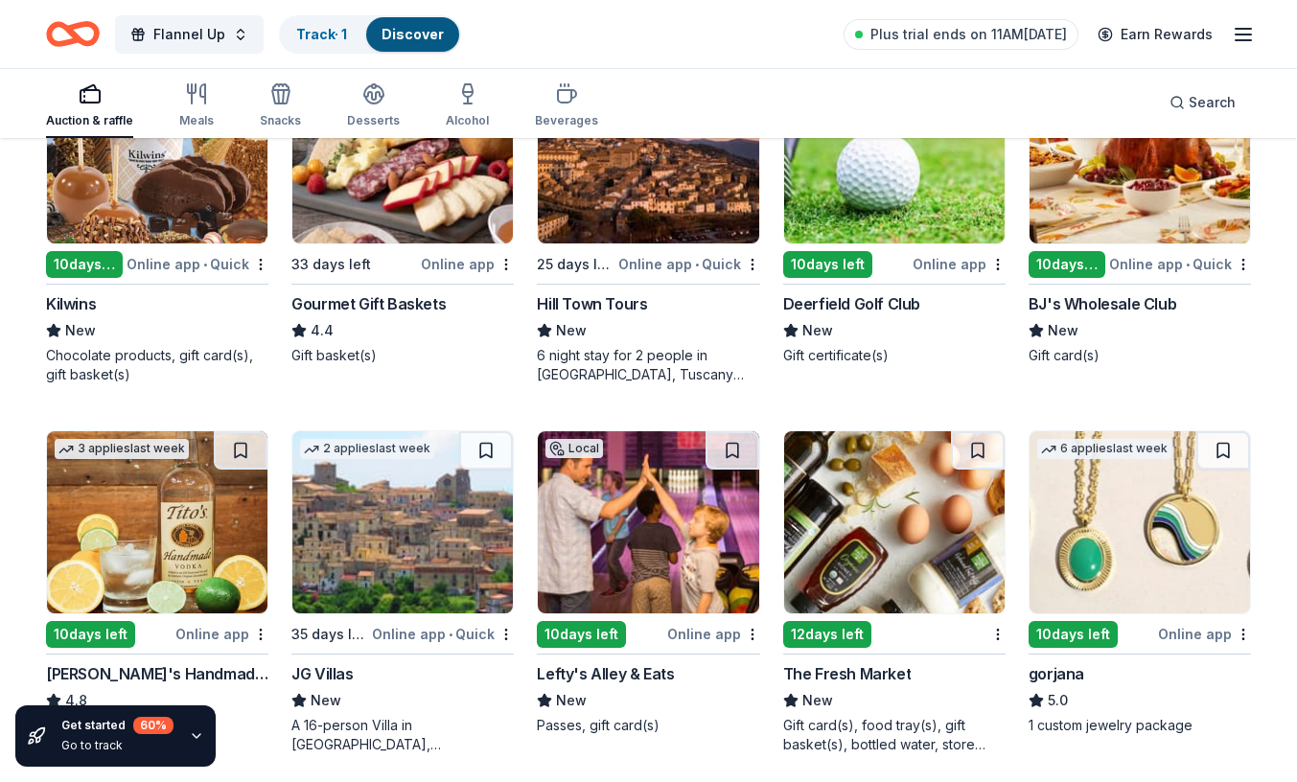
scroll to position [2143, 0]
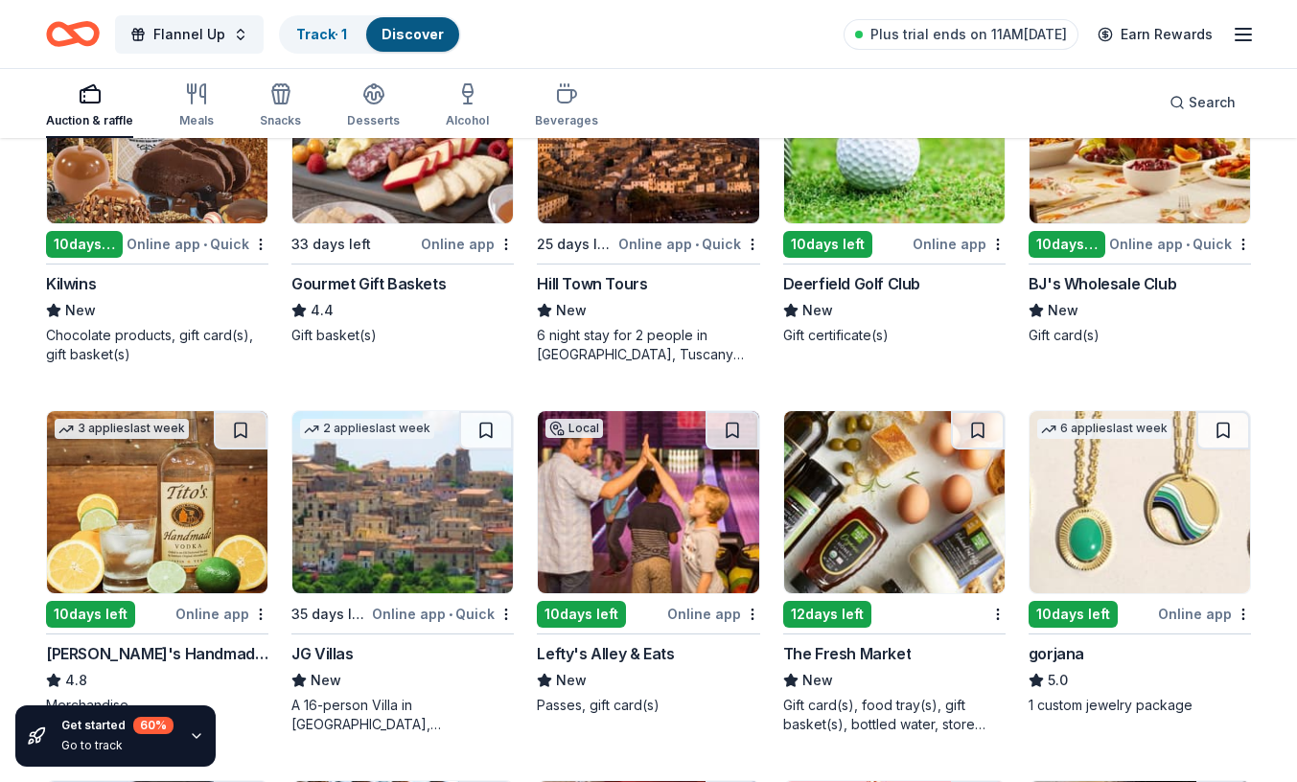
click at [874, 192] on img at bounding box center [894, 132] width 220 height 182
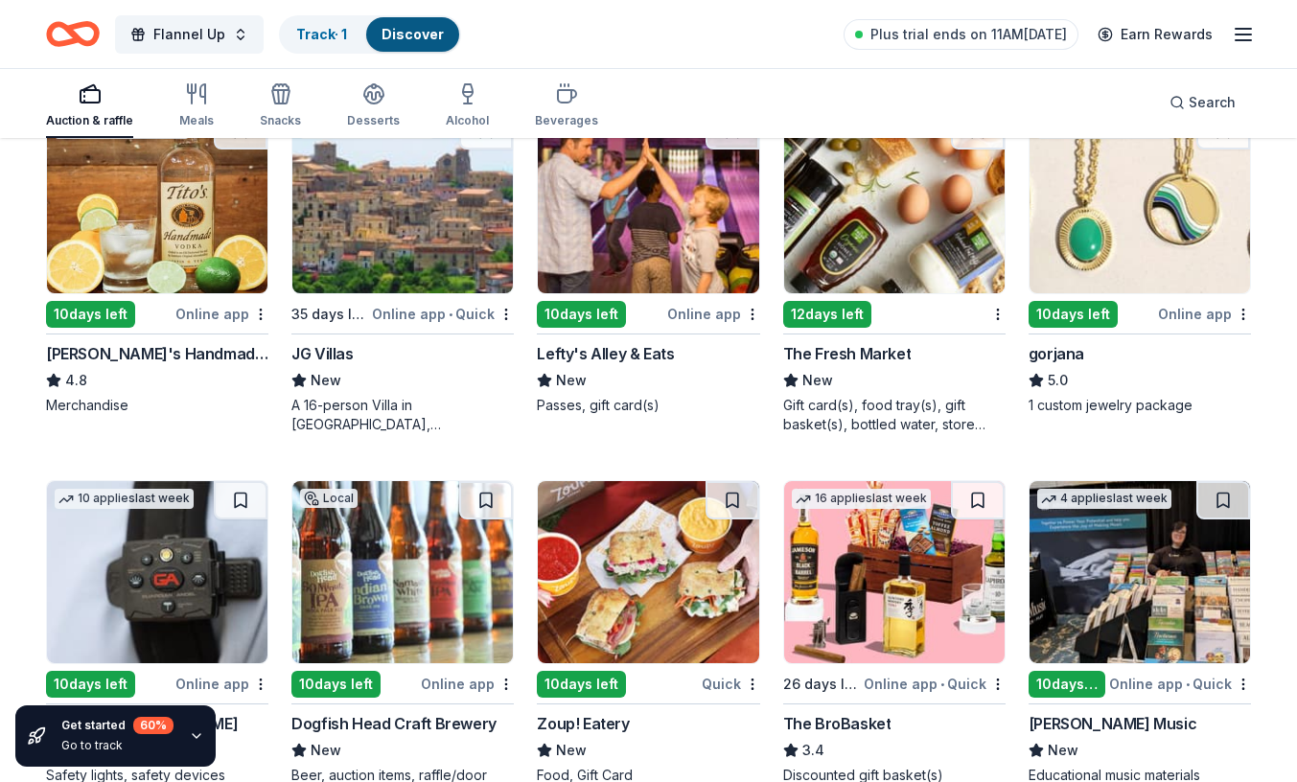
scroll to position [2445, 0]
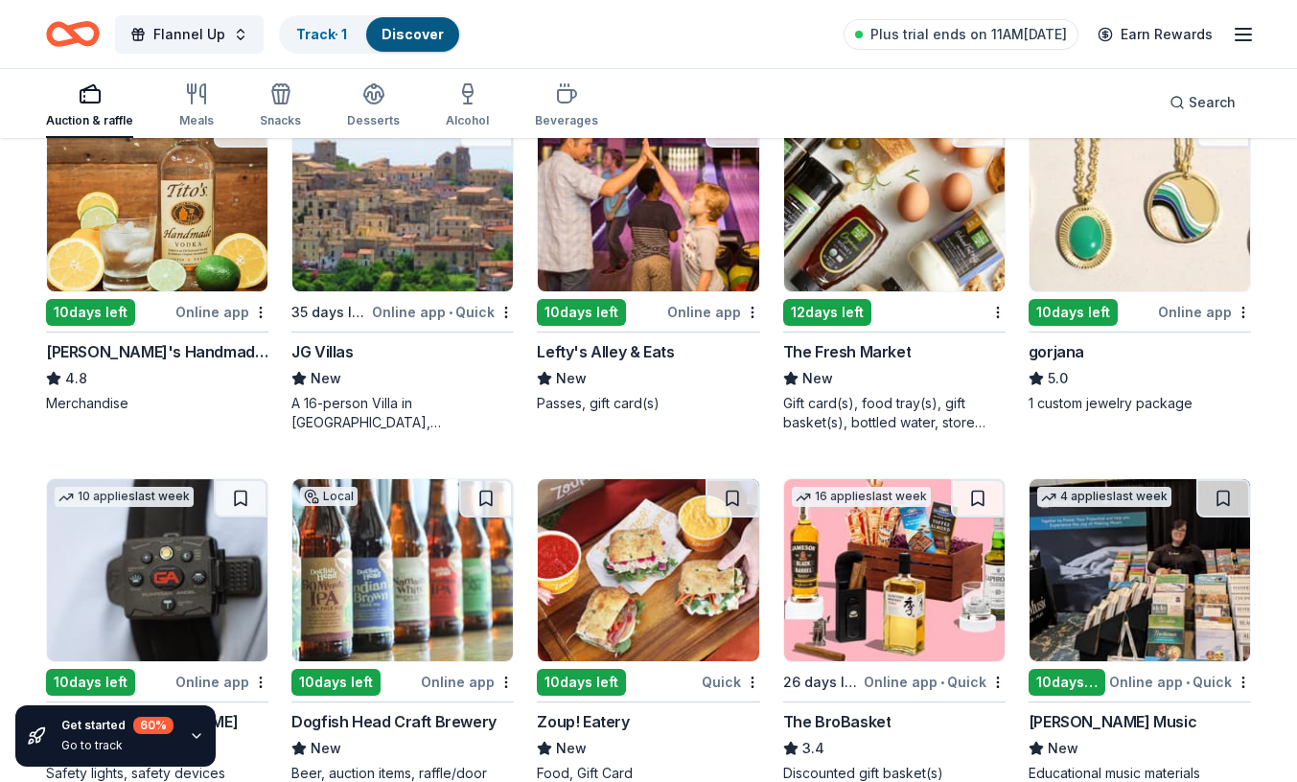
click at [151, 219] on img at bounding box center [157, 200] width 220 height 182
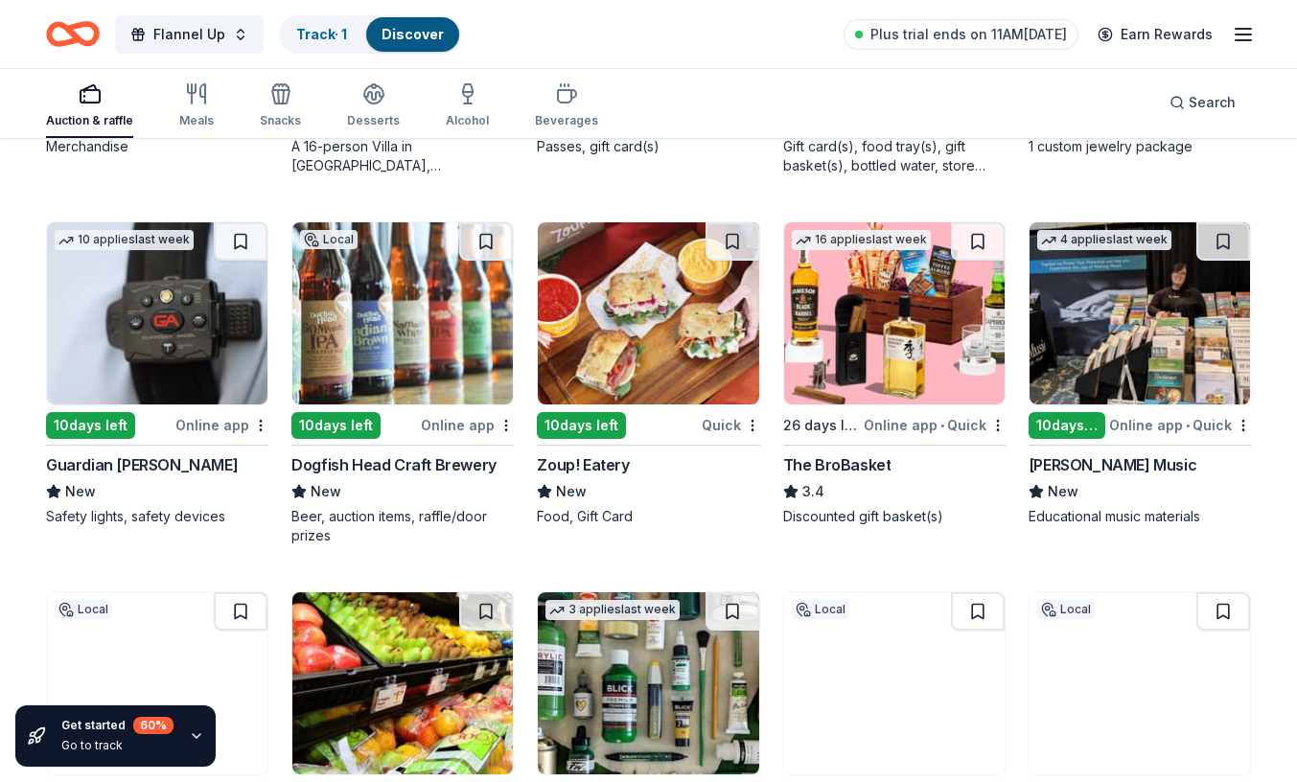
scroll to position [2709, 0]
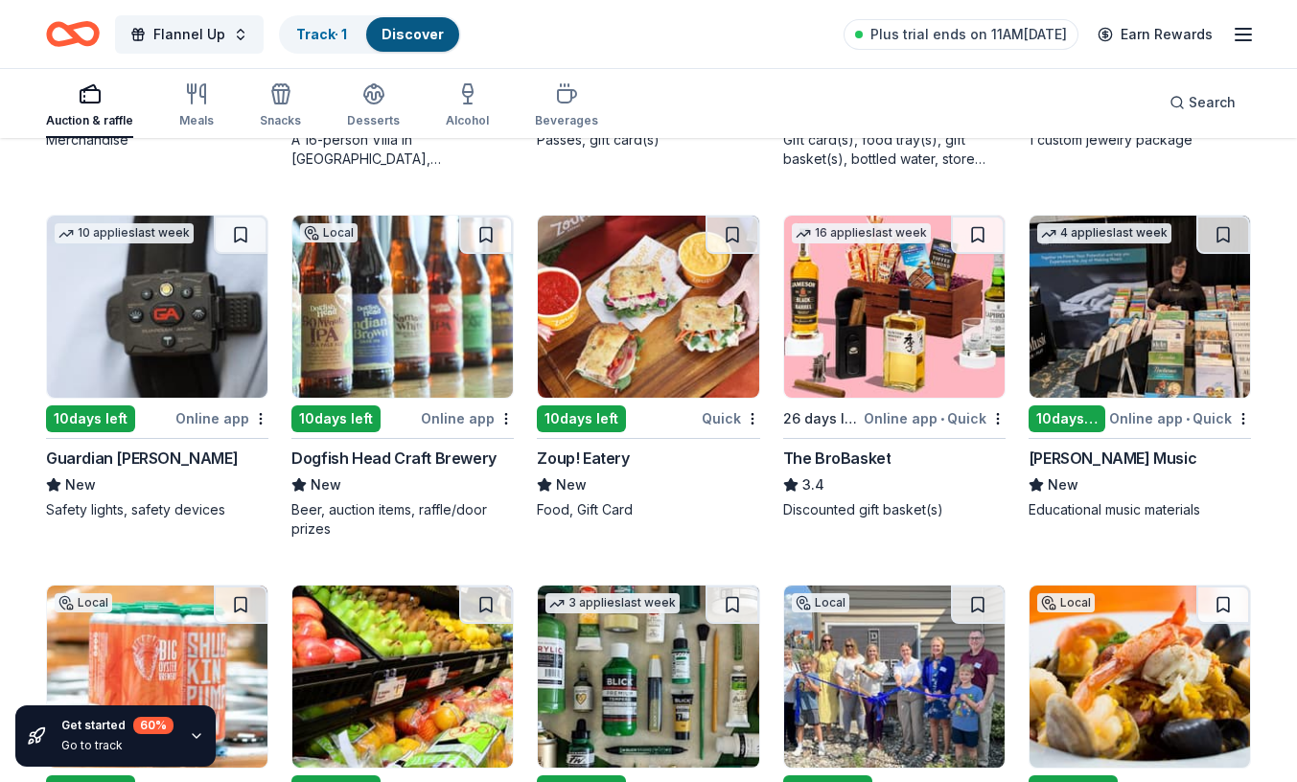
click at [855, 337] on img at bounding box center [894, 307] width 220 height 182
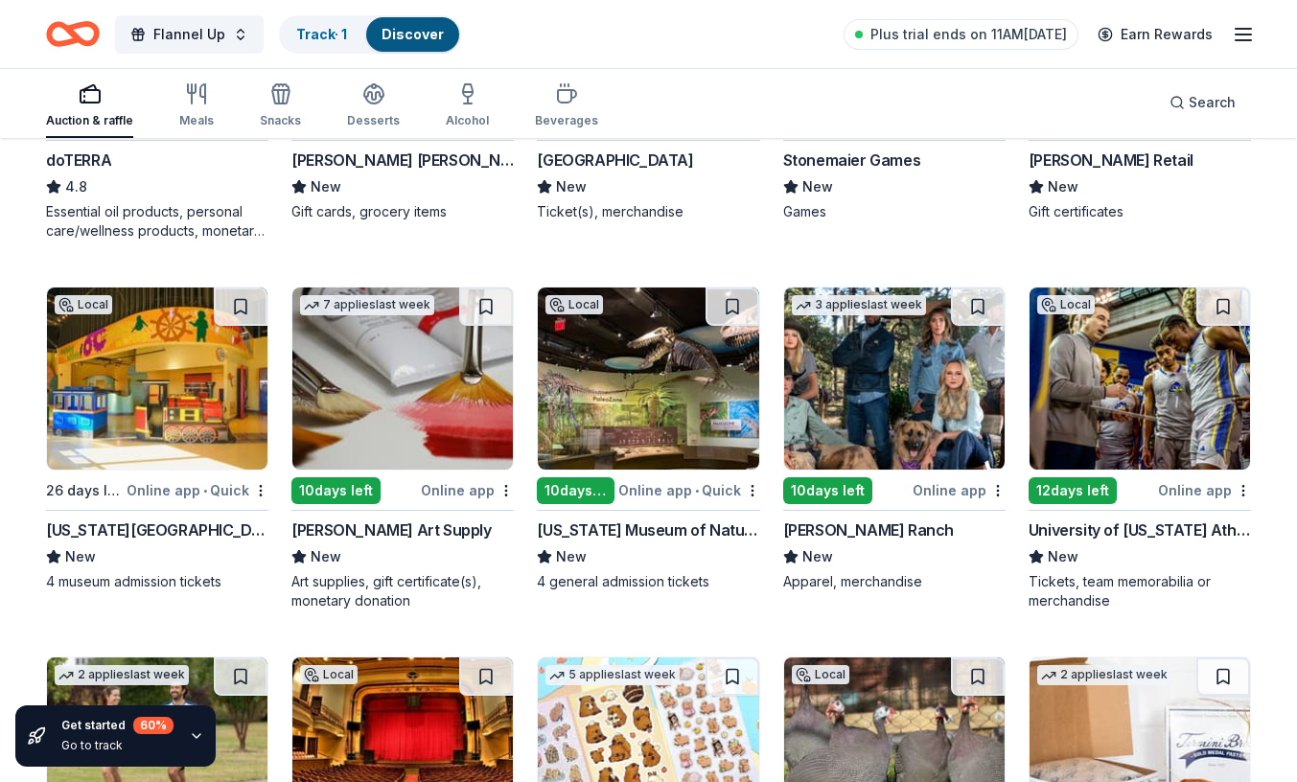
scroll to position [4121, 0]
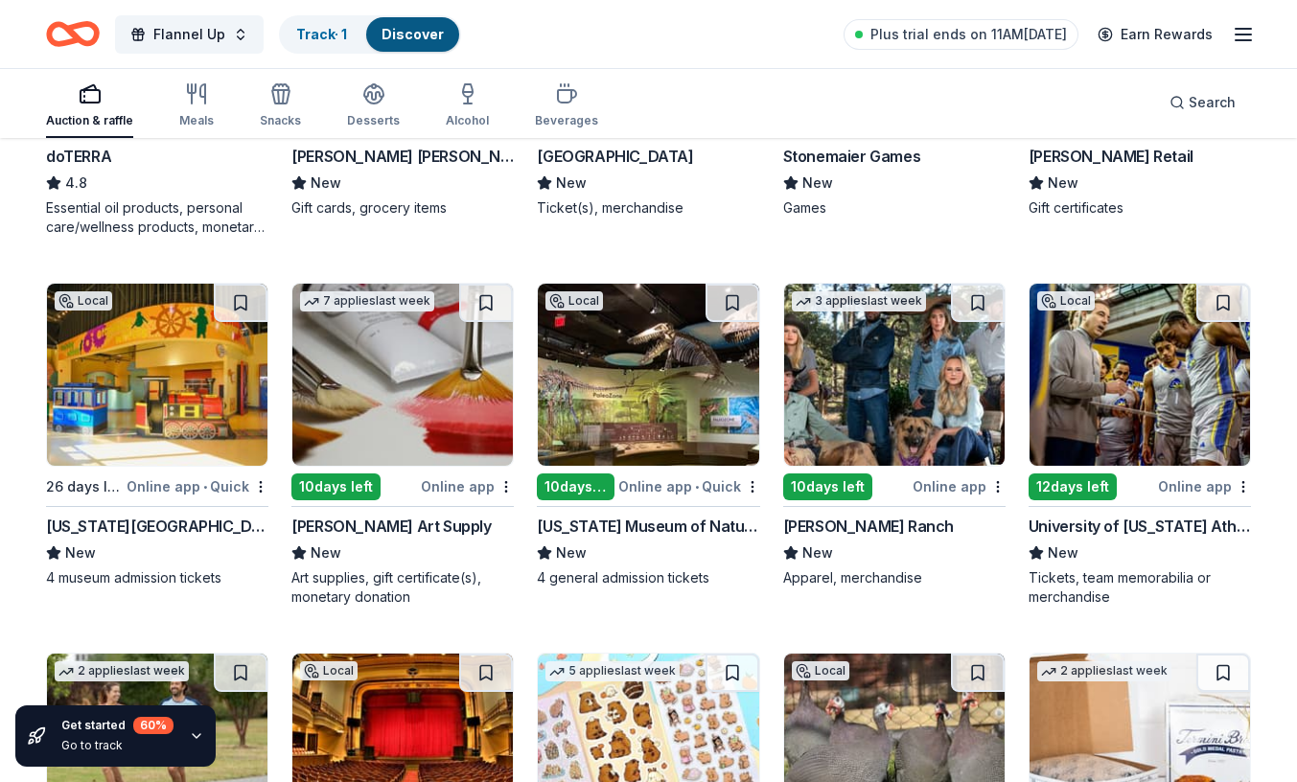
click at [611, 403] on img at bounding box center [648, 375] width 220 height 182
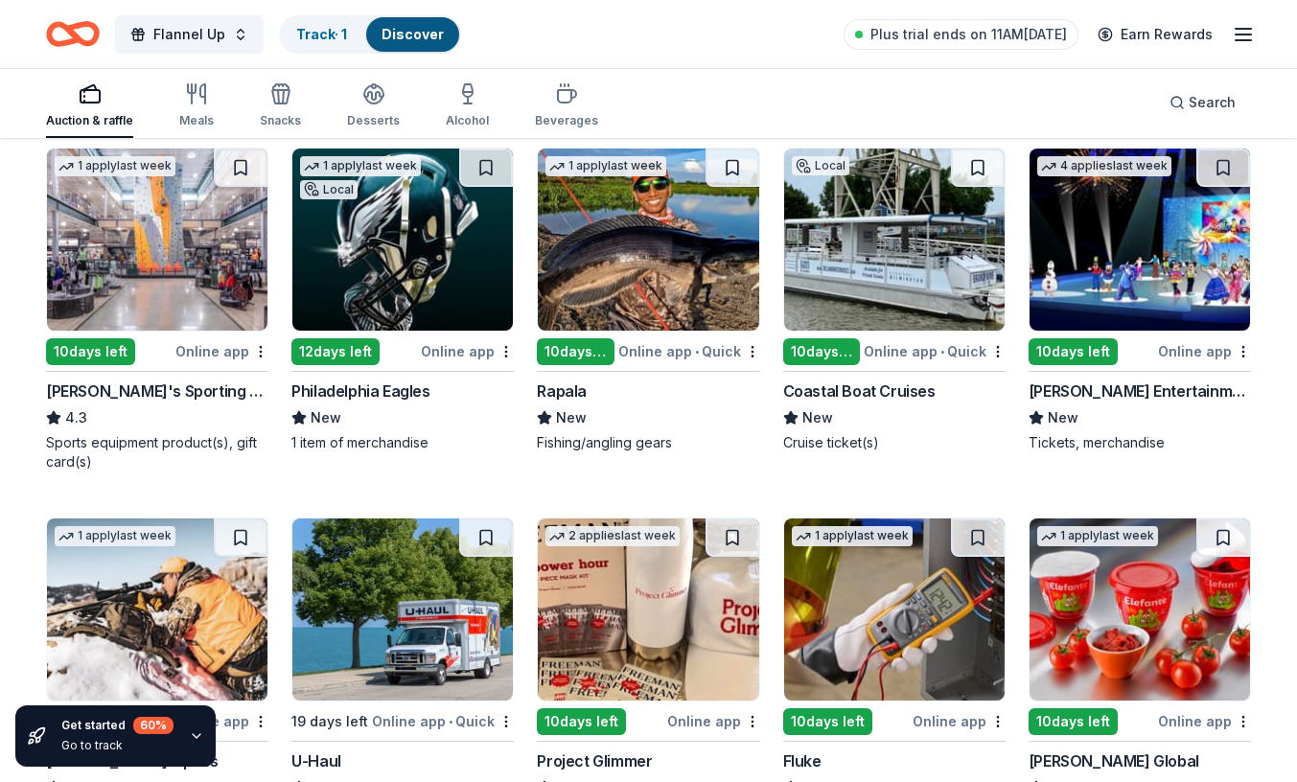
scroll to position [5343, 0]
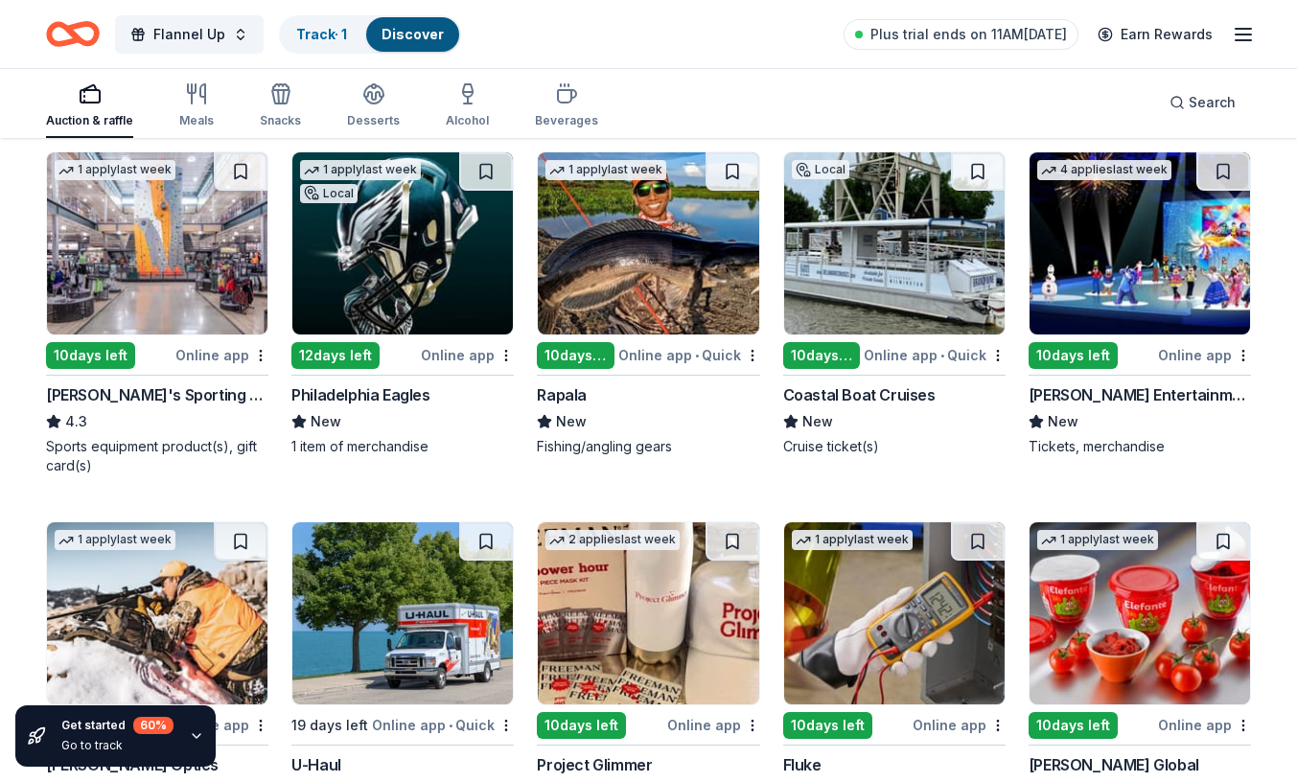
click at [898, 236] on img at bounding box center [894, 243] width 220 height 182
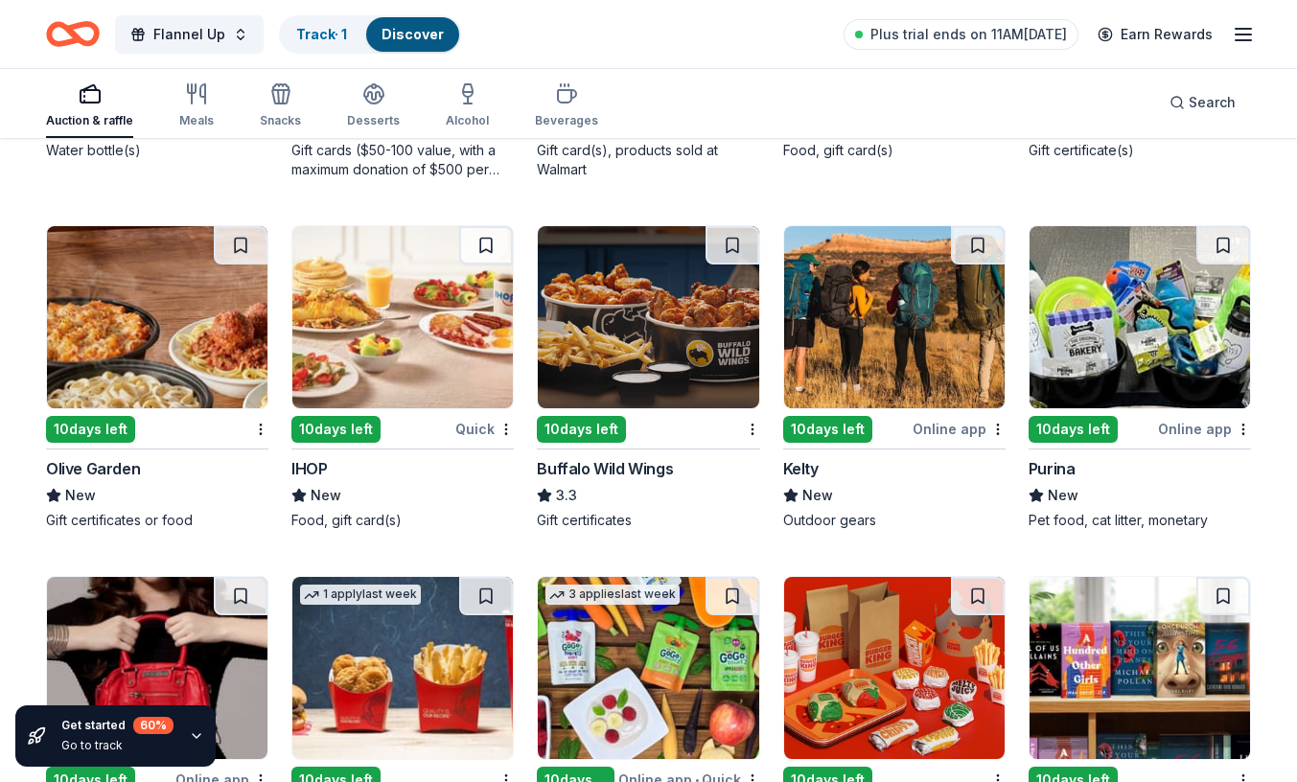
scroll to position [6752, 0]
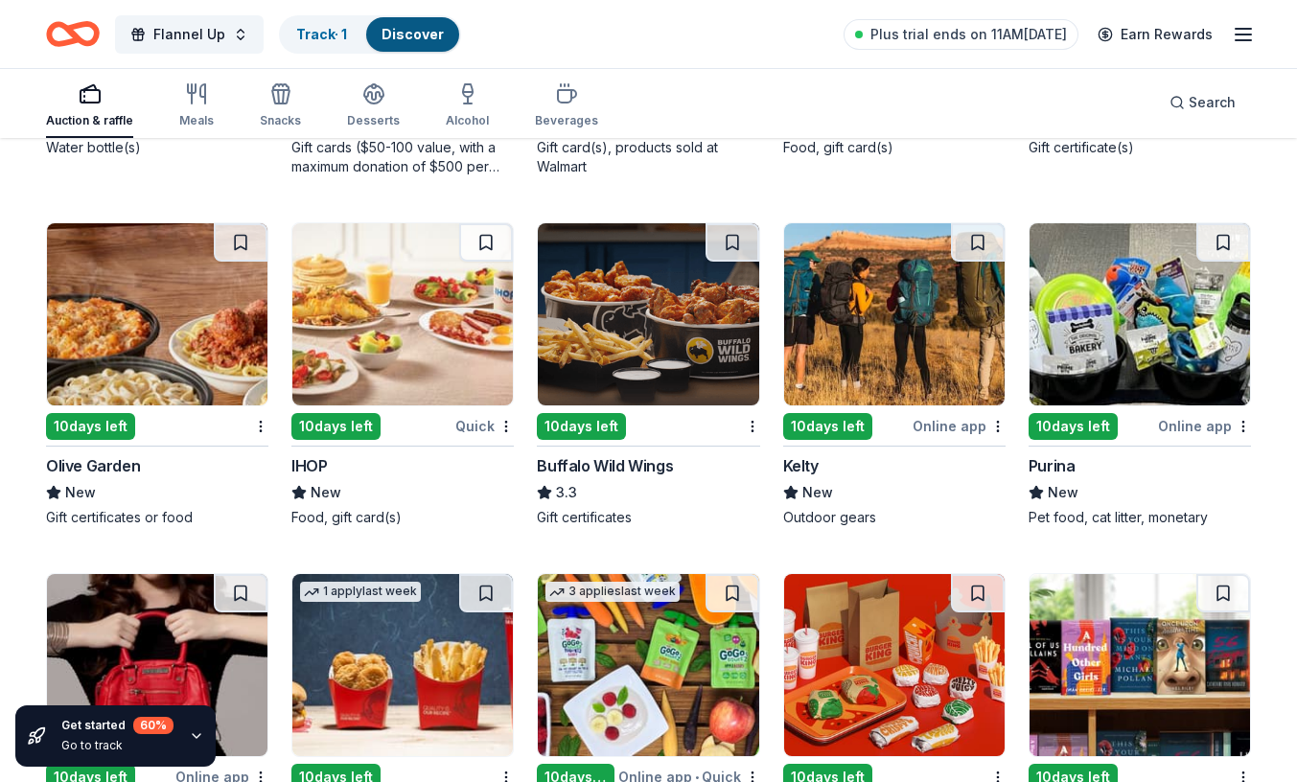
click at [857, 340] on img at bounding box center [894, 314] width 220 height 182
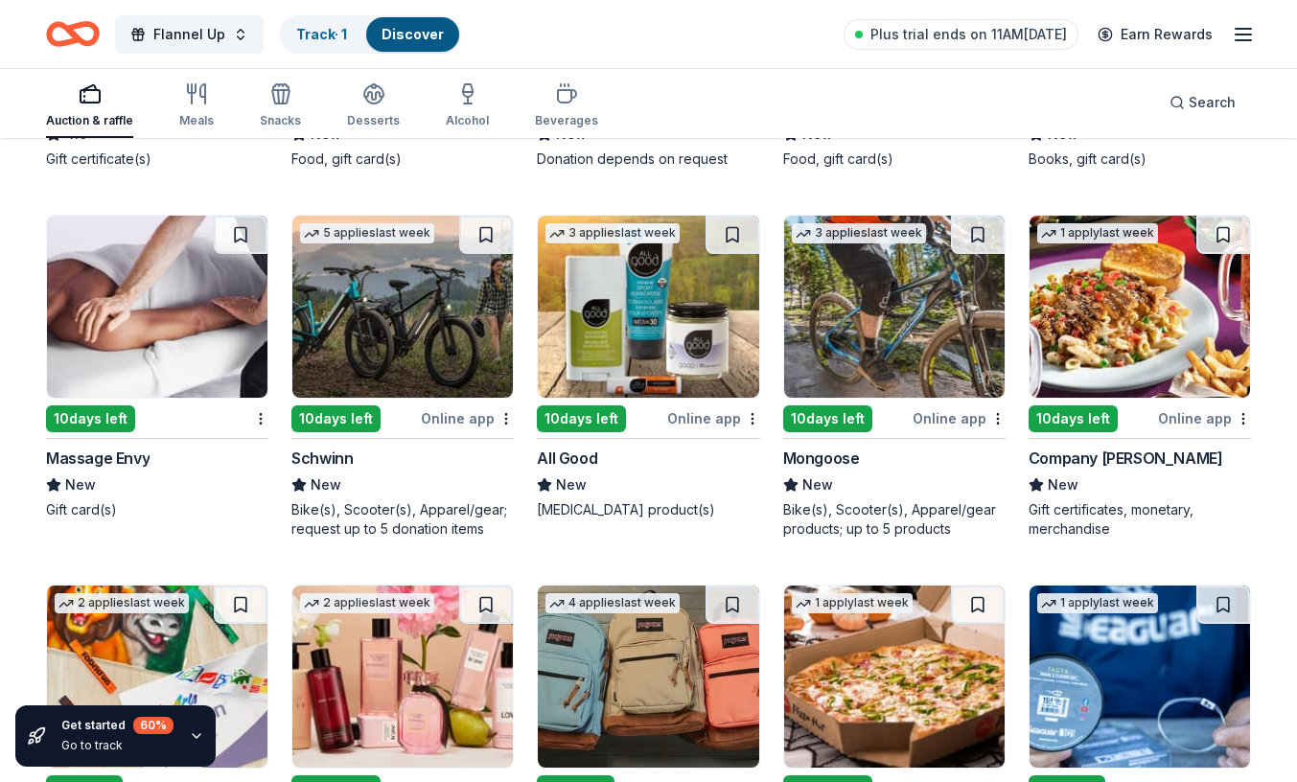
scroll to position [7468, 0]
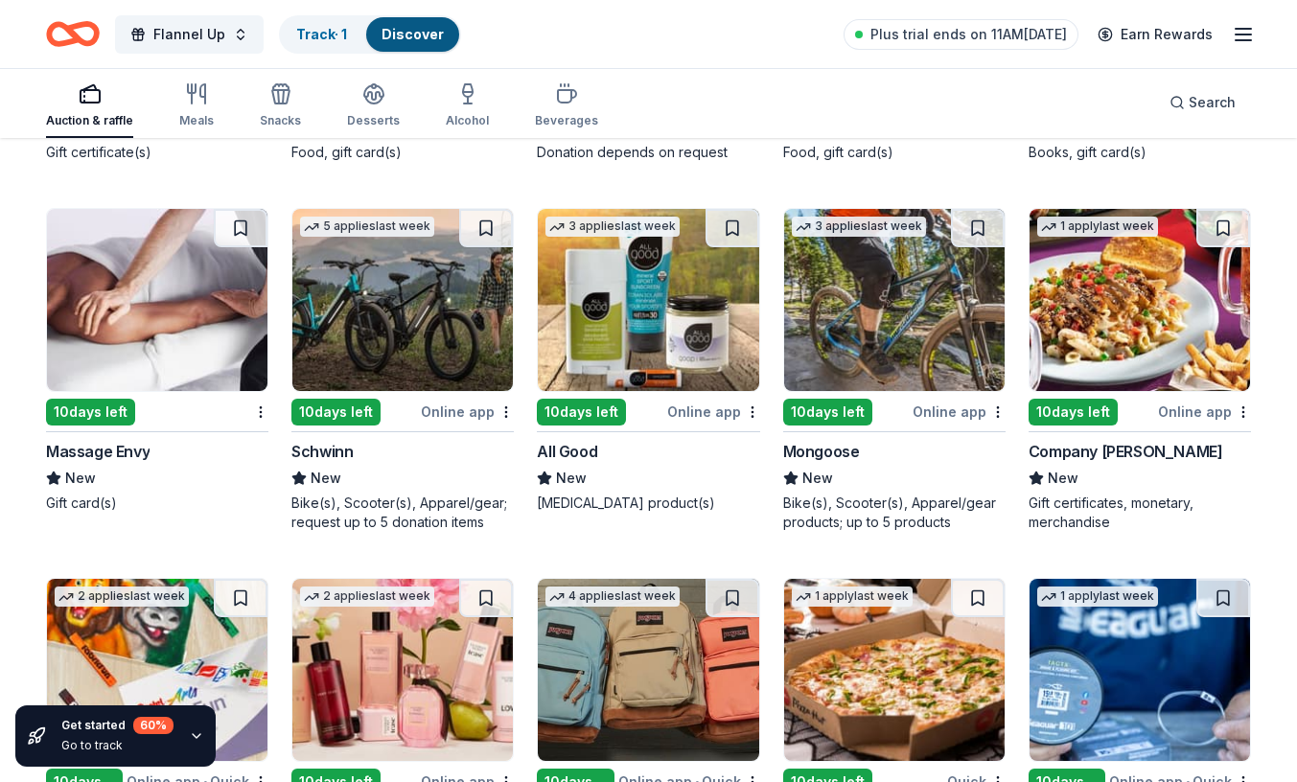
click at [427, 349] on img at bounding box center [402, 300] width 220 height 182
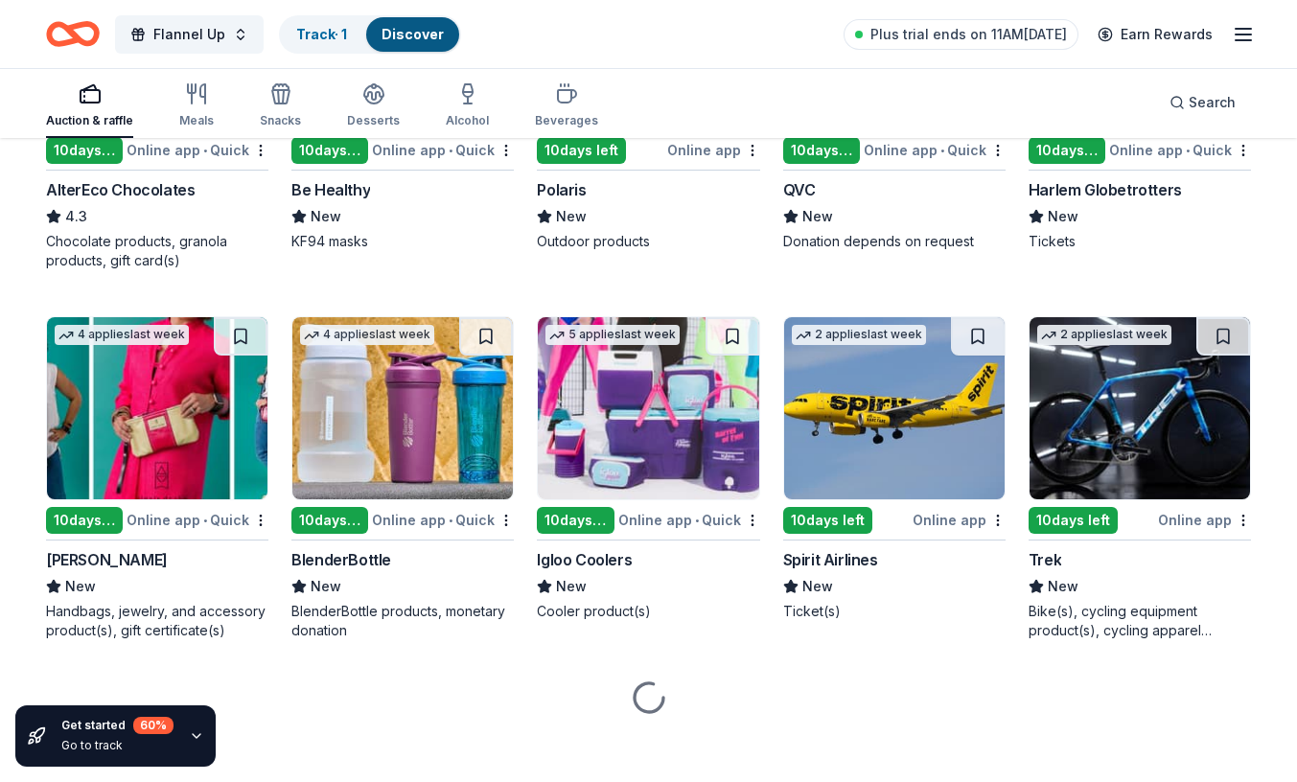
scroll to position [8454, 0]
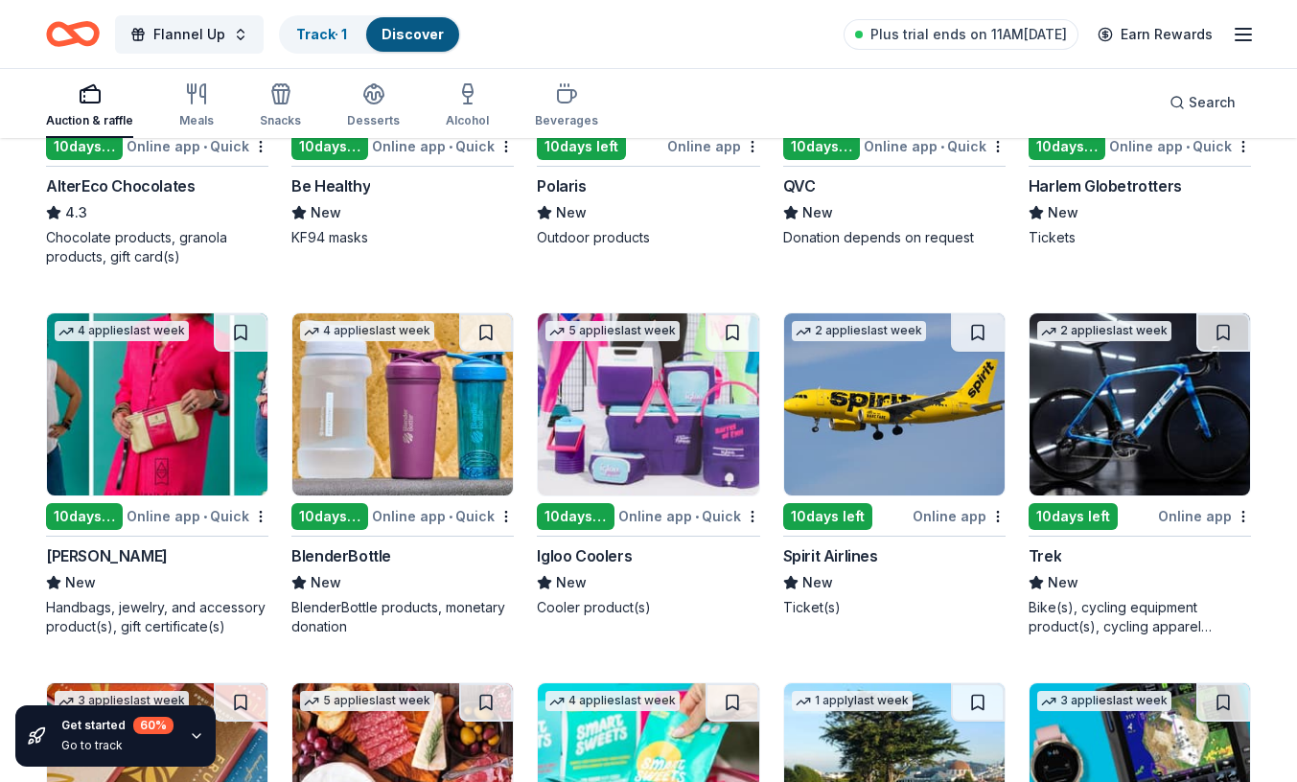
click at [647, 411] on img at bounding box center [648, 404] width 220 height 182
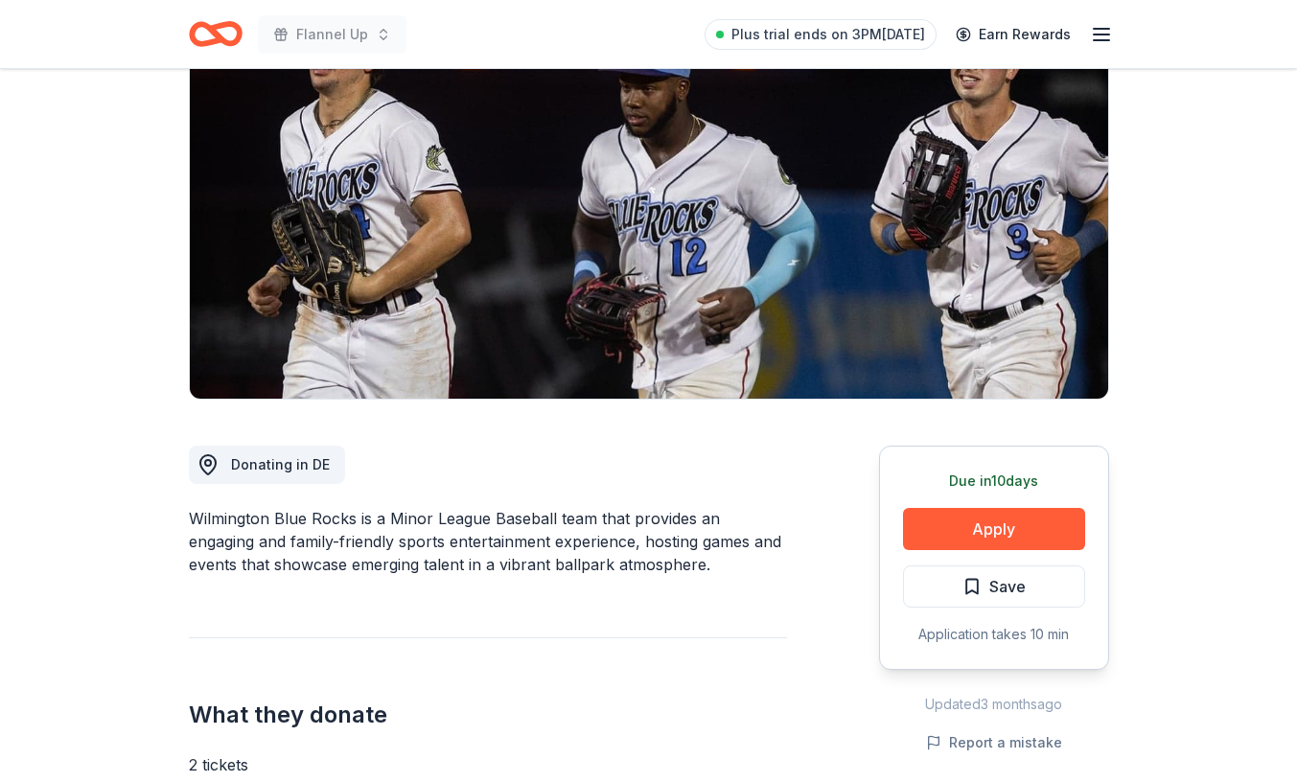
scroll to position [267, 0]
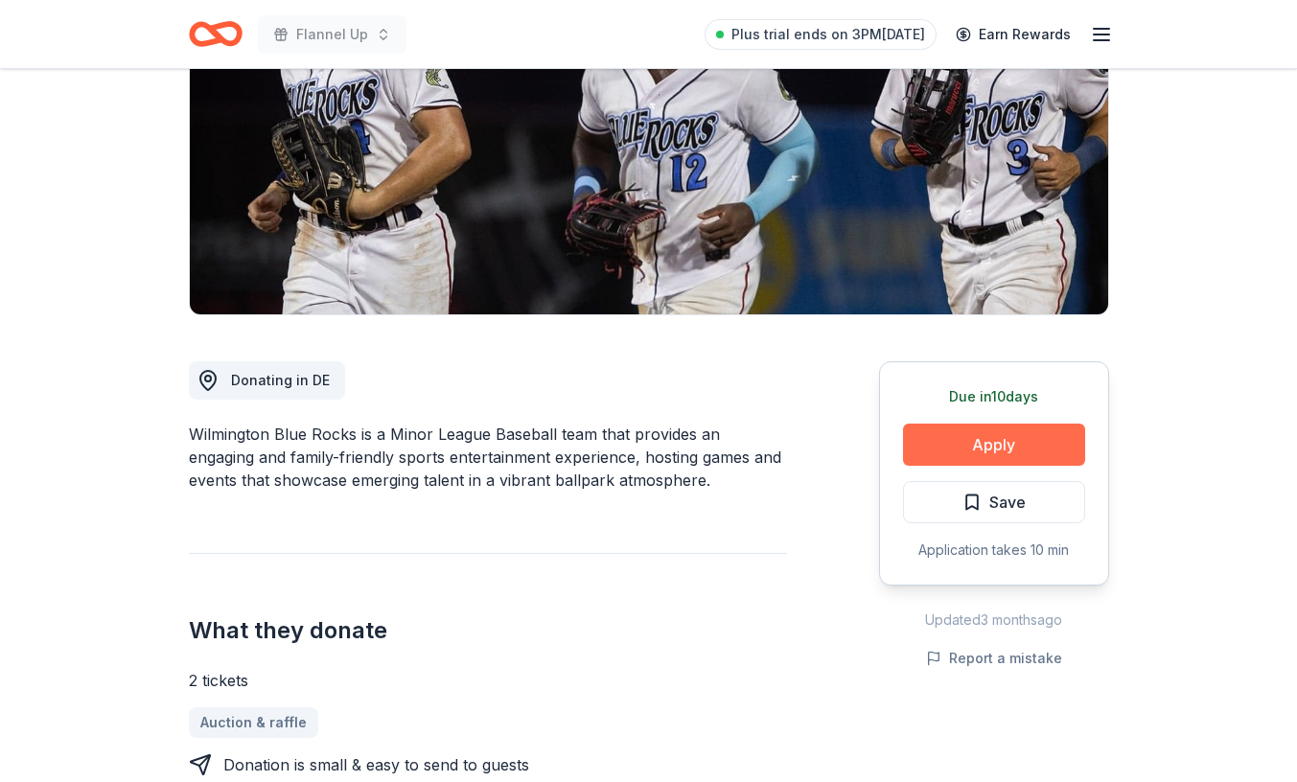
click at [993, 442] on button "Apply" at bounding box center [994, 445] width 182 height 42
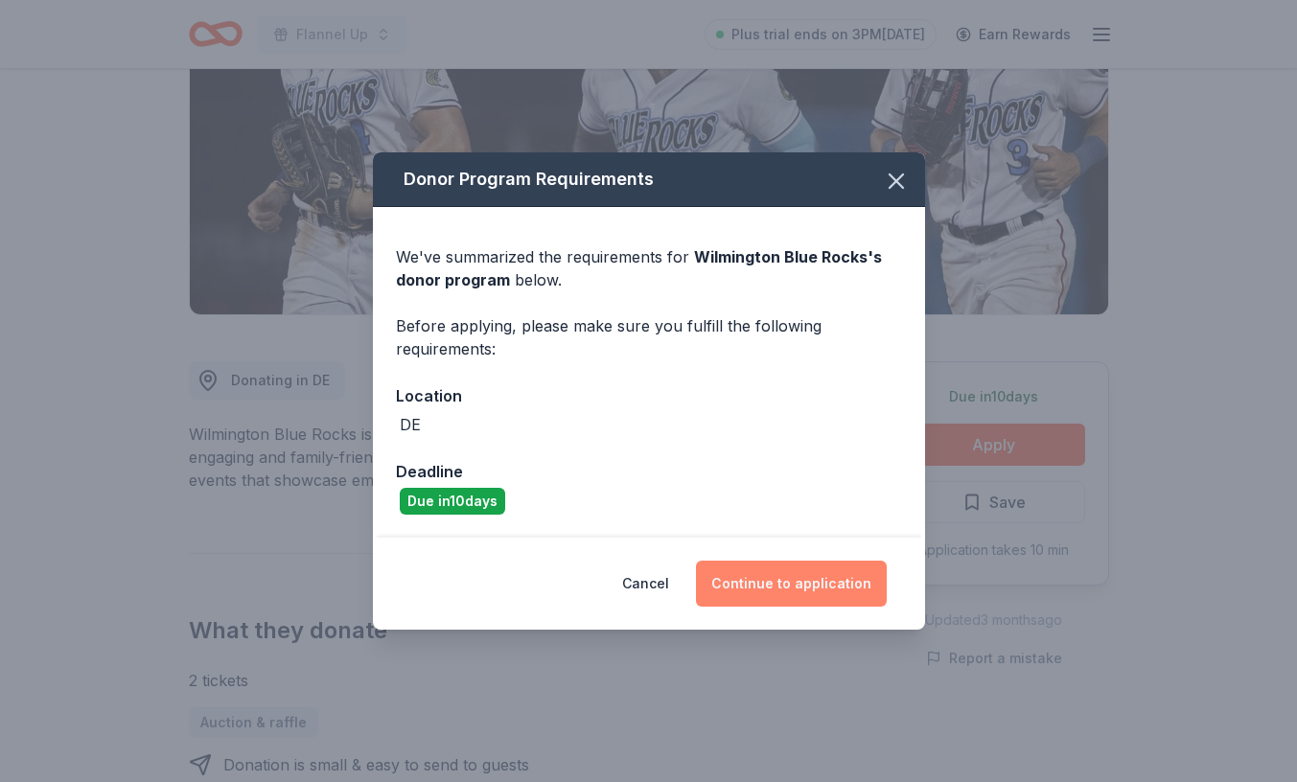
click at [781, 581] on button "Continue to application" at bounding box center [791, 584] width 191 height 46
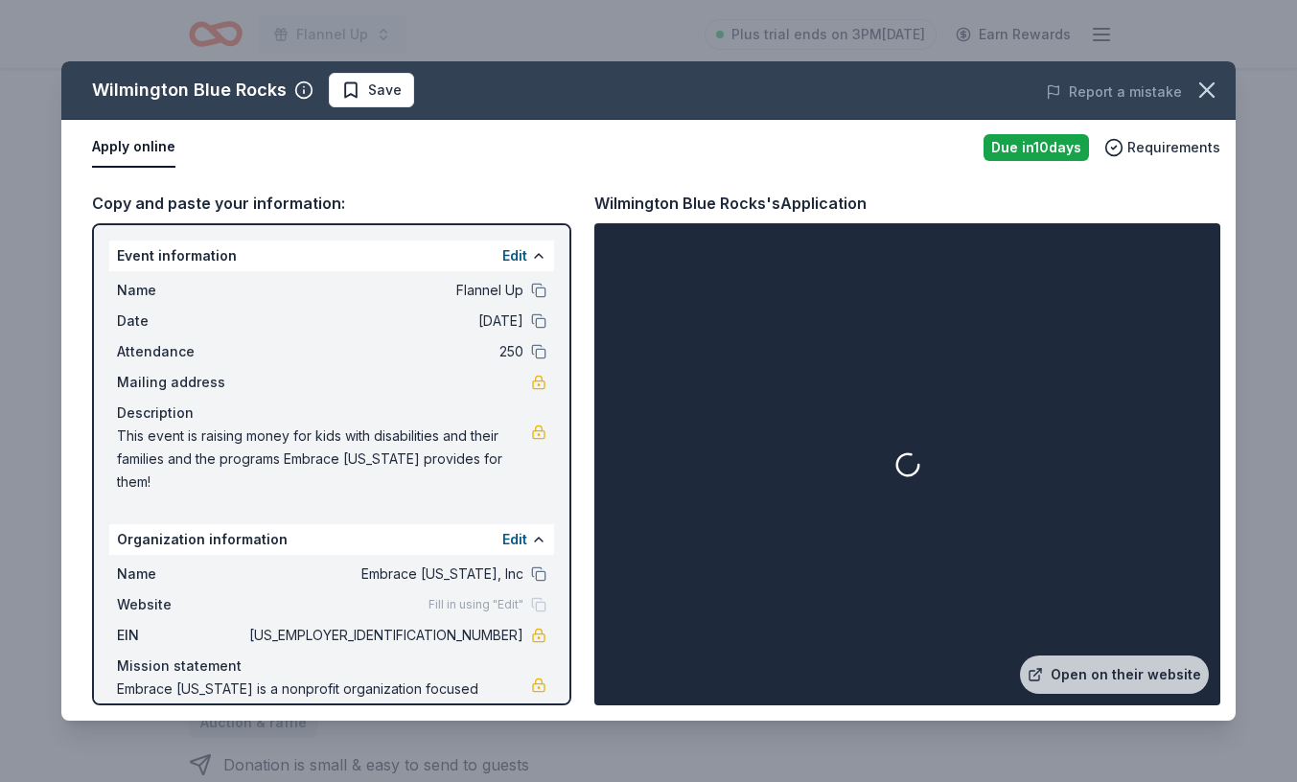
scroll to position [43, 0]
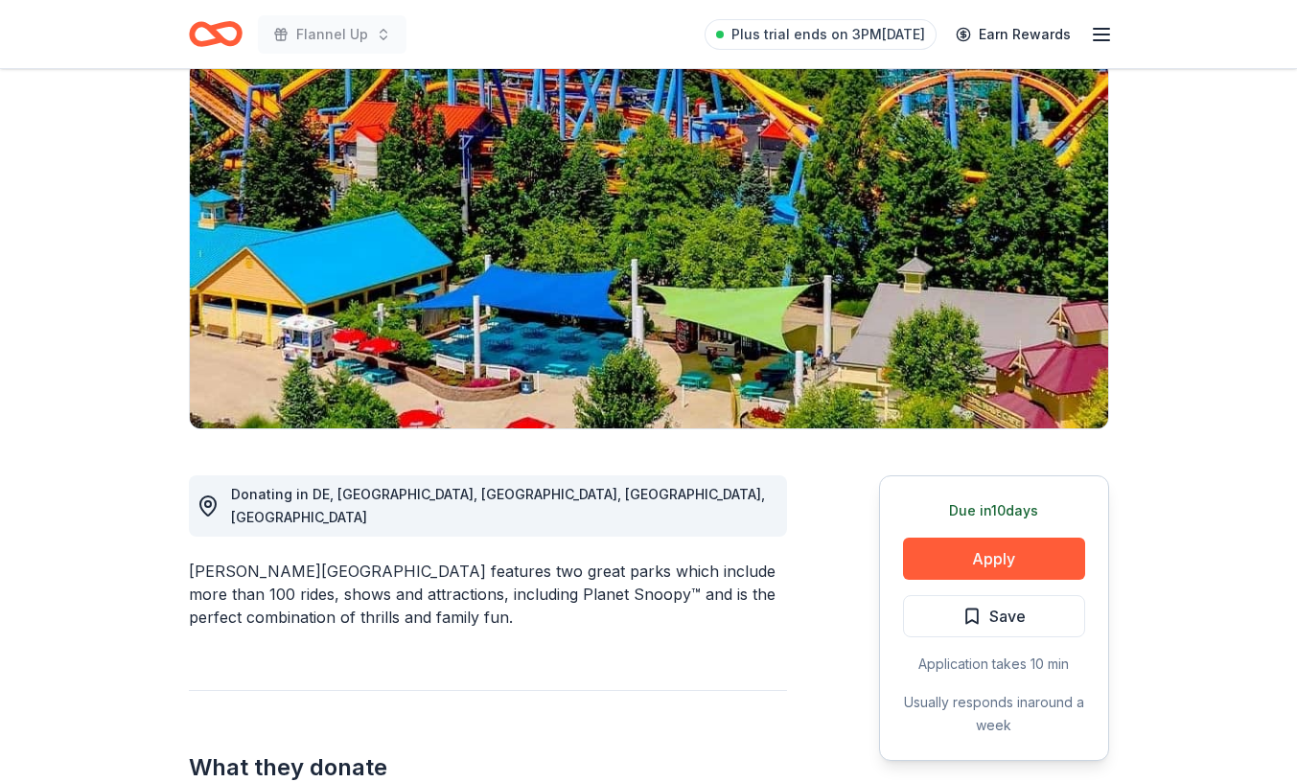
scroll to position [198, 0]
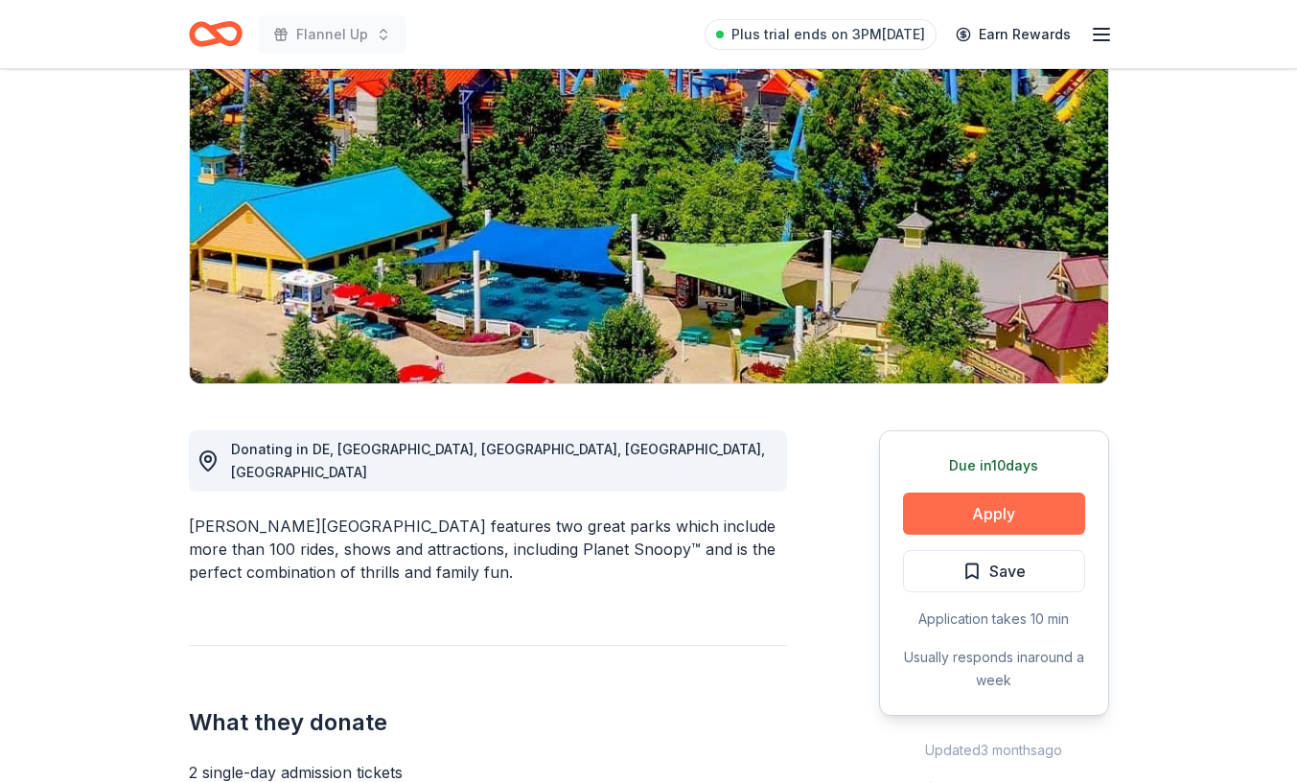
click at [1003, 509] on button "Apply" at bounding box center [994, 514] width 182 height 42
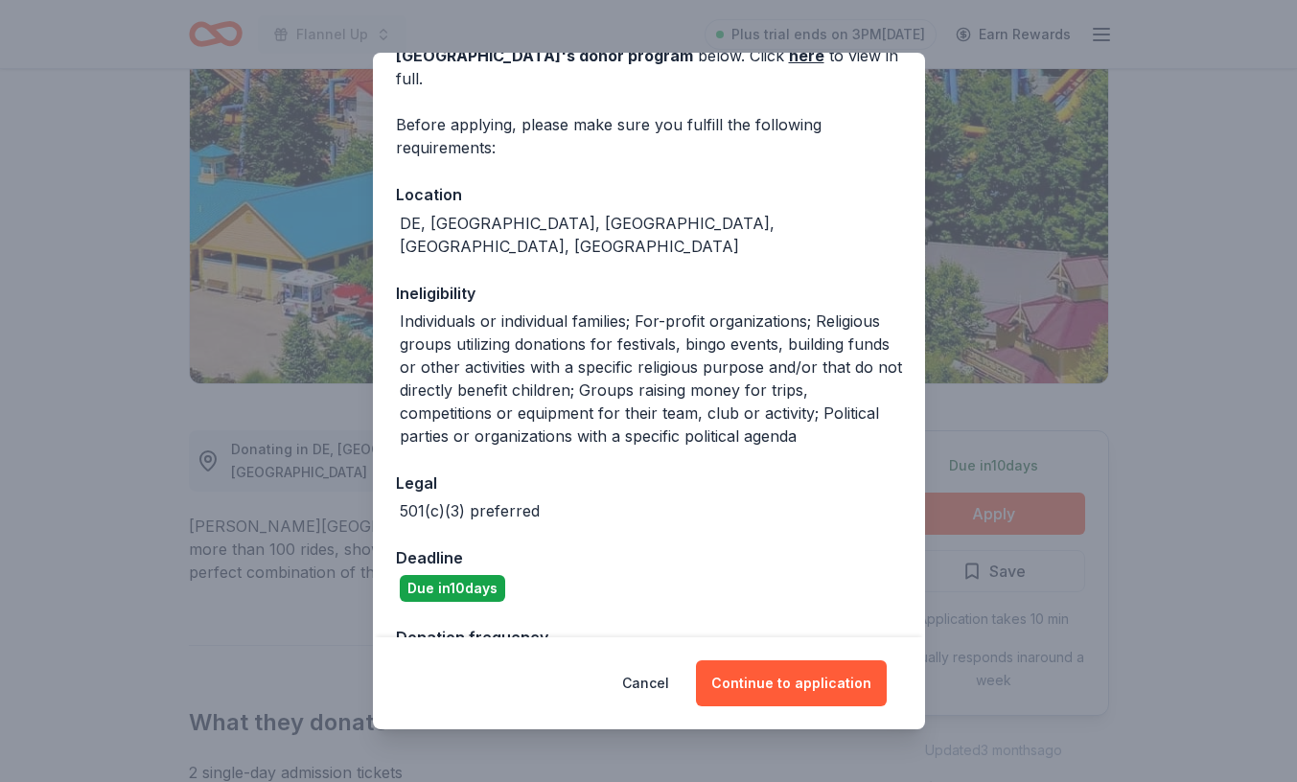
scroll to position [216, 0]
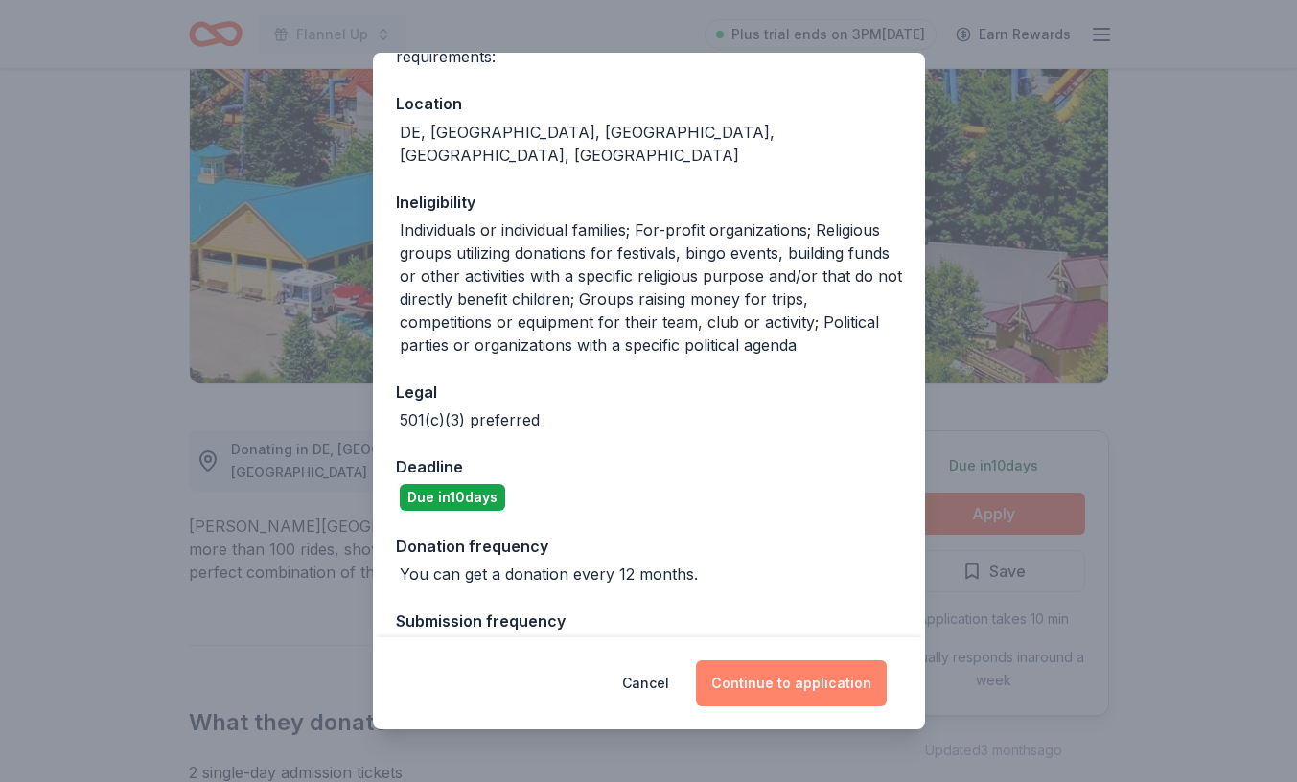
click at [803, 674] on button "Continue to application" at bounding box center [791, 683] width 191 height 46
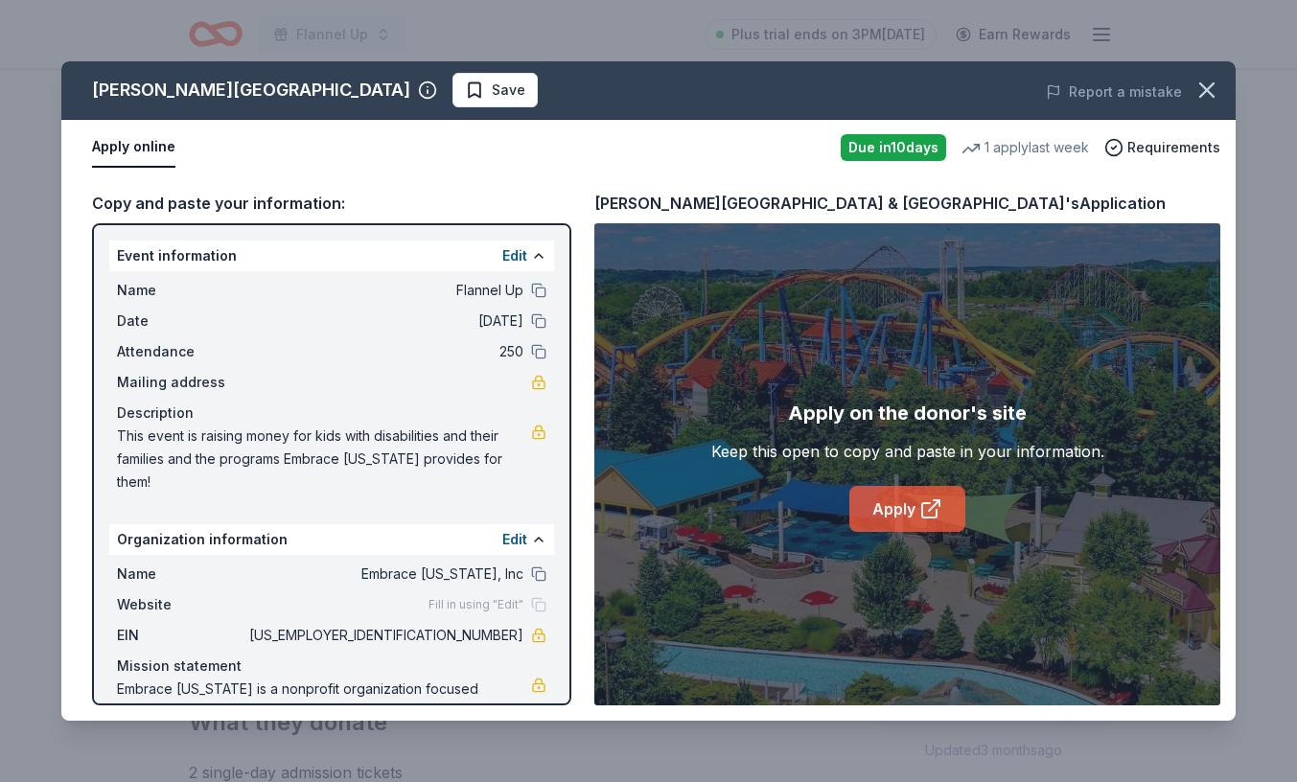
click at [905, 515] on link "Apply" at bounding box center [907, 509] width 116 height 46
click at [1212, 83] on icon "button" at bounding box center [1206, 89] width 13 height 13
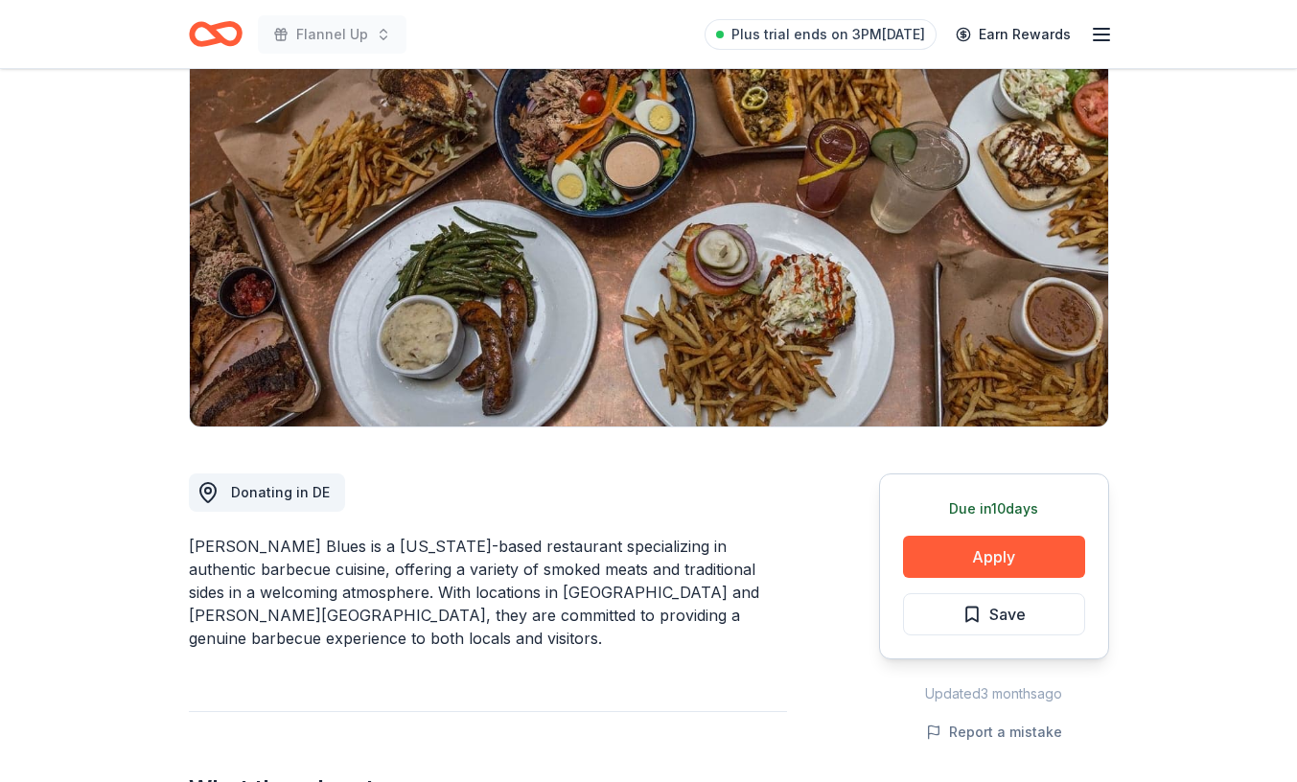
scroll to position [226, 0]
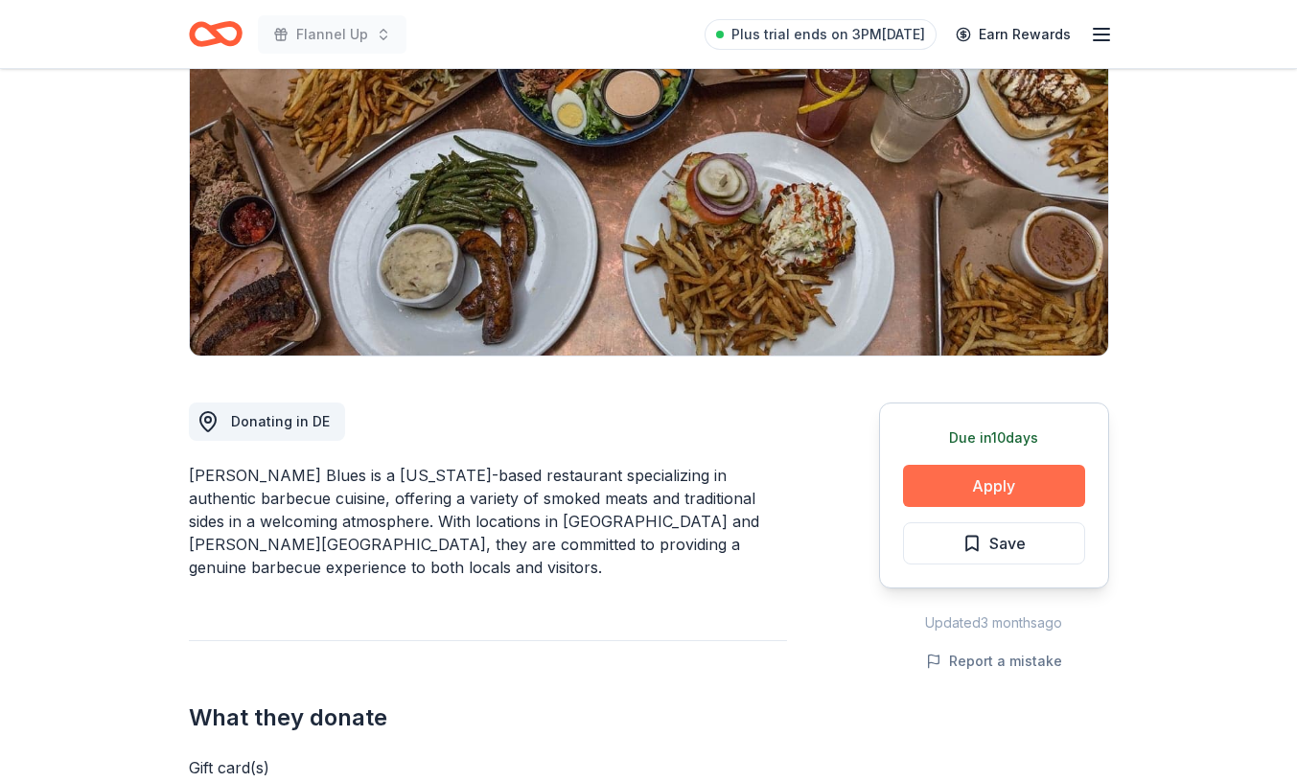
click at [1004, 486] on button "Apply" at bounding box center [994, 486] width 182 height 42
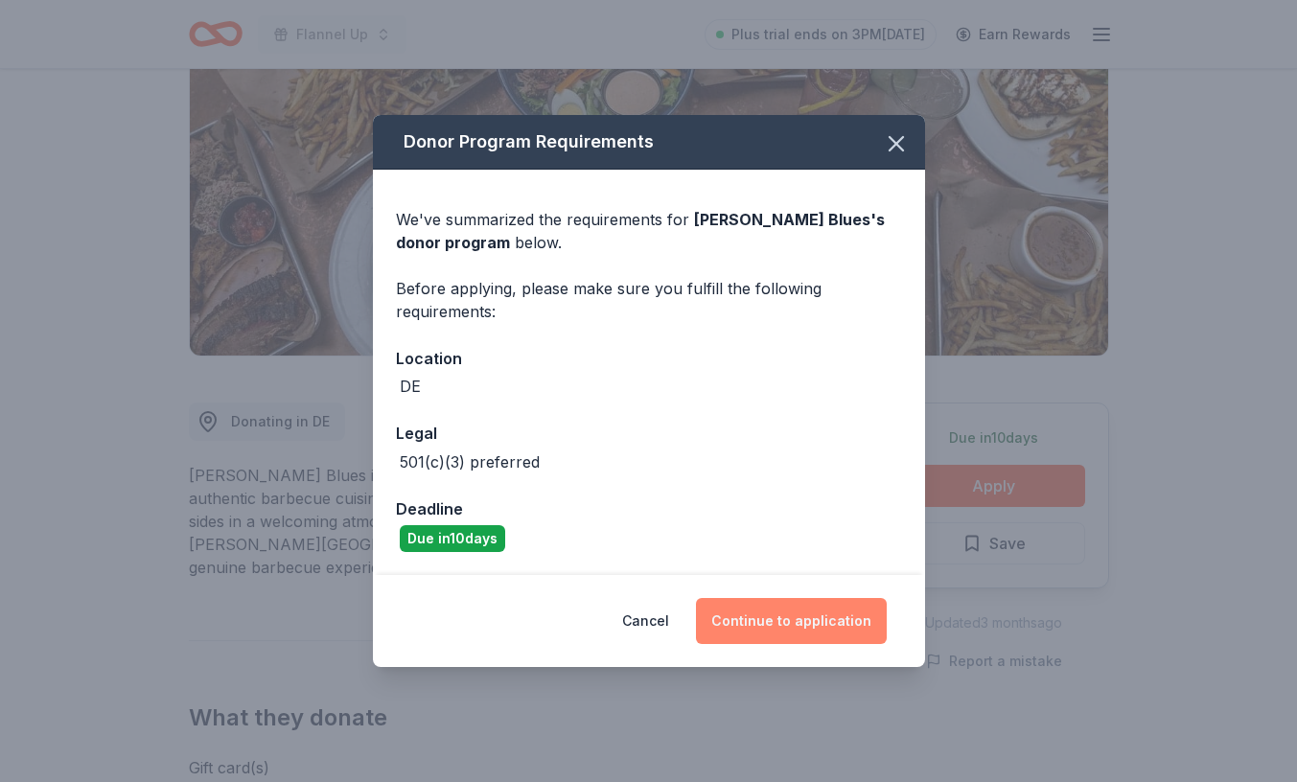
click at [793, 634] on button "Continue to application" at bounding box center [791, 621] width 191 height 46
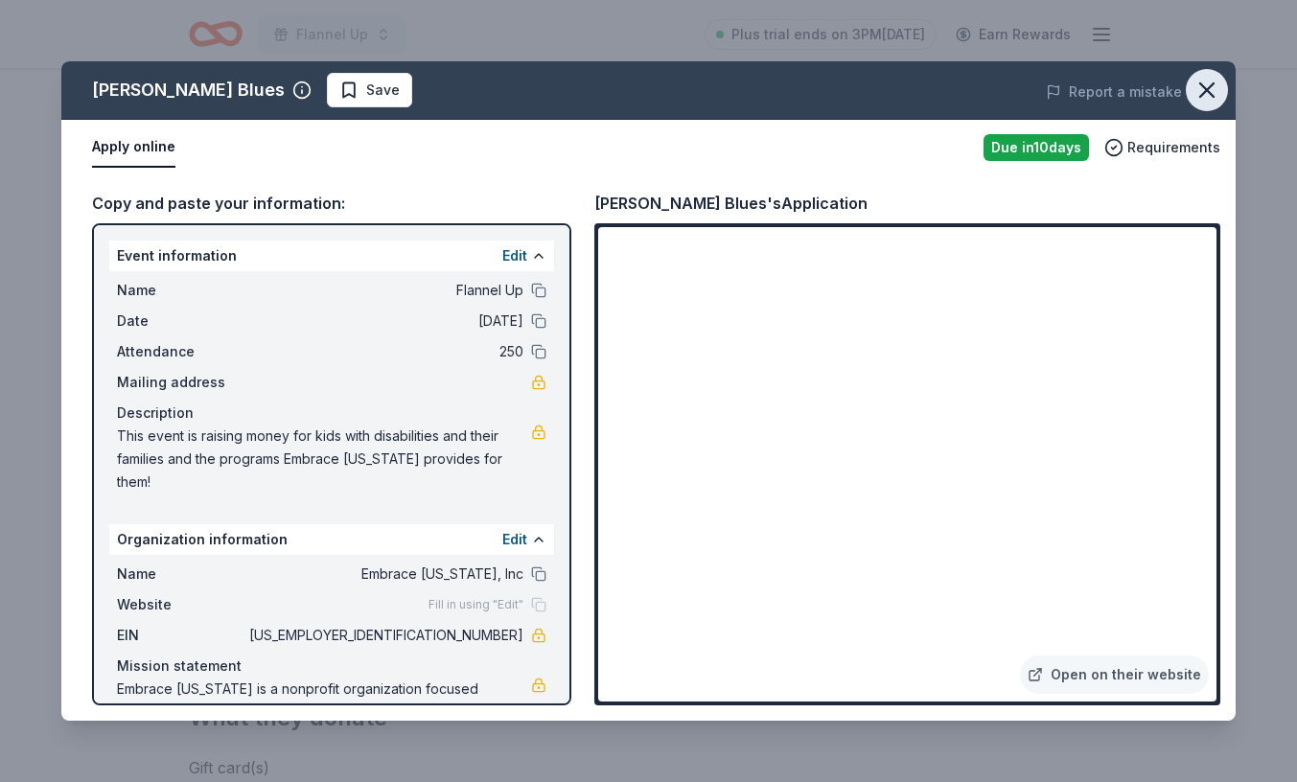
click at [1212, 93] on icon "button" at bounding box center [1206, 90] width 27 height 27
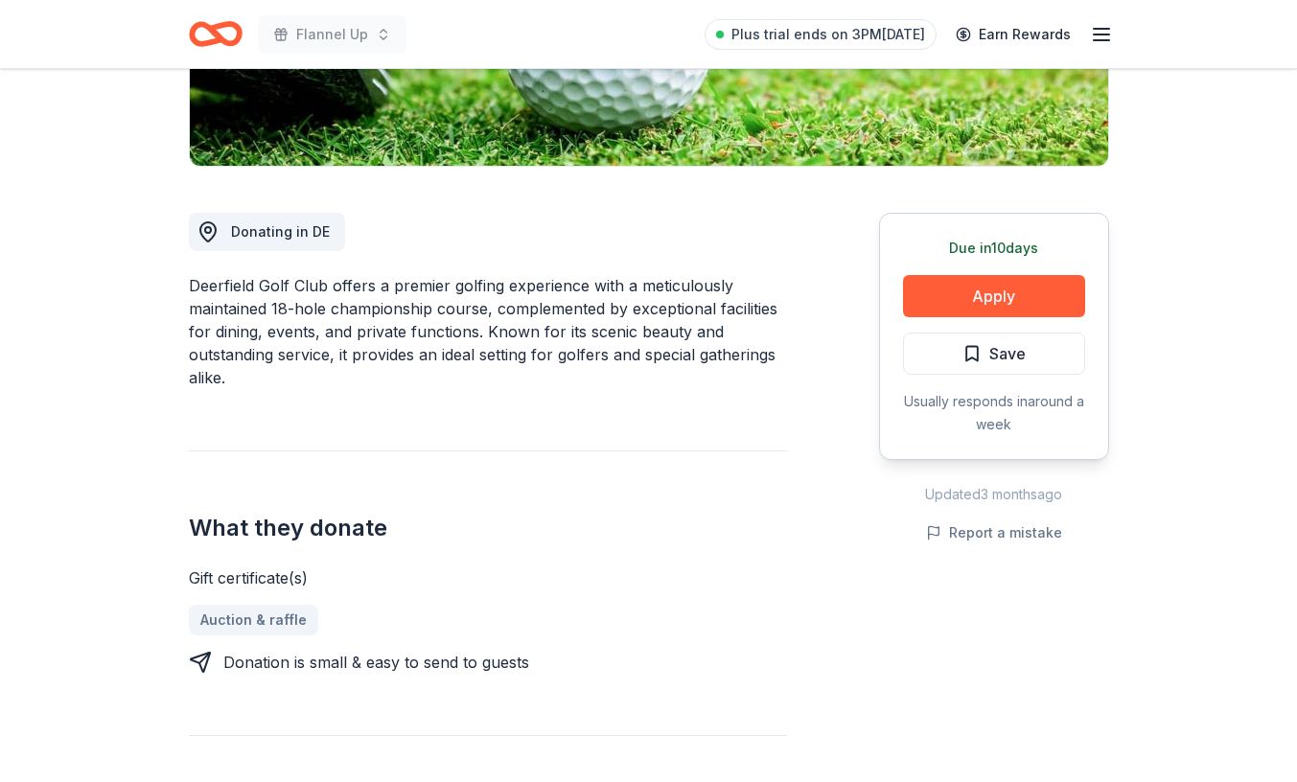
scroll to position [419, 0]
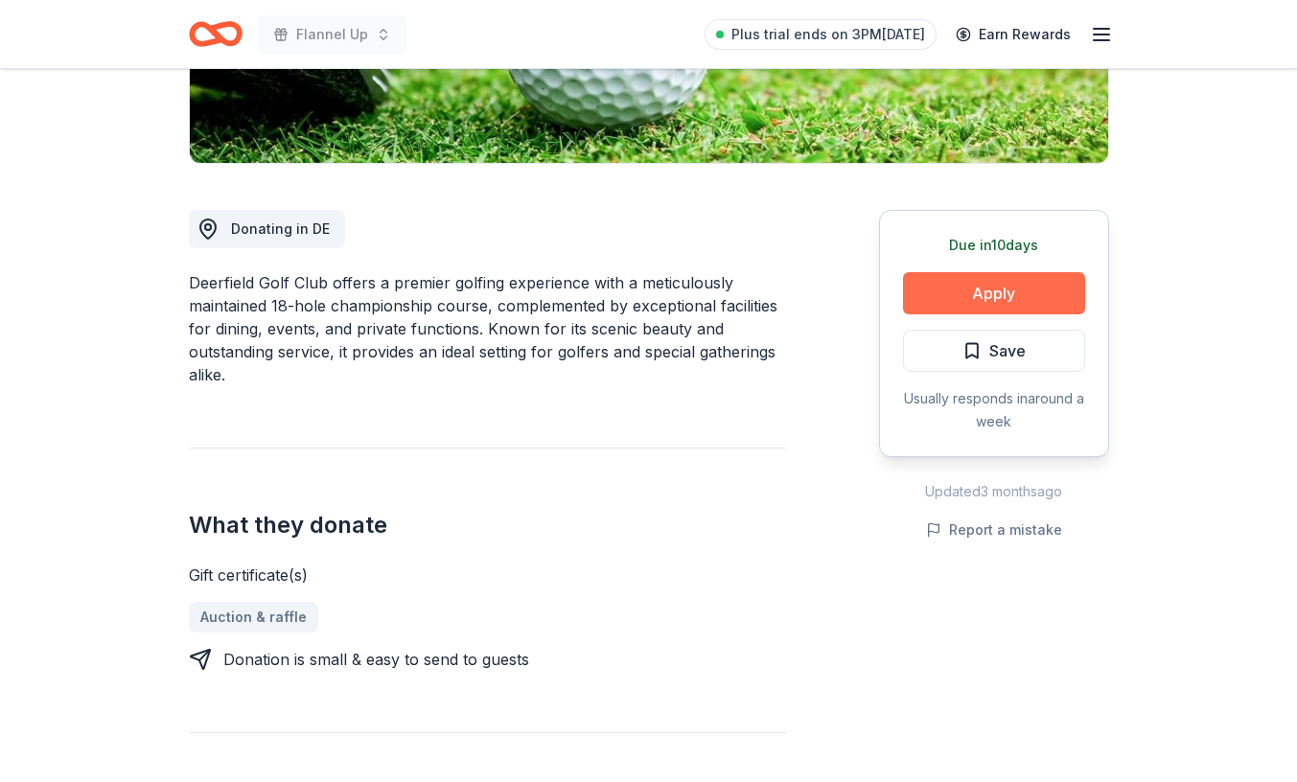
click at [954, 297] on button "Apply" at bounding box center [994, 293] width 182 height 42
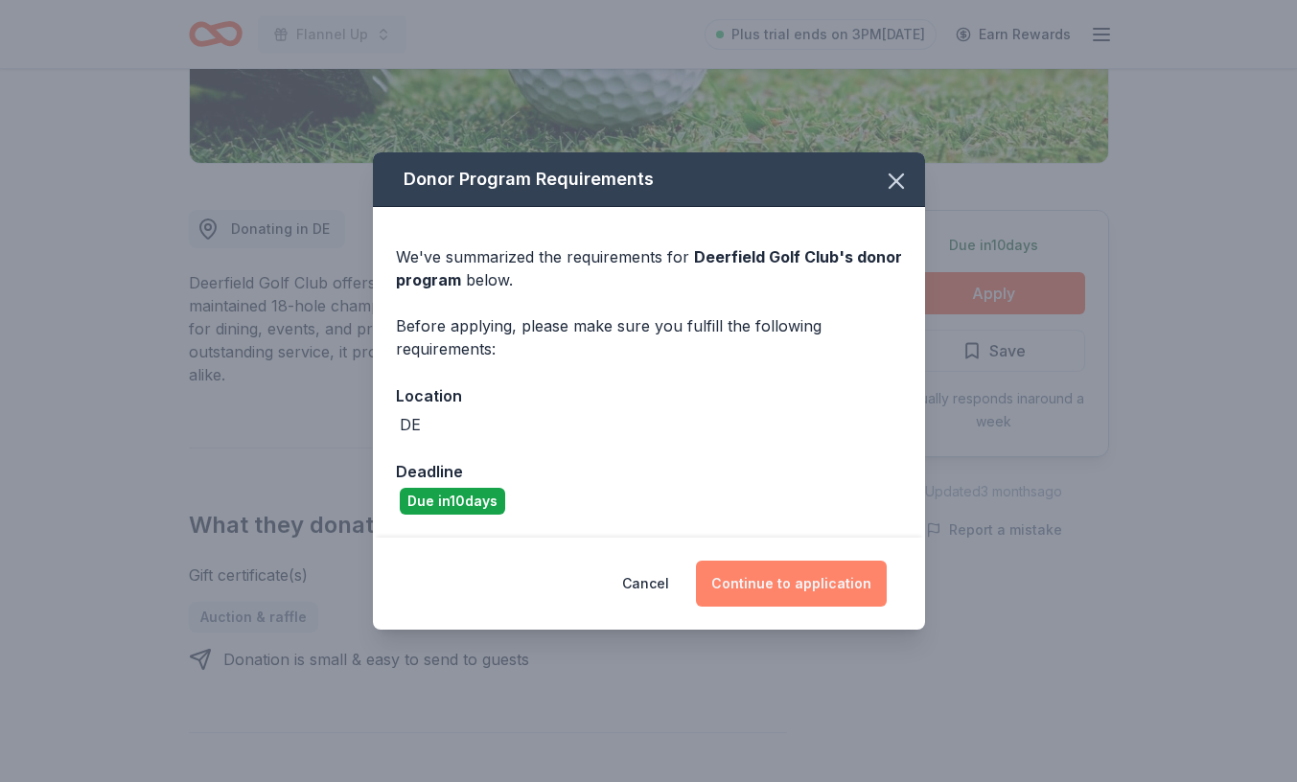
click at [805, 589] on button "Continue to application" at bounding box center [791, 584] width 191 height 46
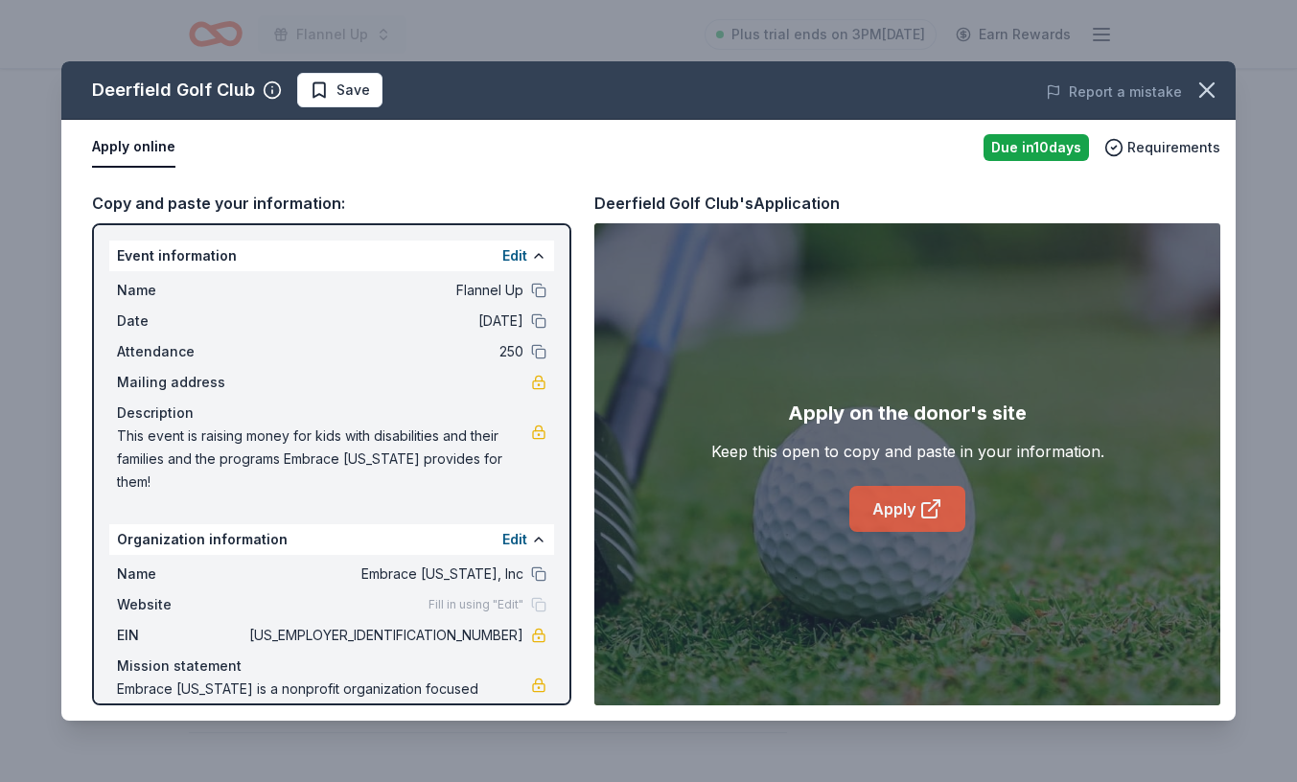
click at [919, 513] on icon at bounding box center [930, 508] width 23 height 23
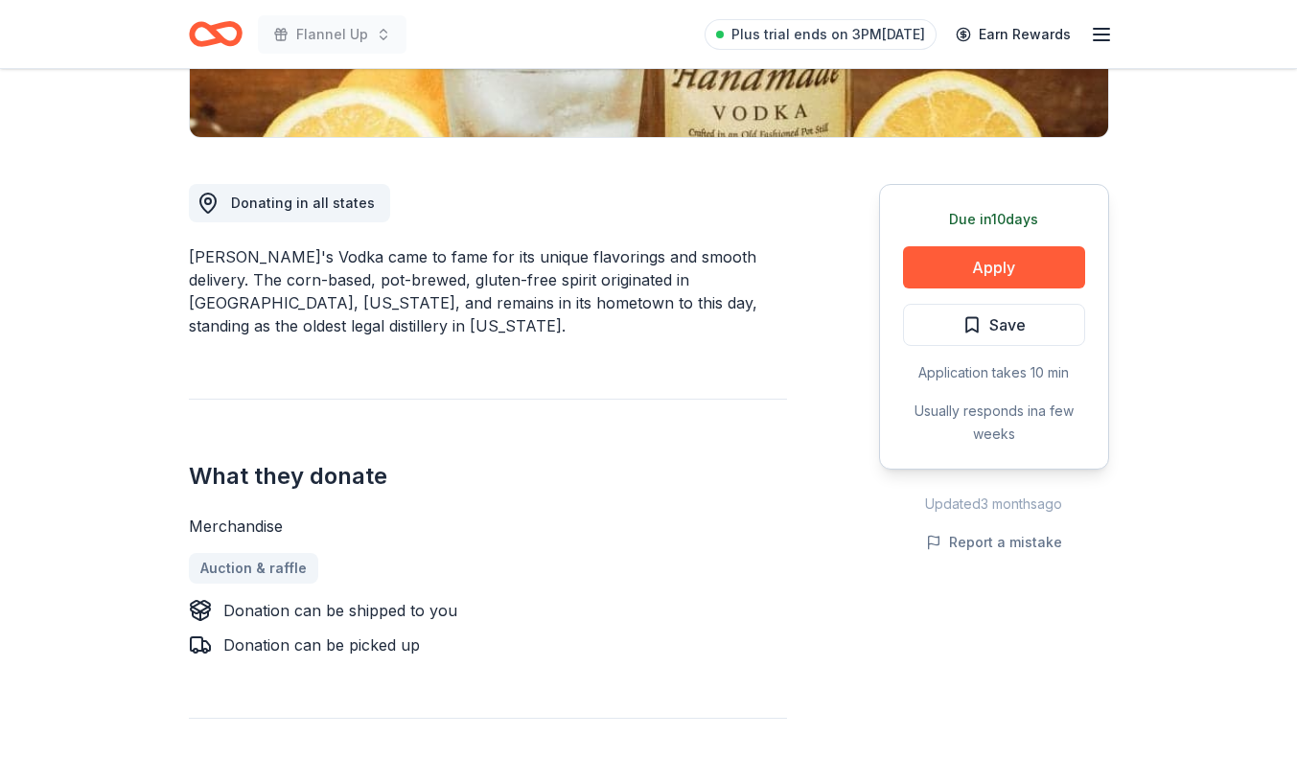
scroll to position [449, 0]
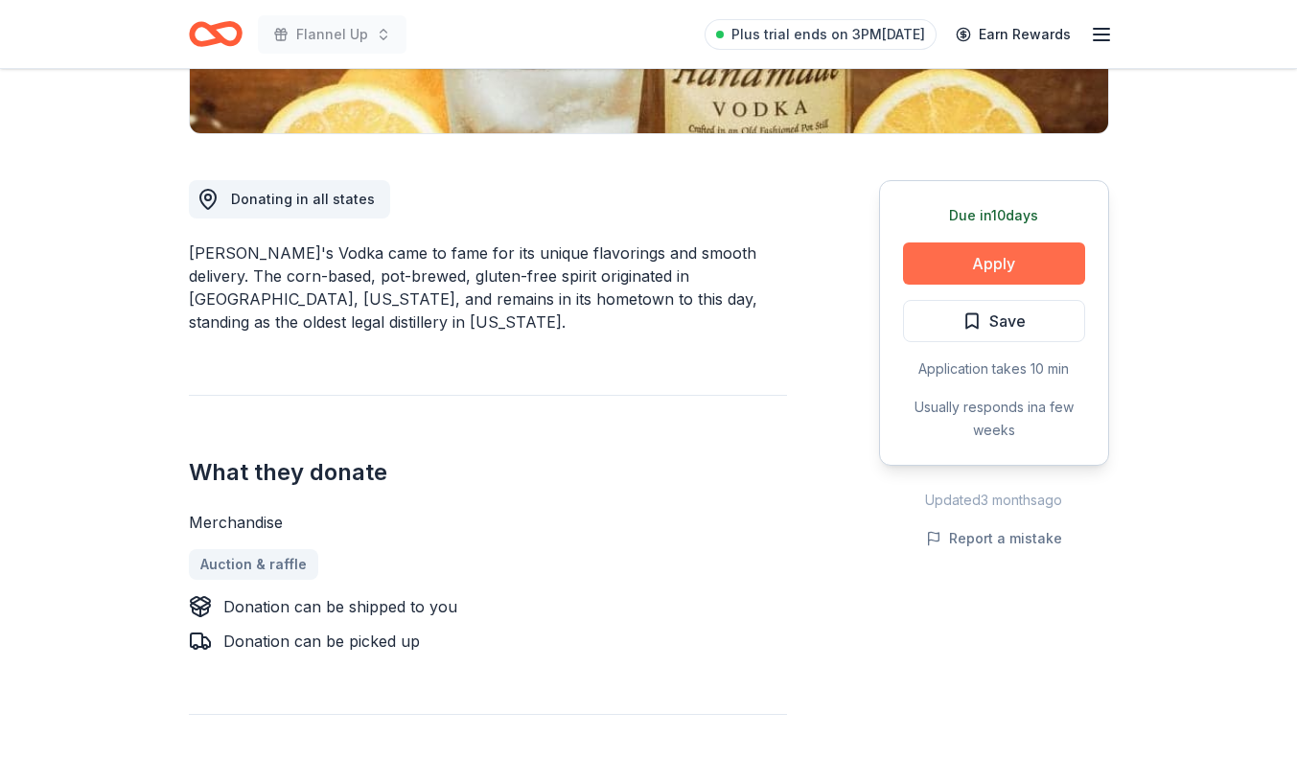
click at [972, 254] on button "Apply" at bounding box center [994, 263] width 182 height 42
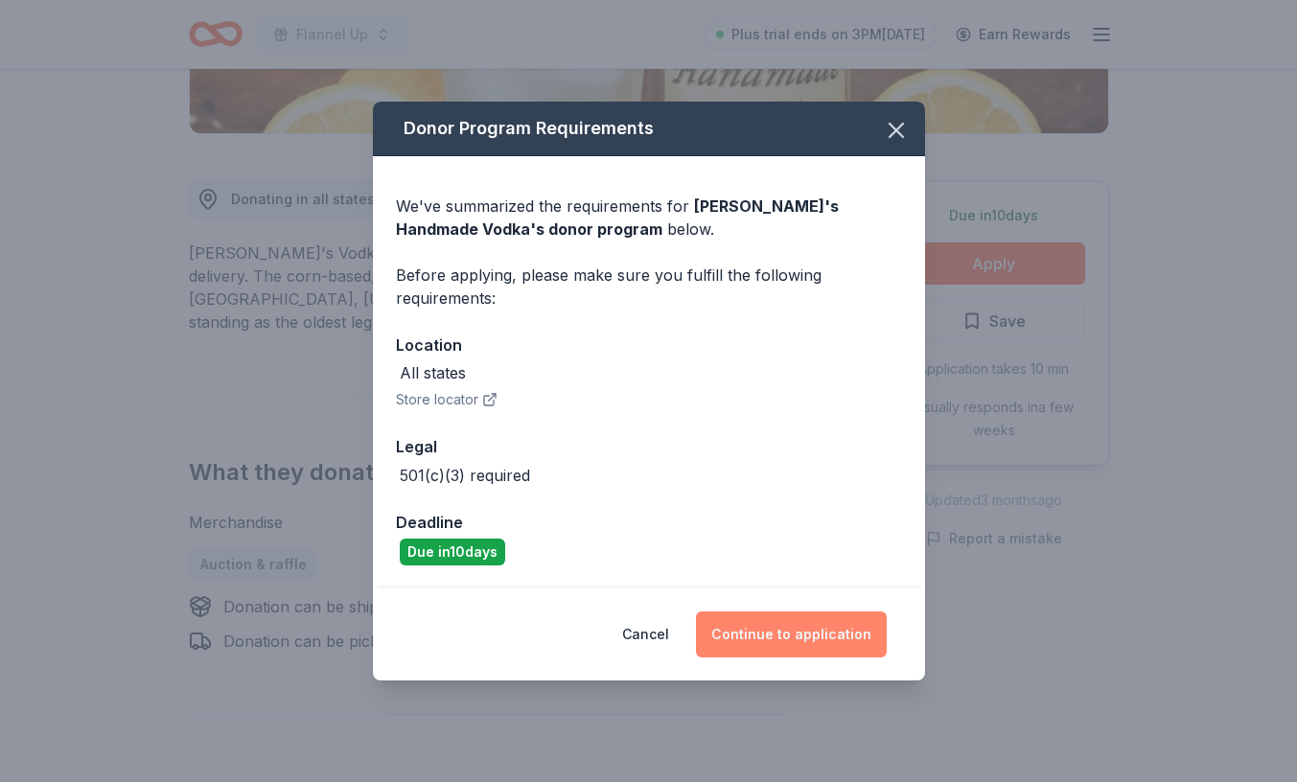
click at [781, 629] on button "Continue to application" at bounding box center [791, 635] width 191 height 46
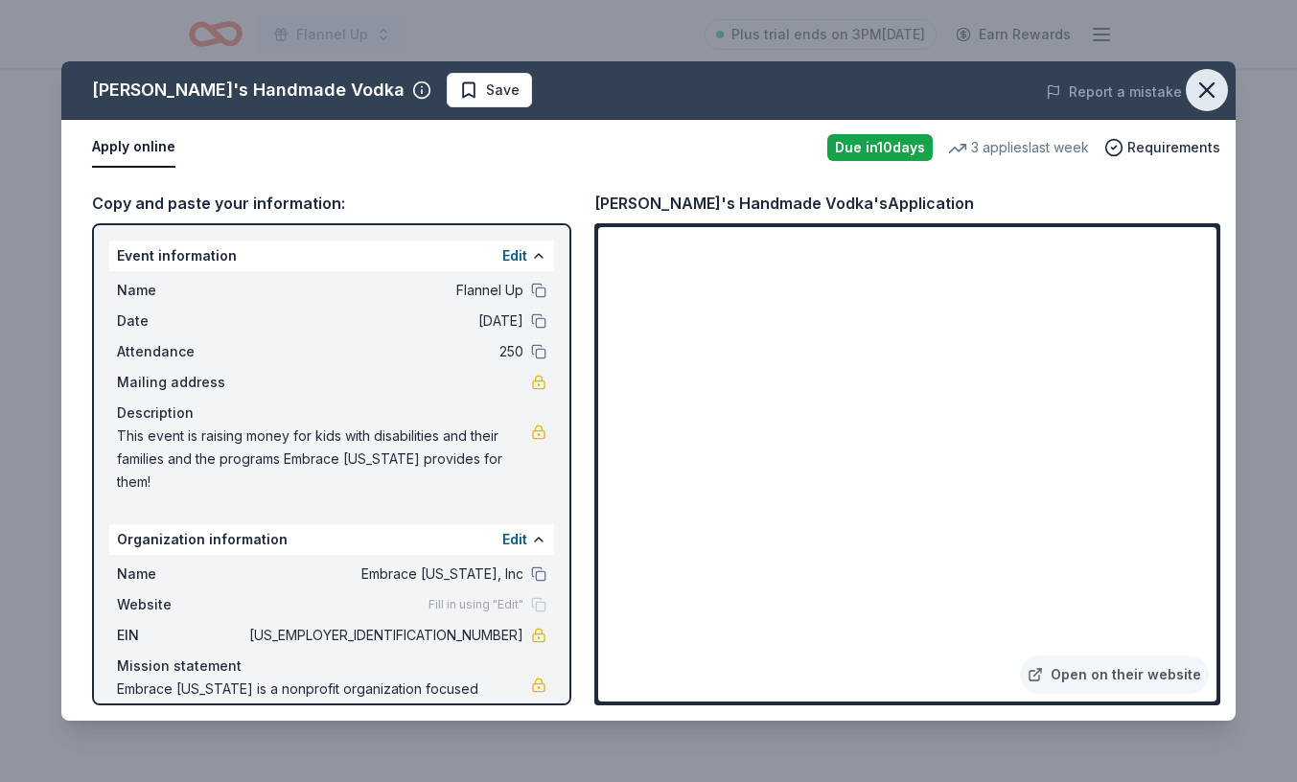
click at [1207, 94] on icon "button" at bounding box center [1206, 90] width 27 height 27
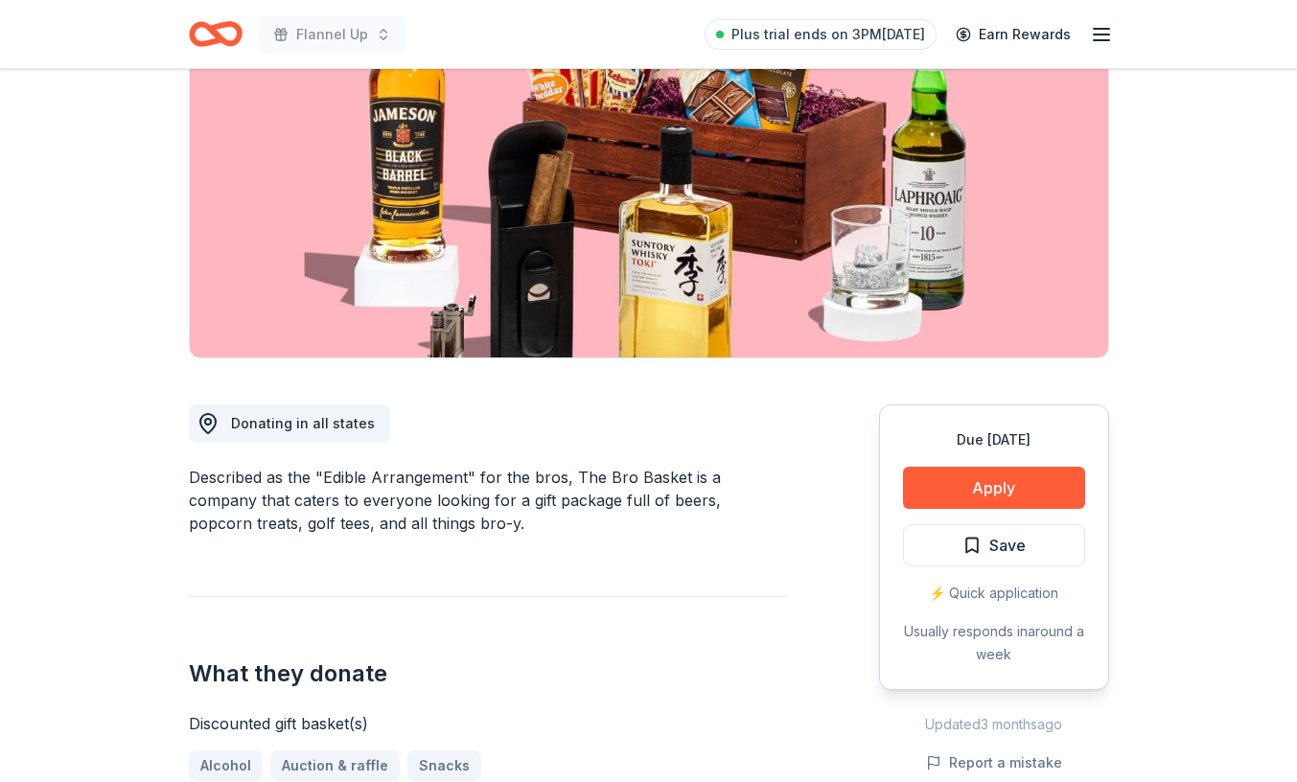
scroll to position [235, 0]
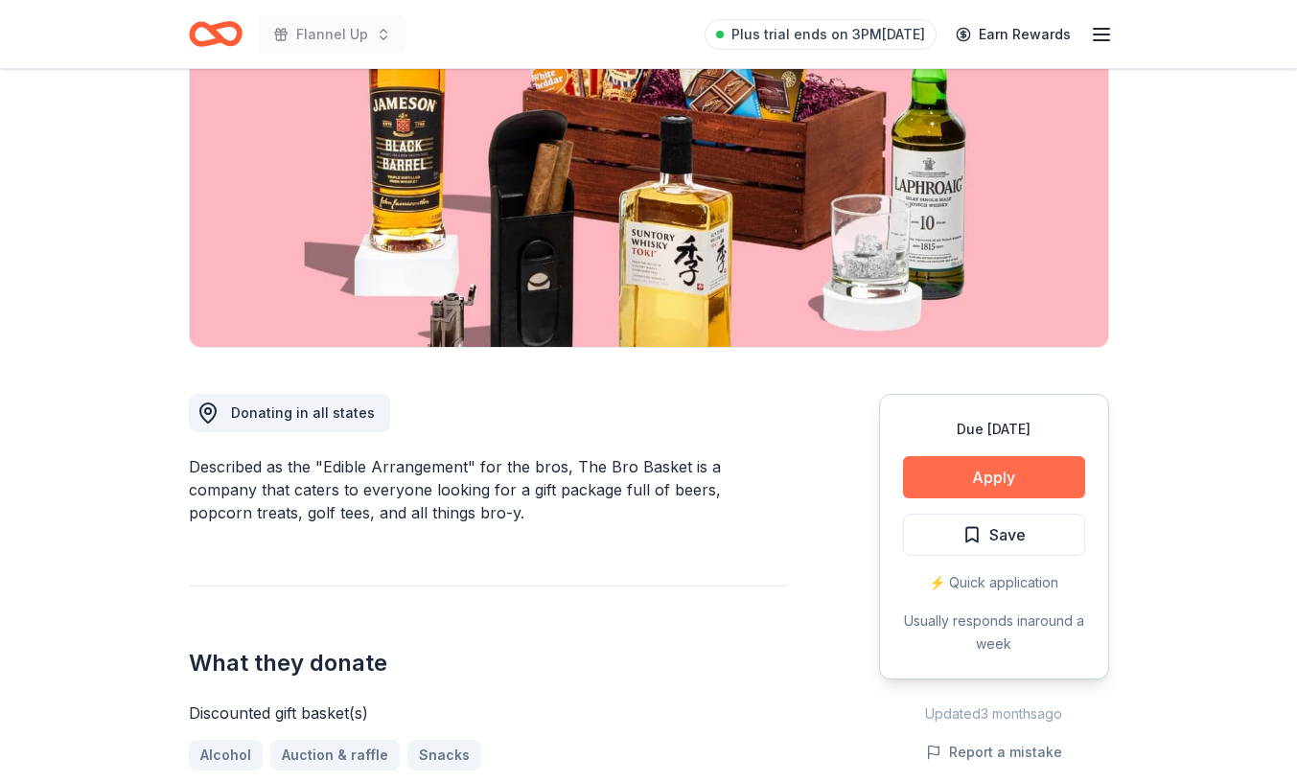
click at [941, 472] on button "Apply" at bounding box center [994, 477] width 182 height 42
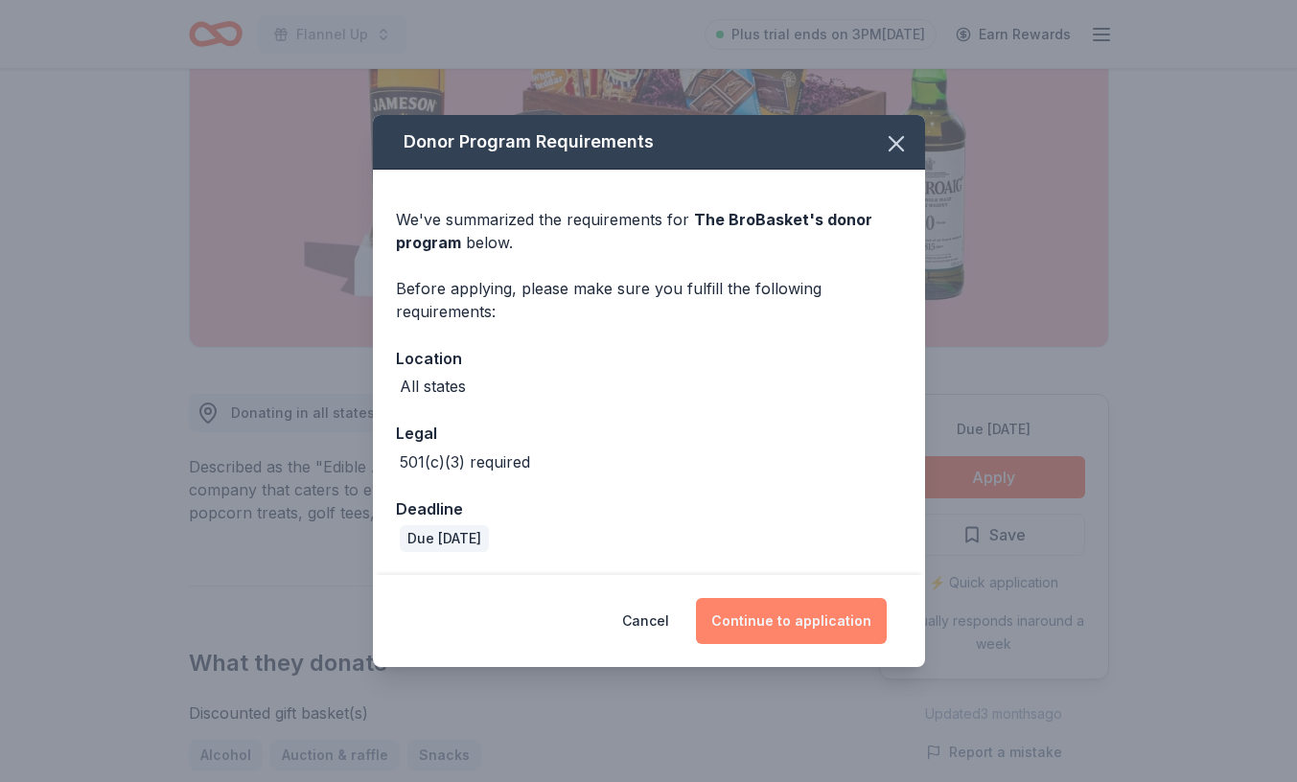
click at [784, 632] on button "Continue to application" at bounding box center [791, 621] width 191 height 46
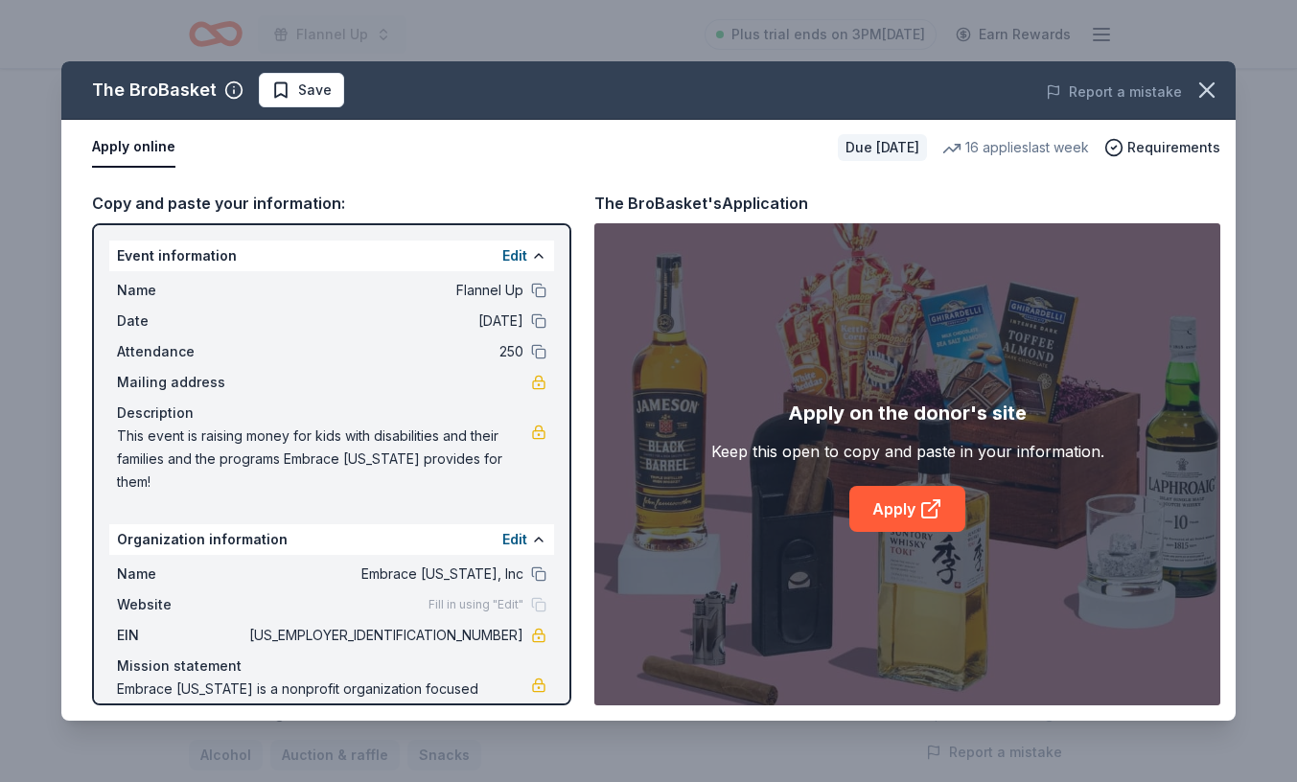
scroll to position [43, 0]
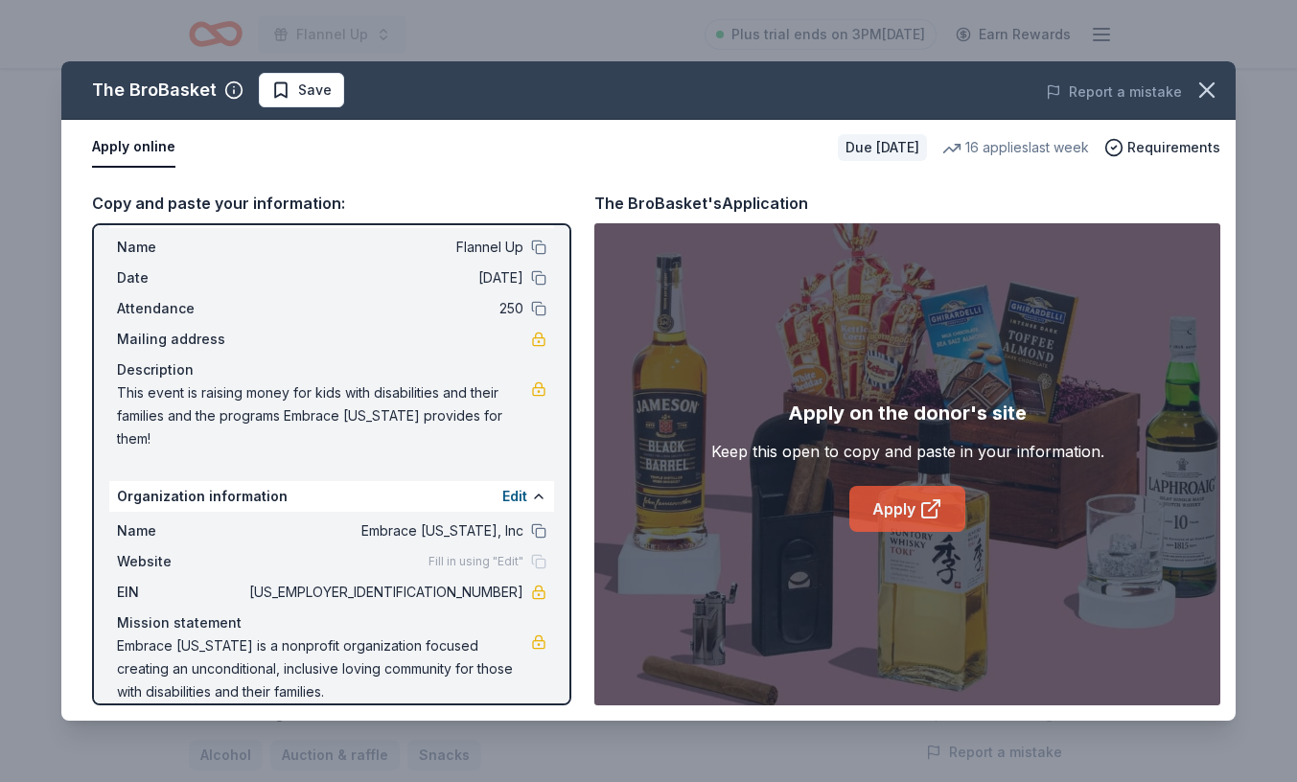
click at [922, 507] on icon at bounding box center [929, 510] width 14 height 14
click at [1206, 90] on icon "button" at bounding box center [1206, 89] width 13 height 13
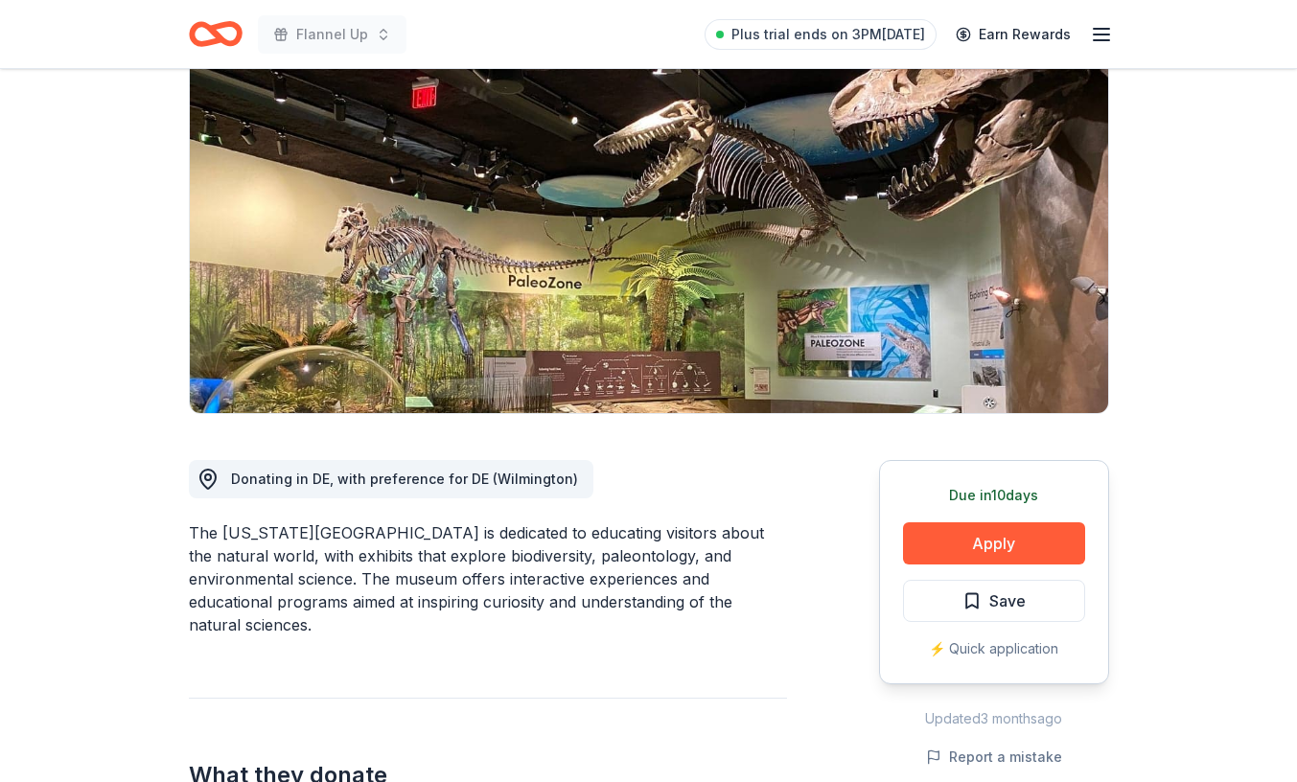
scroll to position [179, 0]
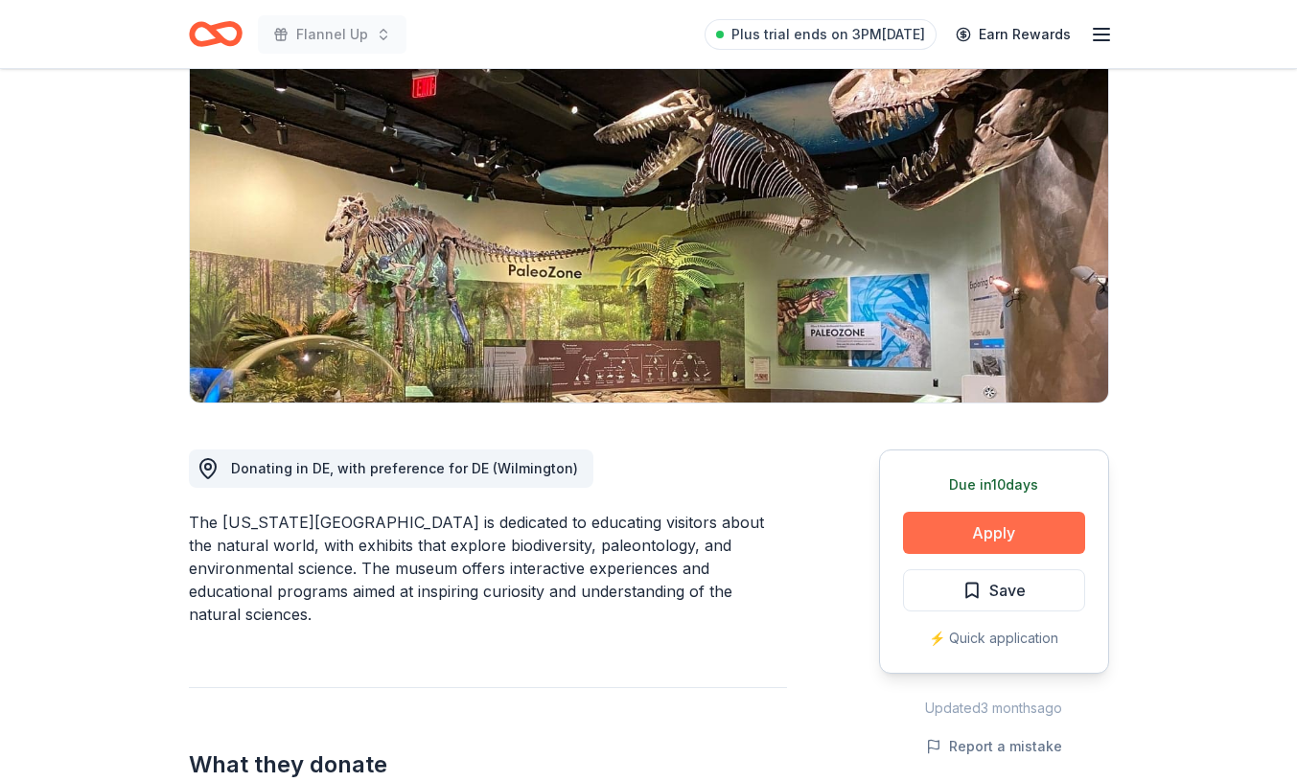
click at [997, 537] on button "Apply" at bounding box center [994, 533] width 182 height 42
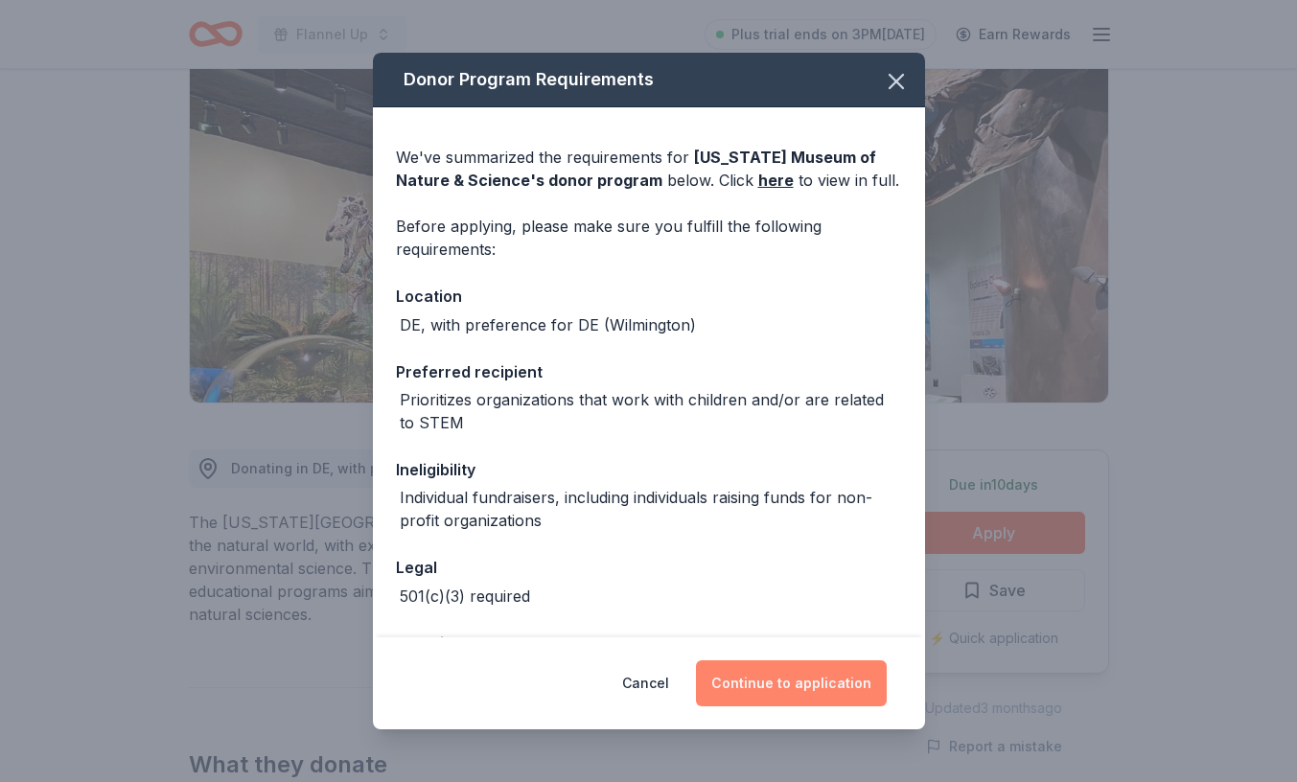
click at [798, 689] on button "Continue to application" at bounding box center [791, 683] width 191 height 46
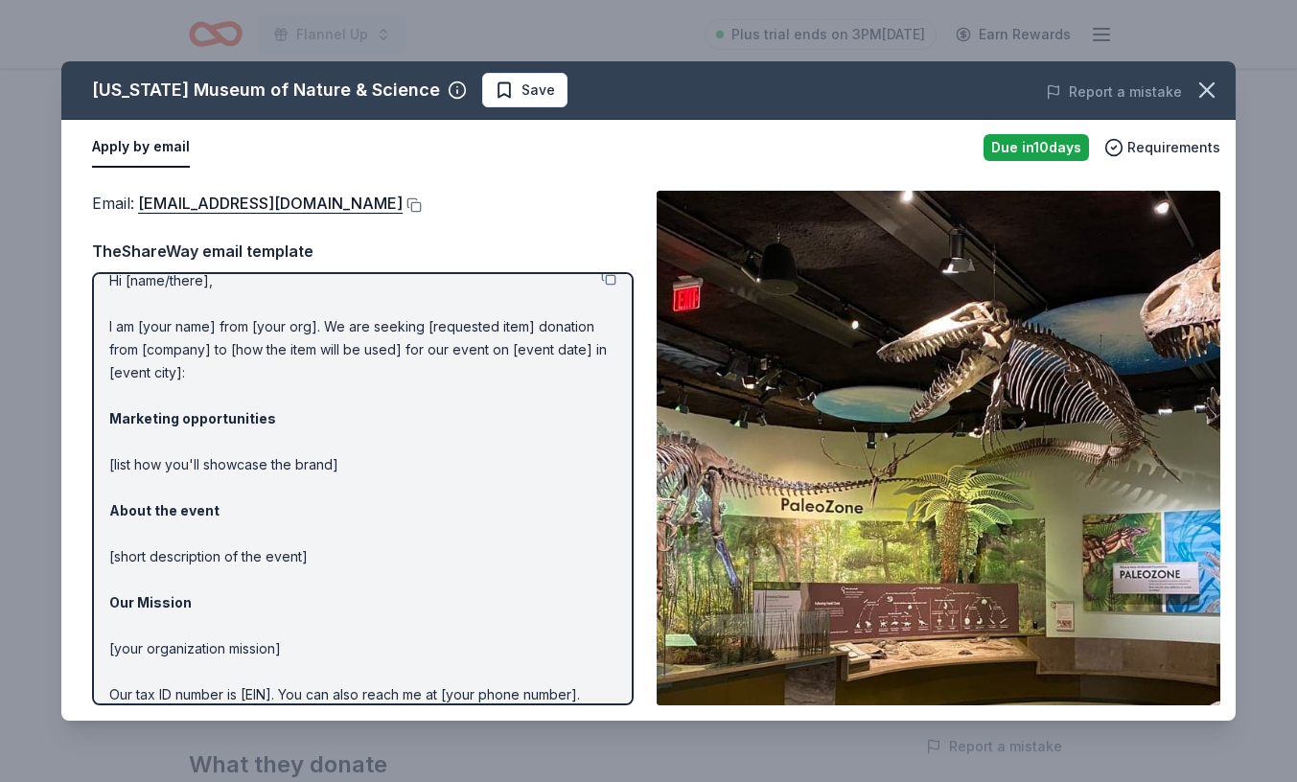
scroll to position [0, 0]
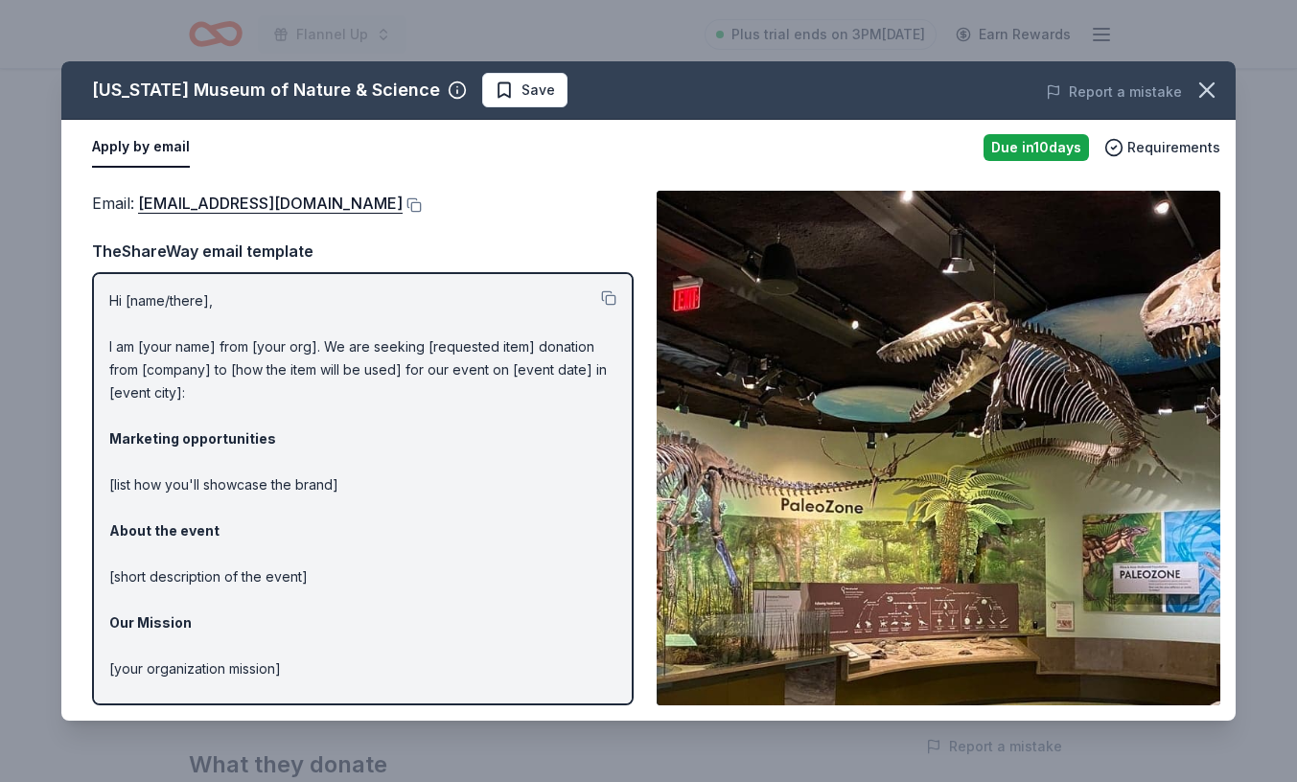
click at [435, 369] on p "Hi [name/there], I am [your name] from [your org]. We are seeking [requested it…" at bounding box center [362, 542] width 507 height 506
click at [1200, 94] on icon "button" at bounding box center [1206, 90] width 27 height 27
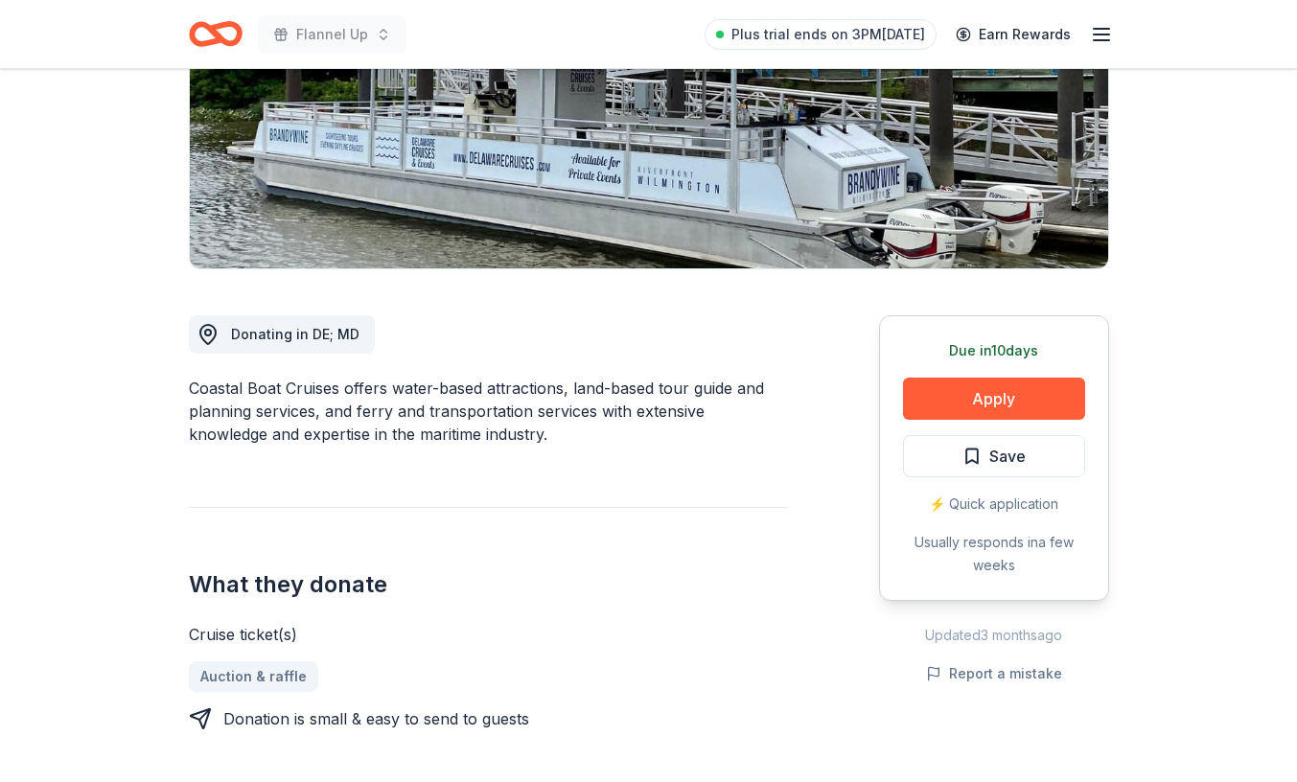
scroll to position [331, 0]
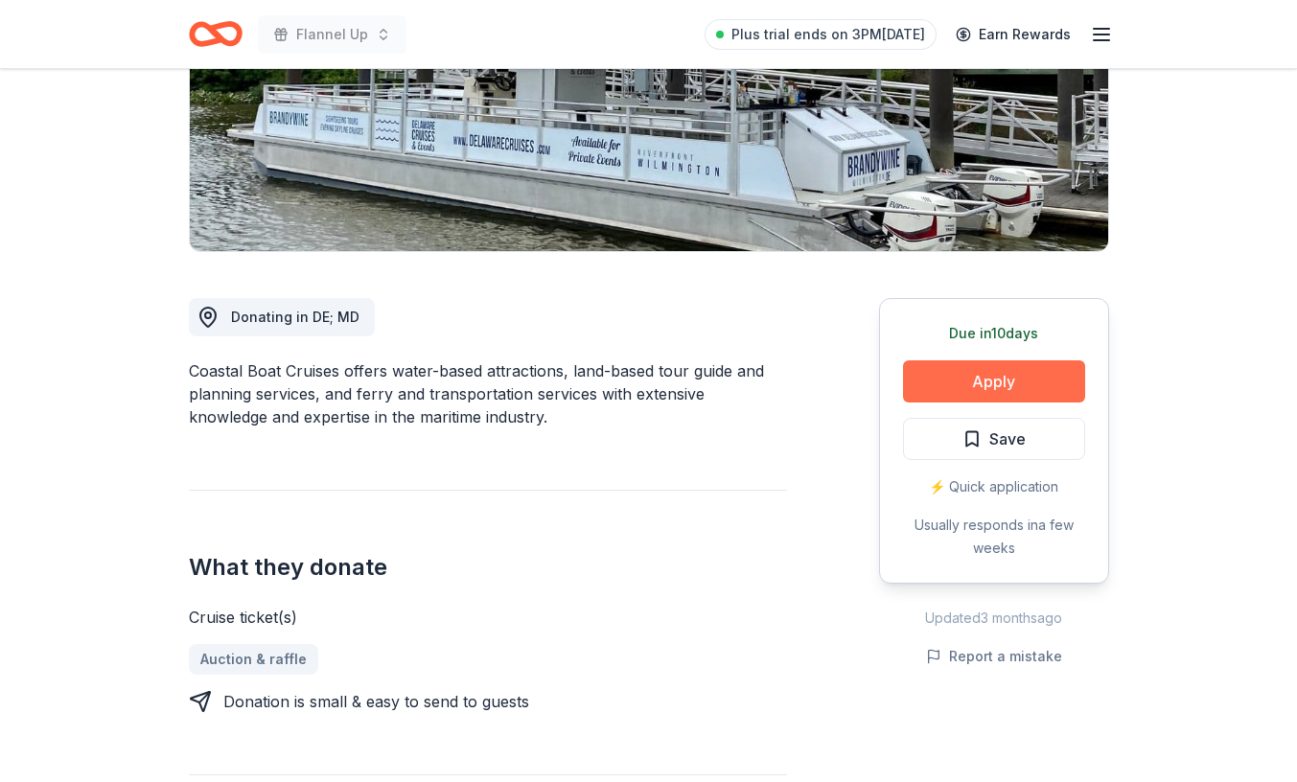
click at [999, 378] on button "Apply" at bounding box center [994, 381] width 182 height 42
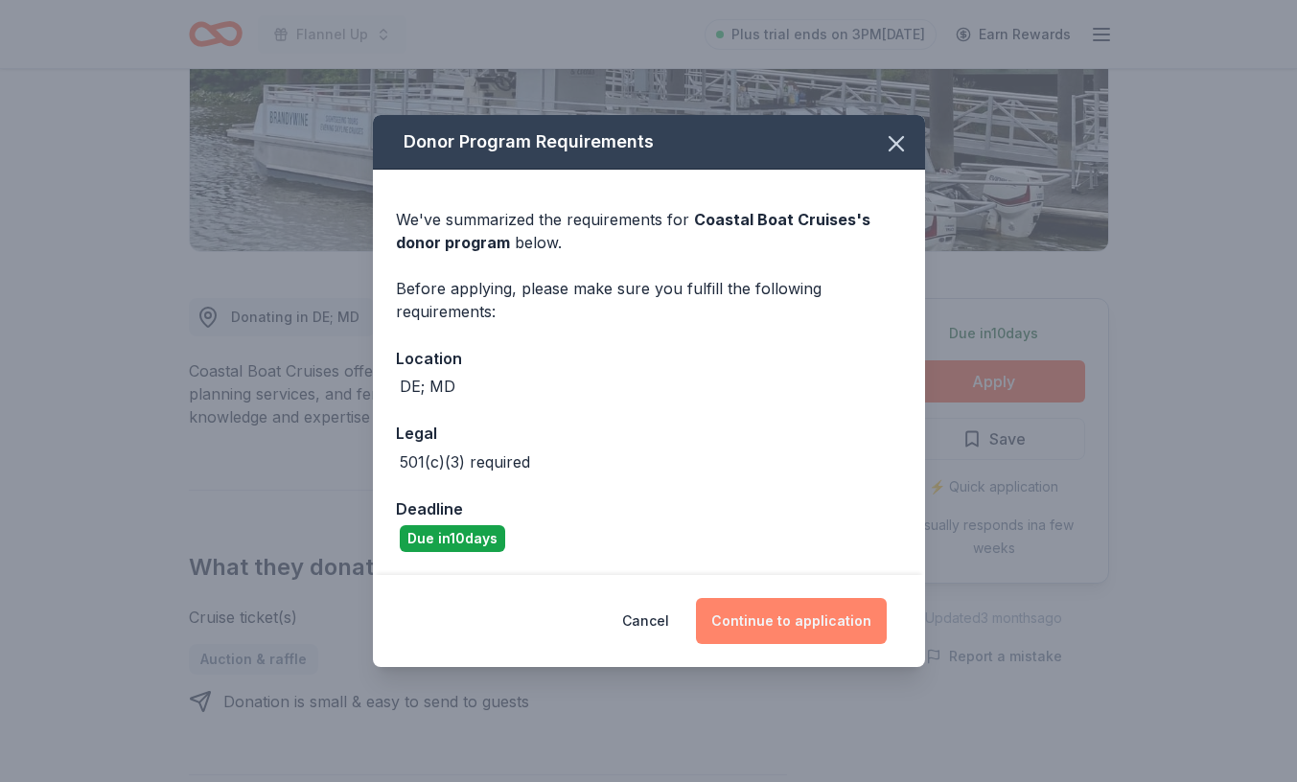
click at [779, 622] on button "Continue to application" at bounding box center [791, 621] width 191 height 46
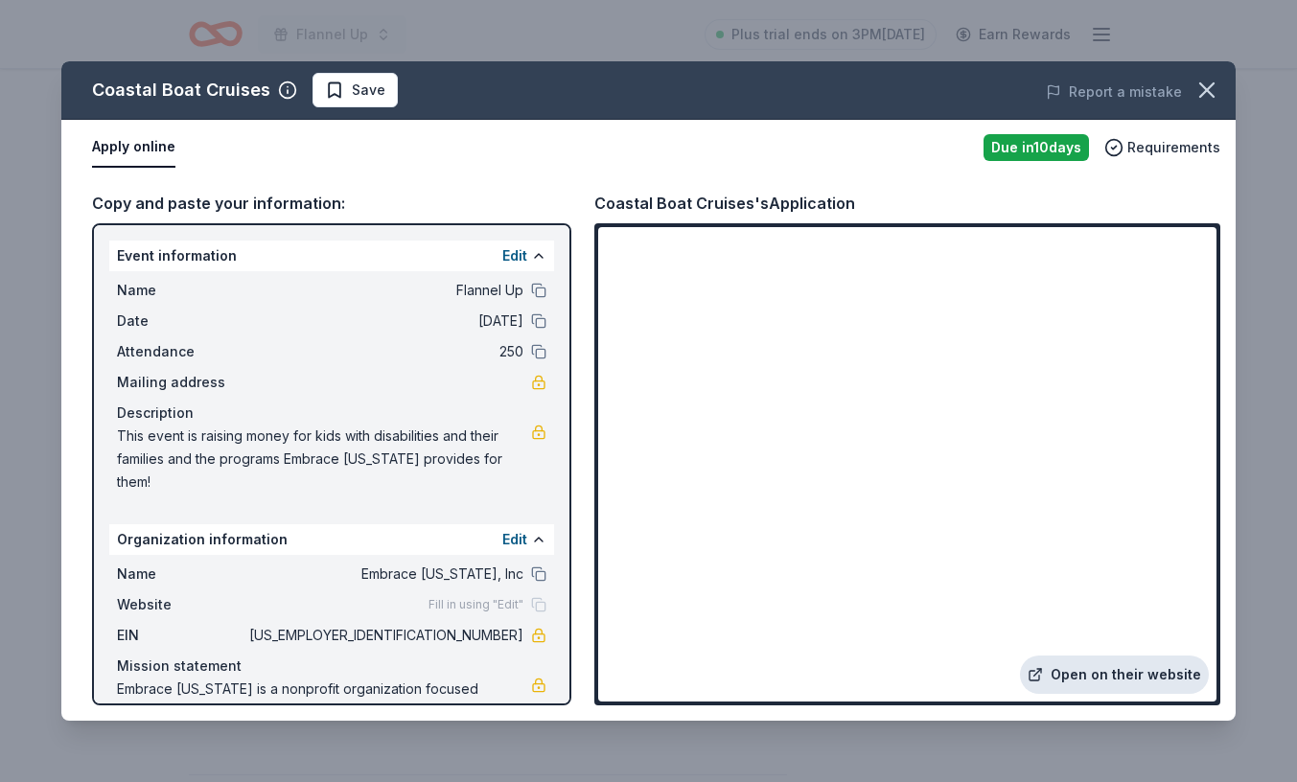
click at [1077, 681] on link "Open on their website" at bounding box center [1114, 675] width 189 height 38
click at [1210, 99] on icon "button" at bounding box center [1206, 90] width 27 height 27
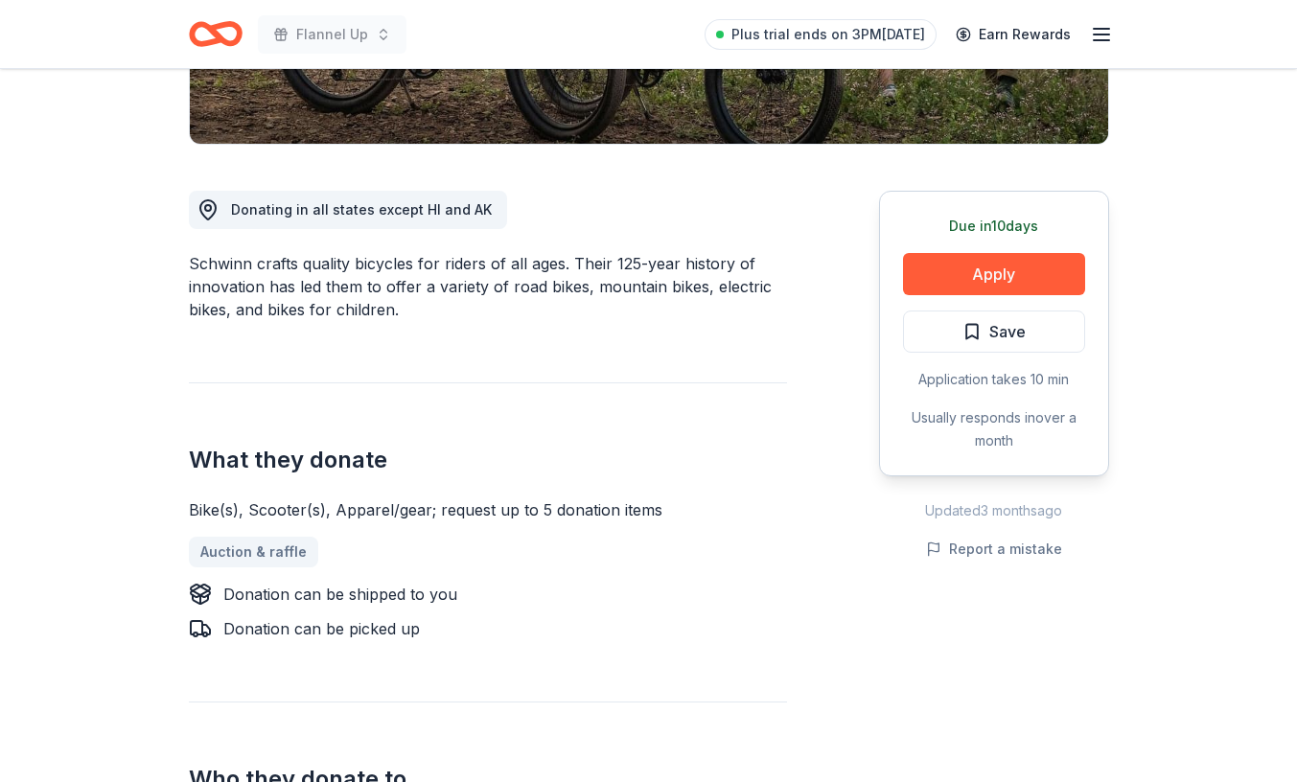
scroll to position [441, 0]
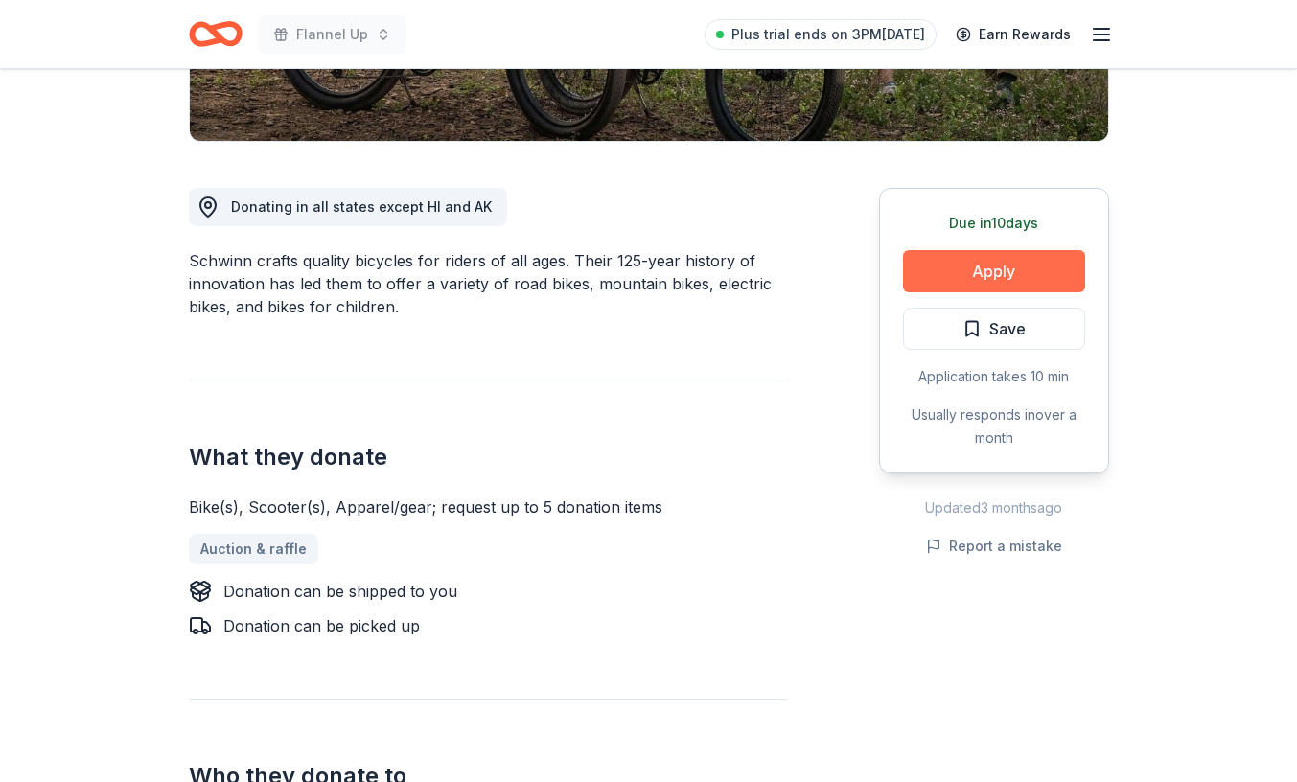
click at [968, 265] on button "Apply" at bounding box center [994, 271] width 182 height 42
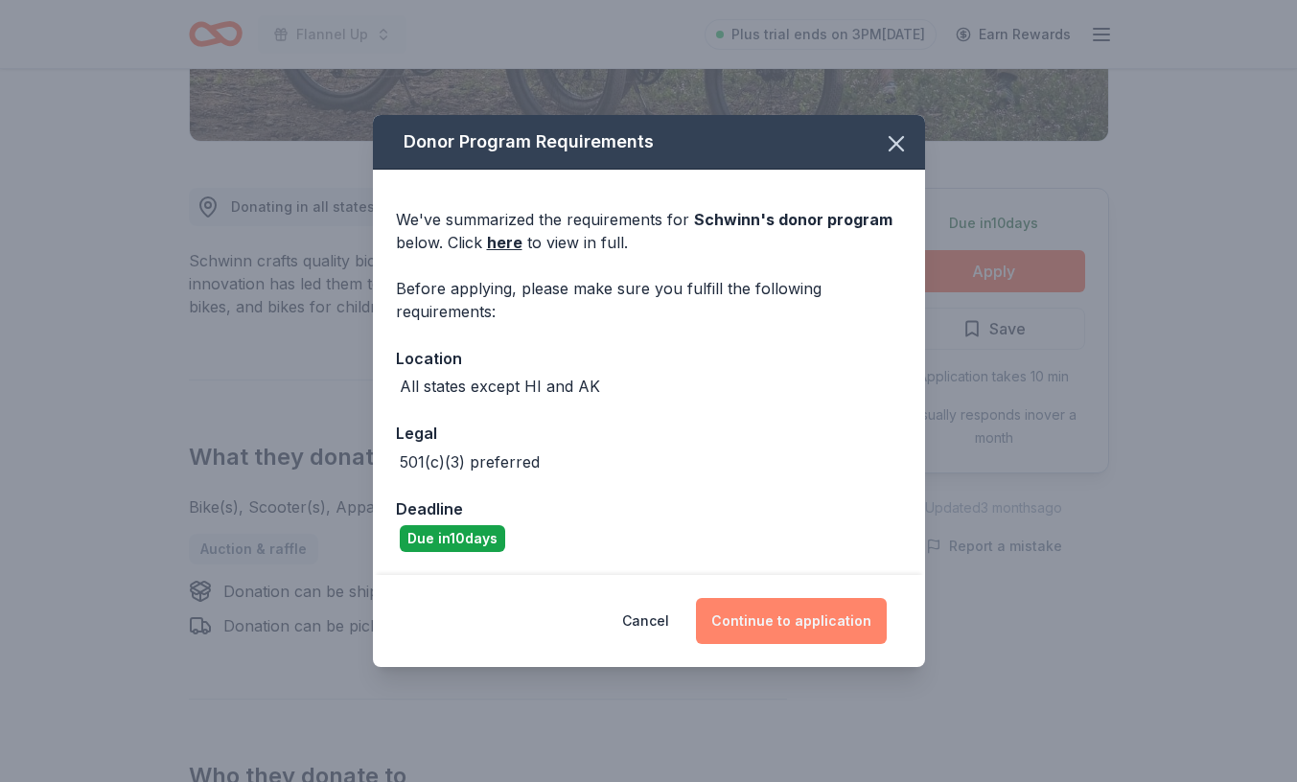
click at [779, 623] on button "Continue to application" at bounding box center [791, 621] width 191 height 46
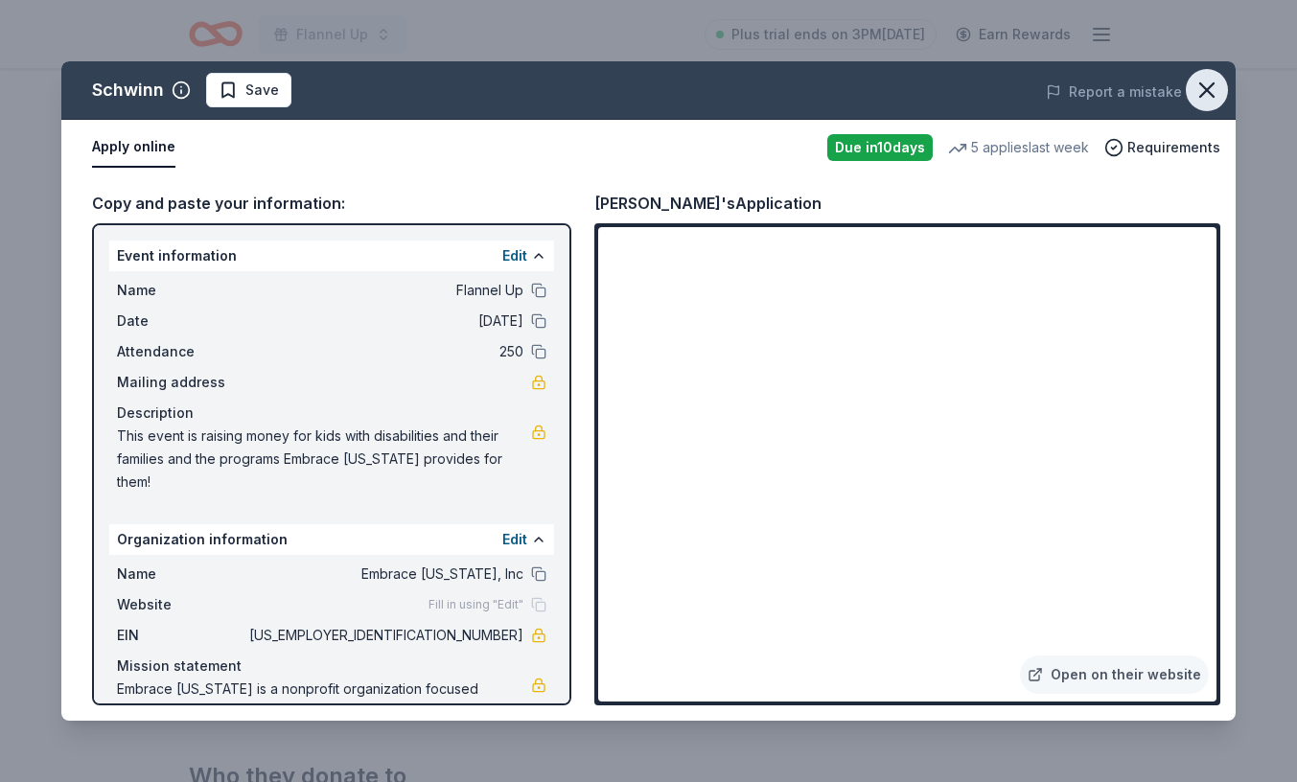
click at [1199, 86] on icon "button" at bounding box center [1206, 90] width 27 height 27
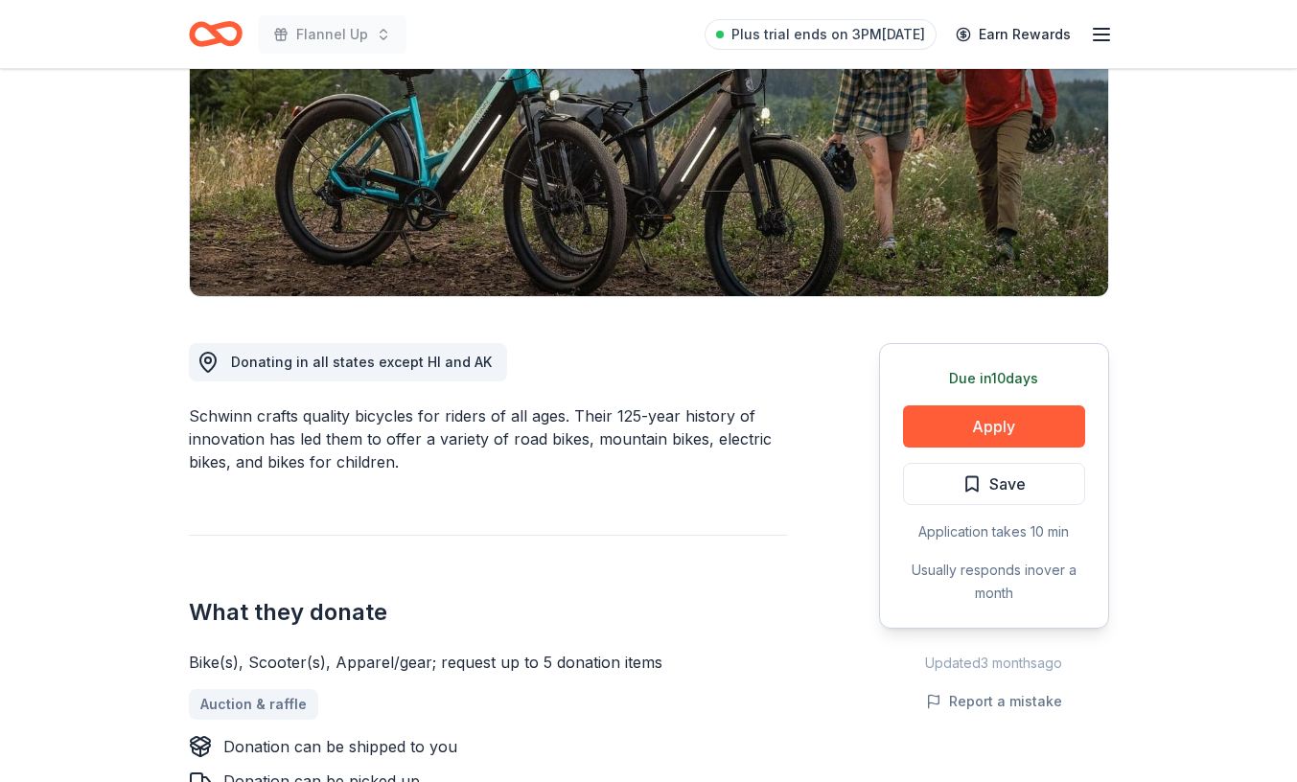
scroll to position [285, 0]
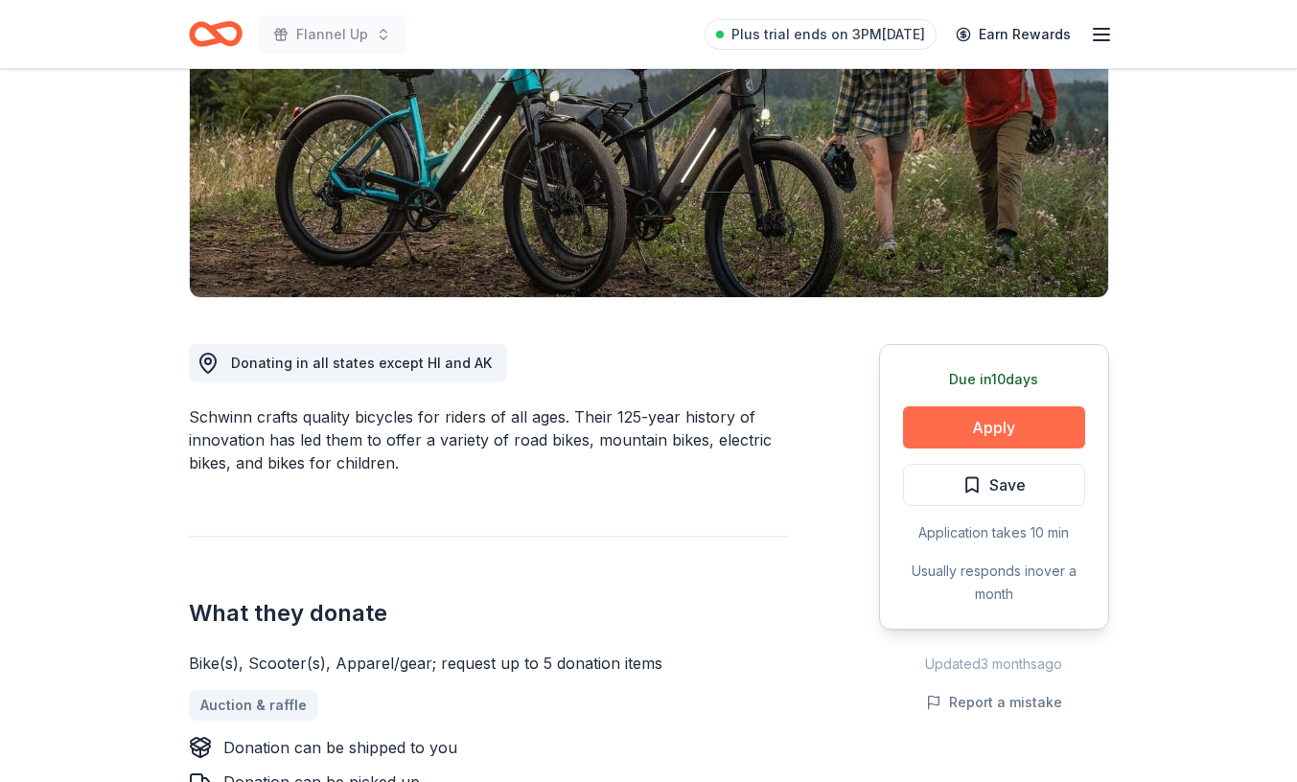
click at [1017, 429] on button "Apply" at bounding box center [994, 427] width 182 height 42
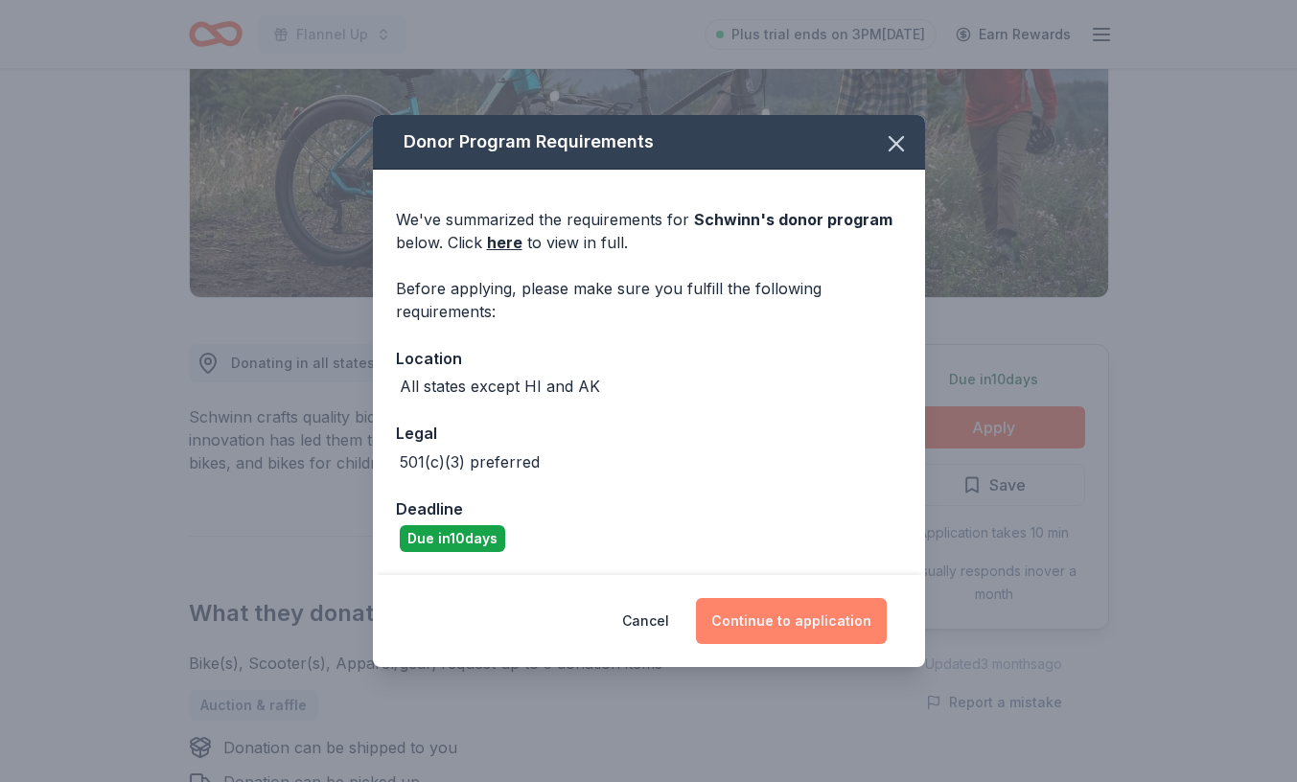
click at [808, 629] on button "Continue to application" at bounding box center [791, 621] width 191 height 46
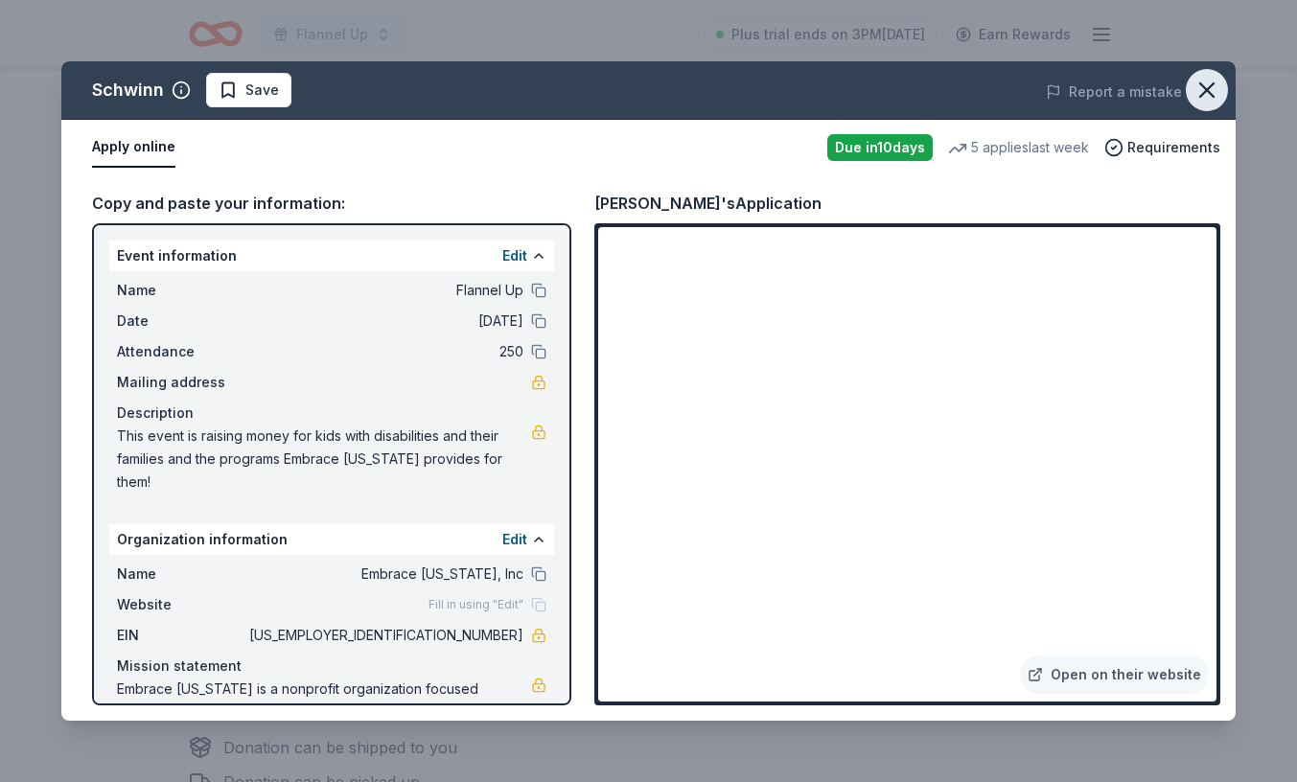
click at [1206, 86] on icon "button" at bounding box center [1206, 90] width 27 height 27
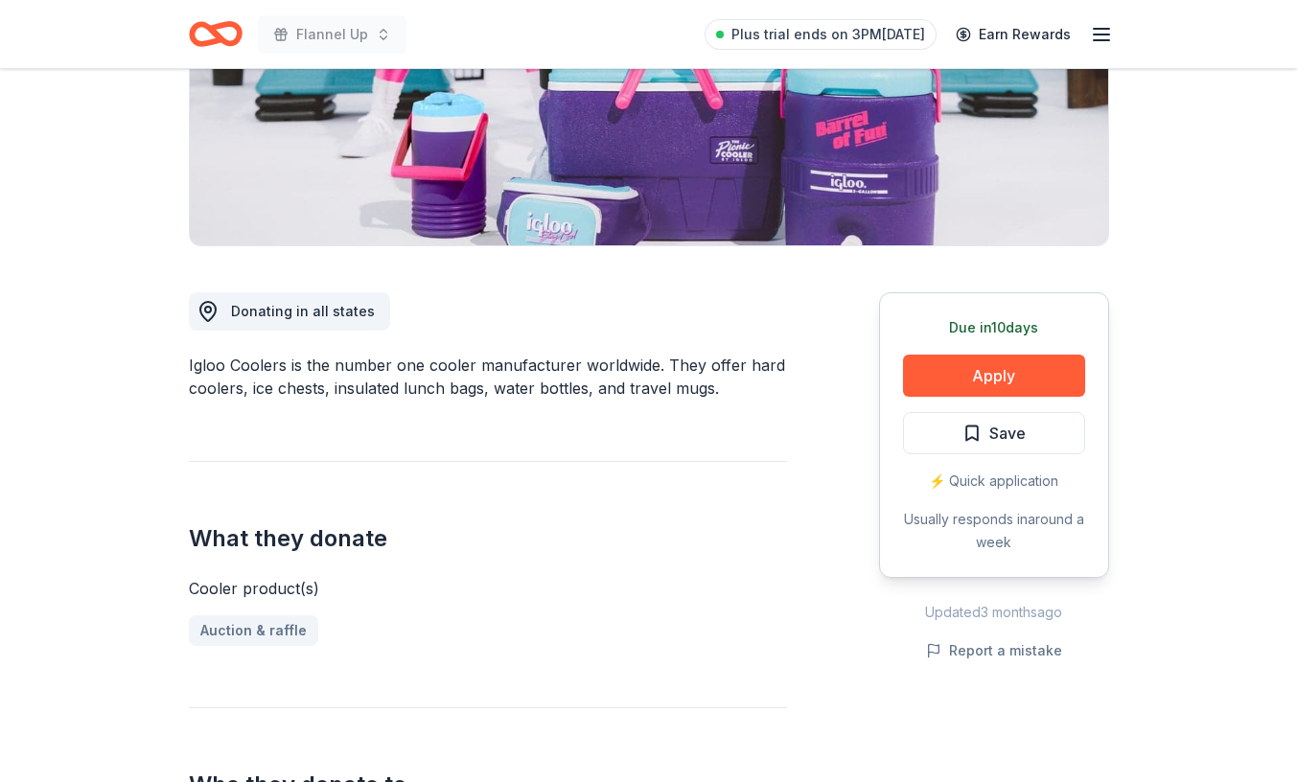
scroll to position [339, 0]
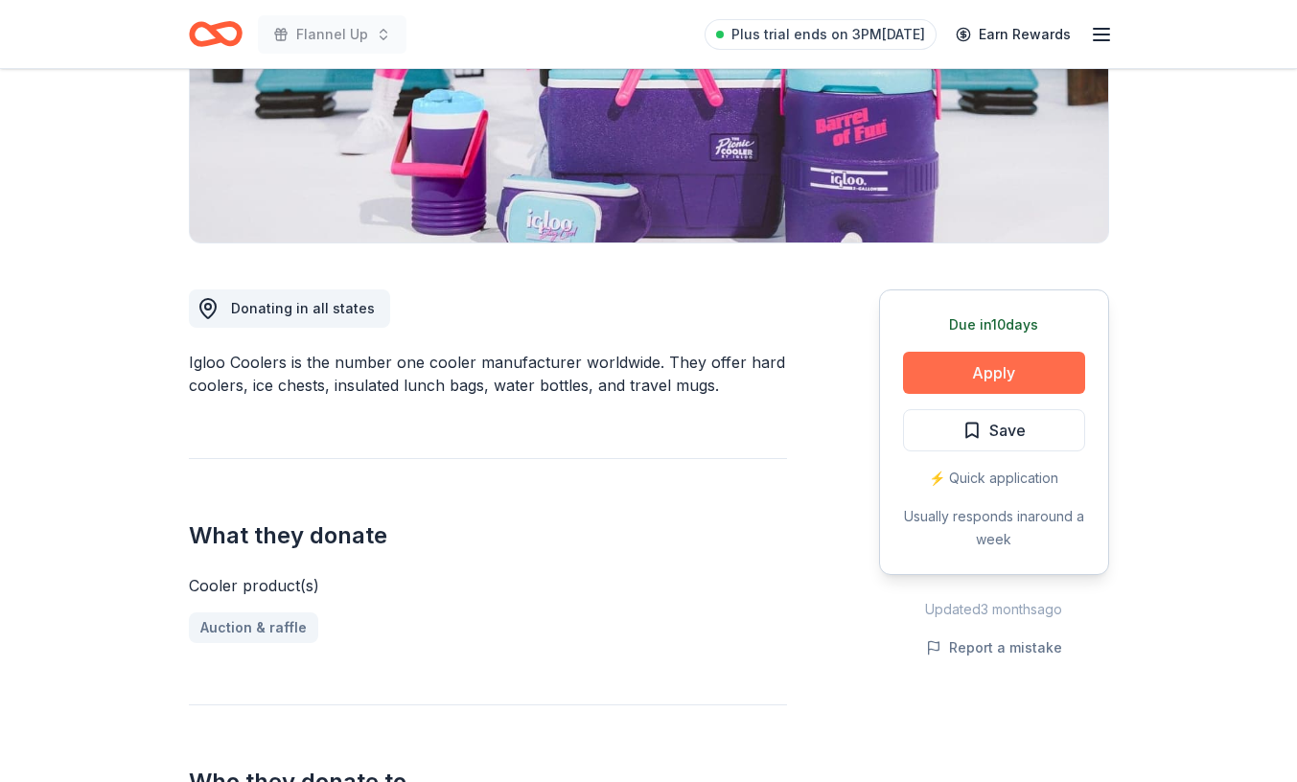
click at [920, 370] on button "Apply" at bounding box center [994, 373] width 182 height 42
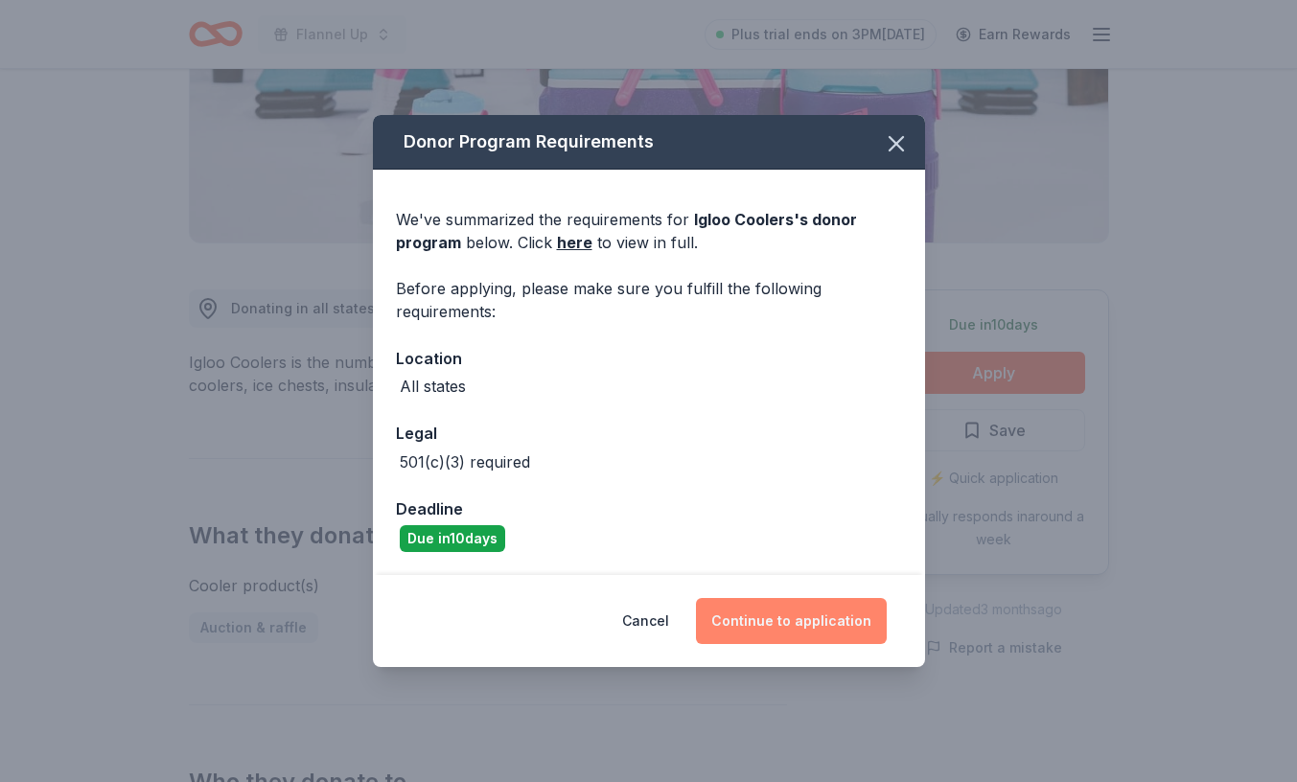
click at [803, 621] on button "Continue to application" at bounding box center [791, 621] width 191 height 46
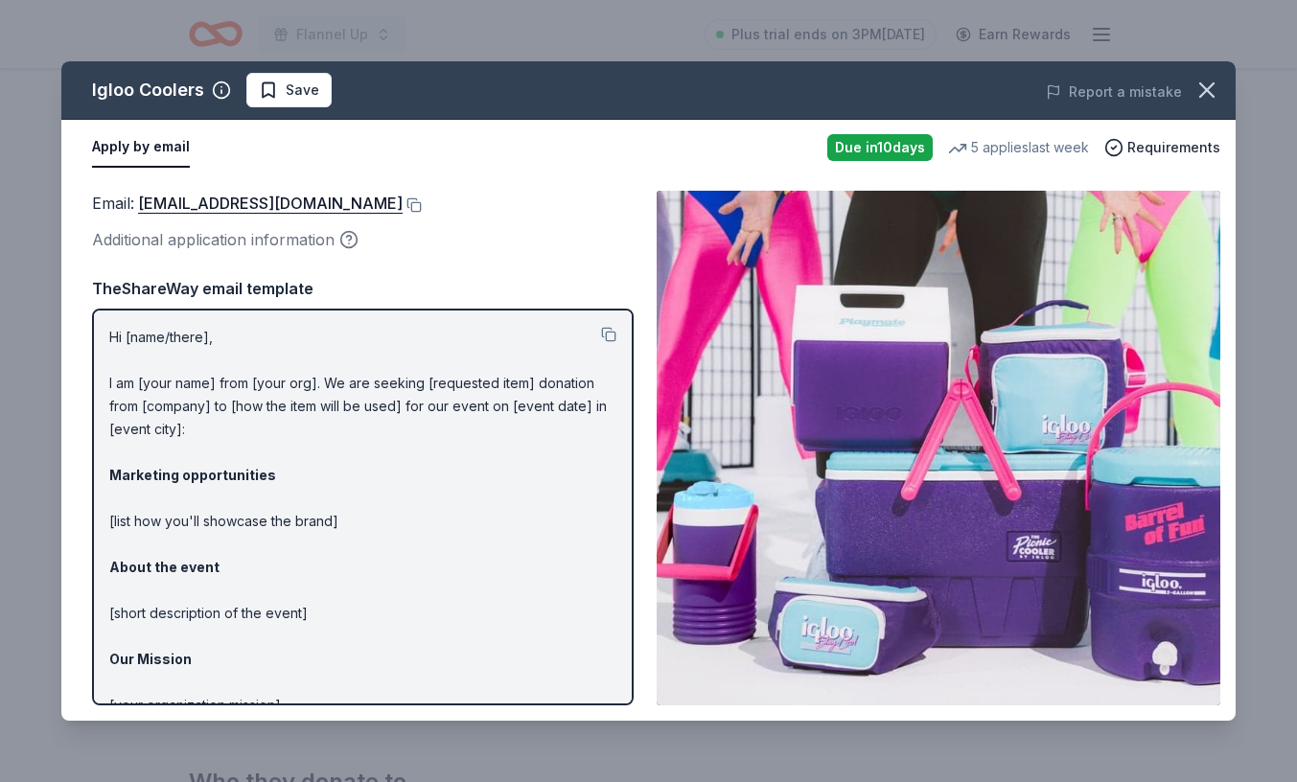
click at [154, 337] on p "Hi [name/there], I am [your name] from [your org]. We are seeking [requested it…" at bounding box center [362, 579] width 507 height 506
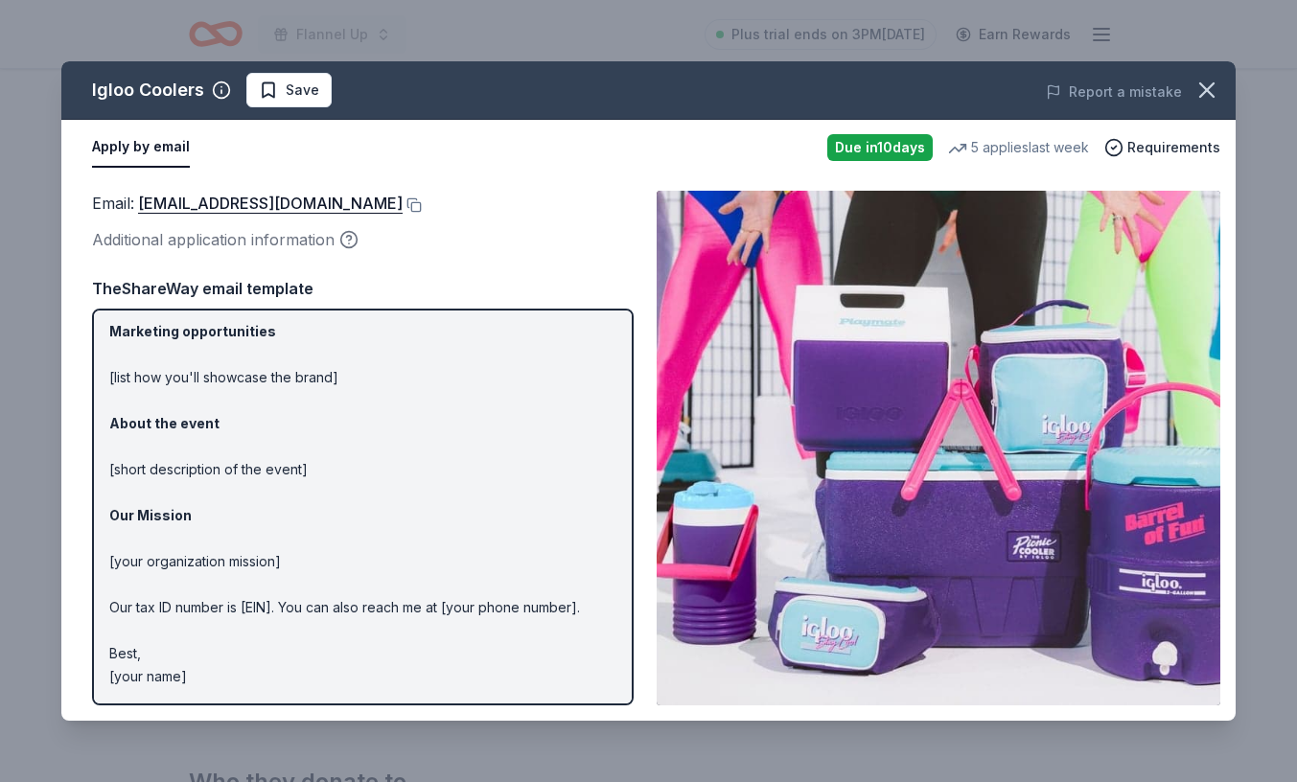
scroll to position [0, 0]
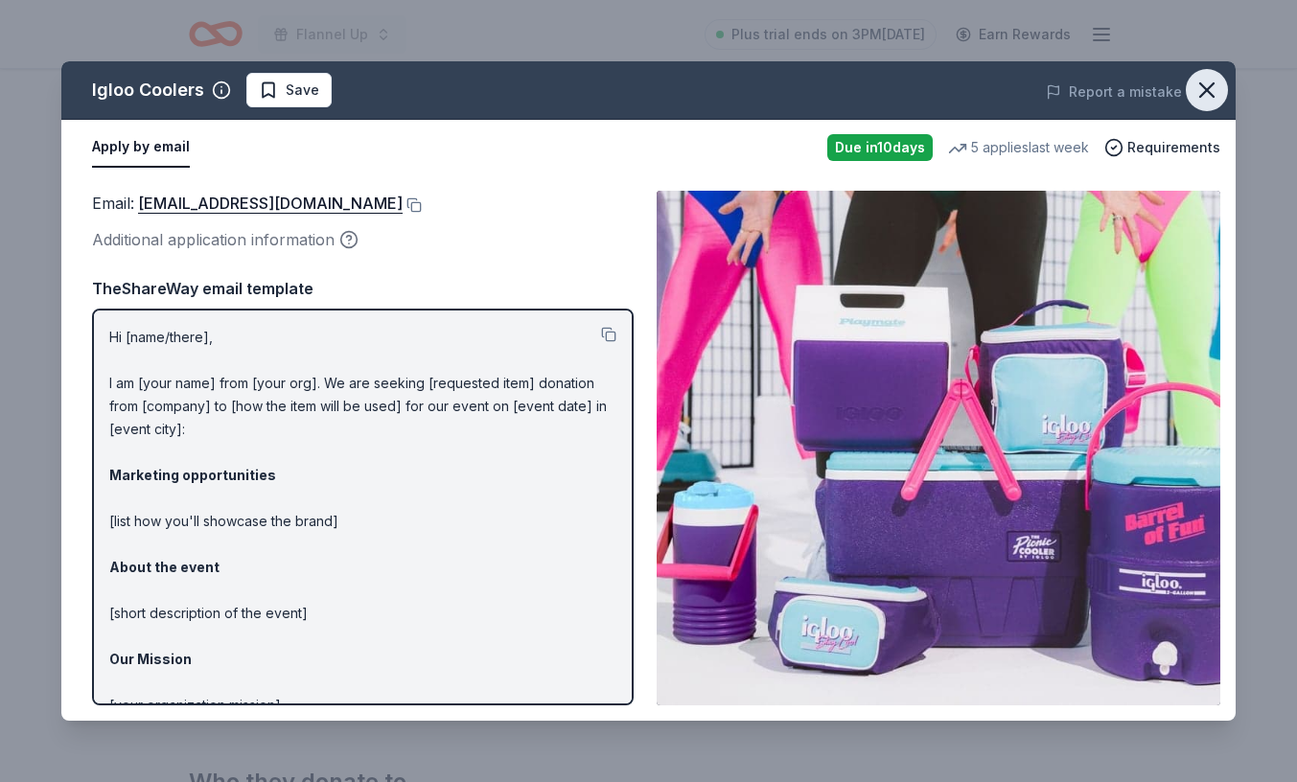
click at [1206, 94] on icon "button" at bounding box center [1206, 90] width 27 height 27
